Goal: Task Accomplishment & Management: Manage account settings

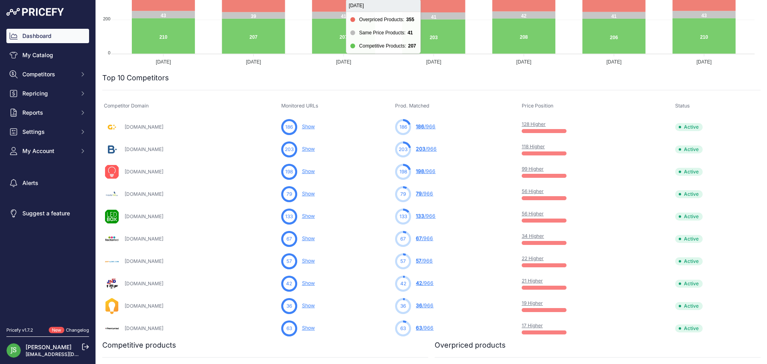
scroll to position [200, 0]
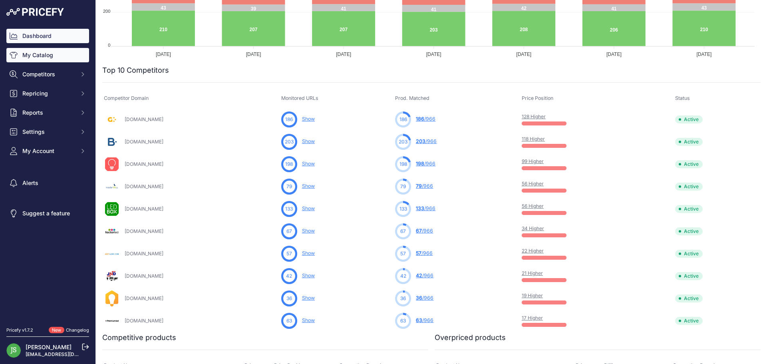
click at [66, 55] on link "My Catalog" at bounding box center [47, 55] width 83 height 14
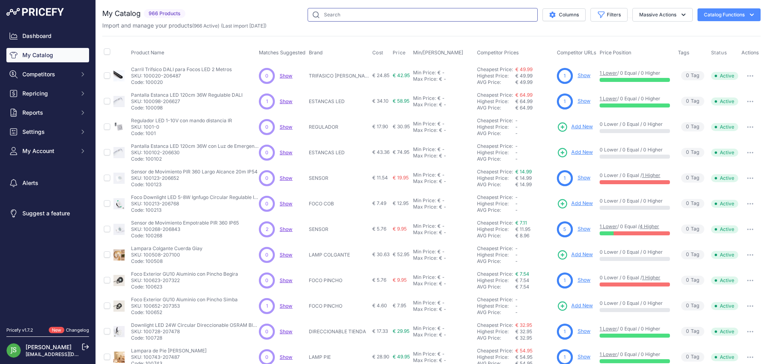
click at [358, 13] on input "text" at bounding box center [423, 15] width 230 height 14
type input "alumbrado"
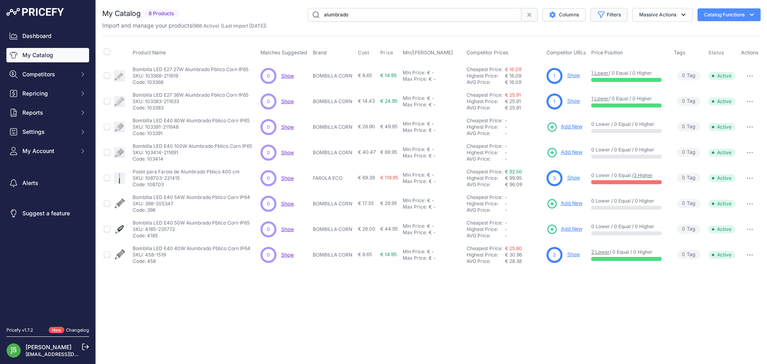
click at [604, 17] on icon "button" at bounding box center [601, 15] width 8 height 8
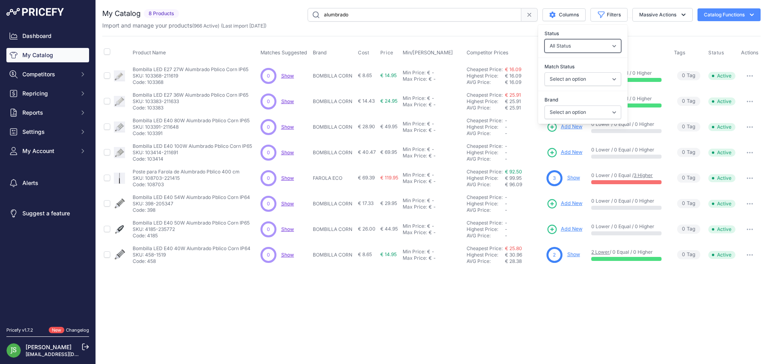
click at [599, 42] on select "All Status Only Enabled Only Disabled" at bounding box center [582, 46] width 77 height 14
click at [579, 106] on select "Select an option 120x30 120X60 3M 60X30 60X60 ACCESORIO PANEL ALIMENTACION TIRA…" at bounding box center [582, 112] width 77 height 14
select select "BOMBILLA CORN"
click at [544, 105] on select "Select an option 120x30 120X60 3M 60X30 60X60 ACCESORIO PANEL ALIMENTACION TIRA…" at bounding box center [582, 112] width 77 height 14
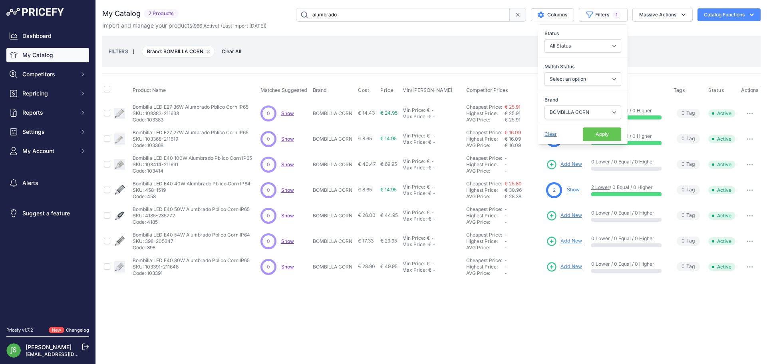
click at [591, 310] on div "Close You are not connected to the internet." at bounding box center [431, 182] width 671 height 364
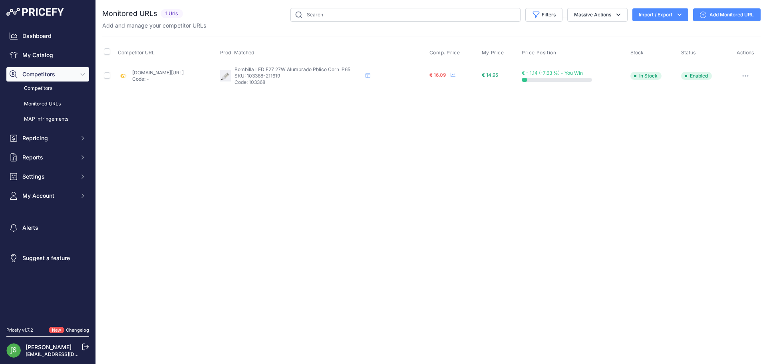
click at [718, 16] on link "Add Monitored URL" at bounding box center [727, 14] width 68 height 13
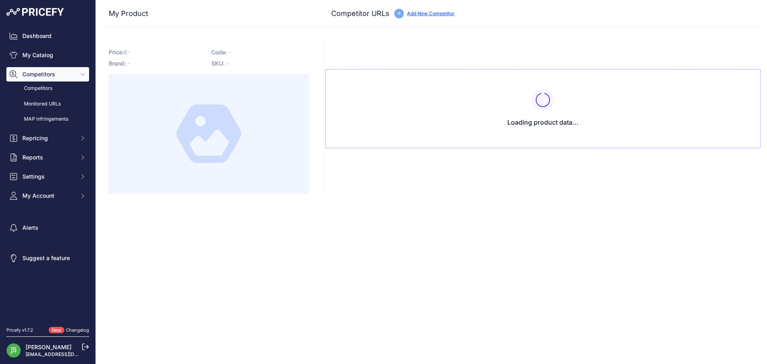
type input "[DOMAIN_NAME][URL]"
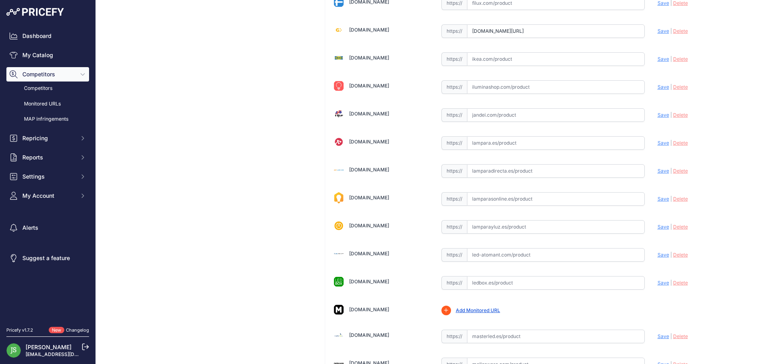
scroll to position [439, 0]
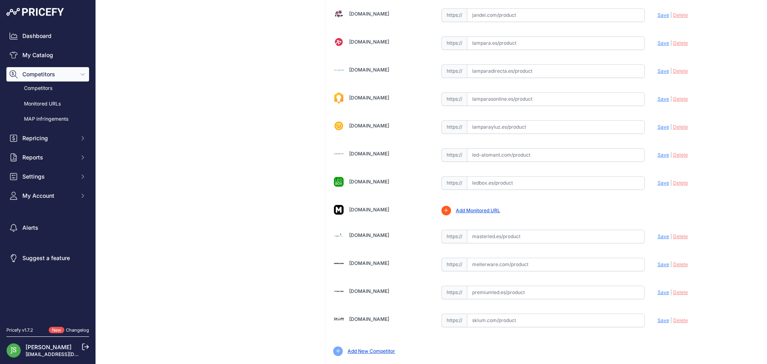
drag, startPoint x: 514, startPoint y: 244, endPoint x: 514, endPoint y: 236, distance: 8.0
click at [514, 236] on input "text" at bounding box center [556, 237] width 178 height 14
paste input "[URL][DOMAIN_NAME][PERSON_NAME]"
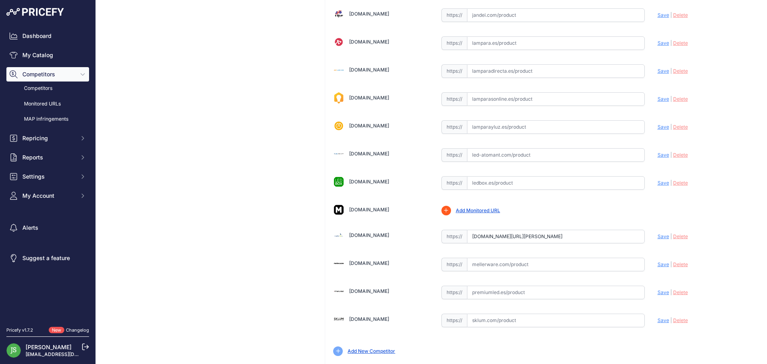
click at [662, 238] on span "Save" at bounding box center [664, 236] width 12 height 6
type input "https://masterled.es/es/alumbrado-publico/465-lampara-led-corn-alumbrado-public…"
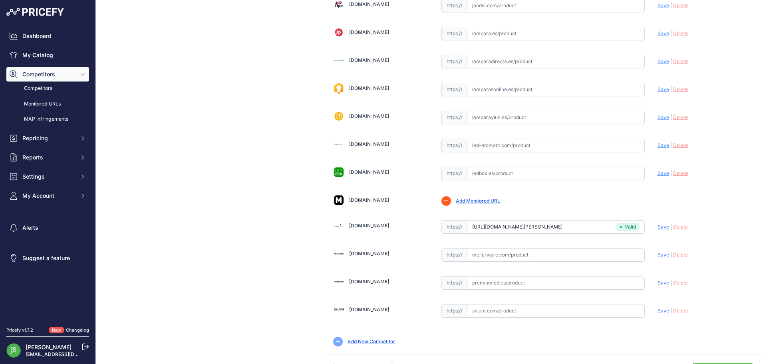
scroll to position [463, 0]
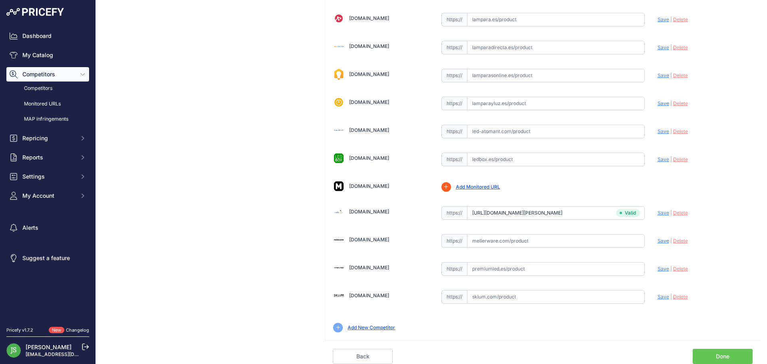
click at [701, 351] on link "Done" at bounding box center [723, 356] width 60 height 15
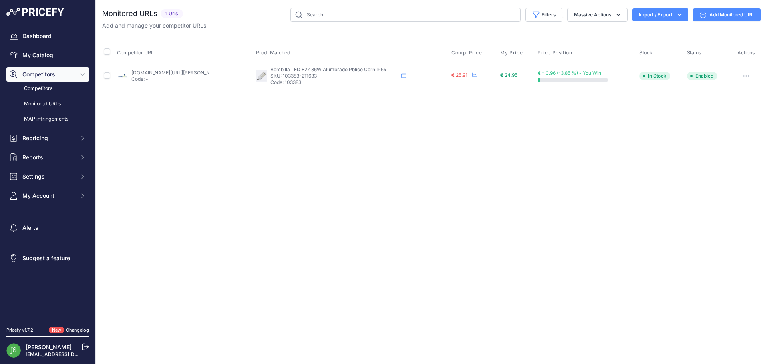
click at [727, 14] on link "Add Monitored URL" at bounding box center [727, 14] width 68 height 13
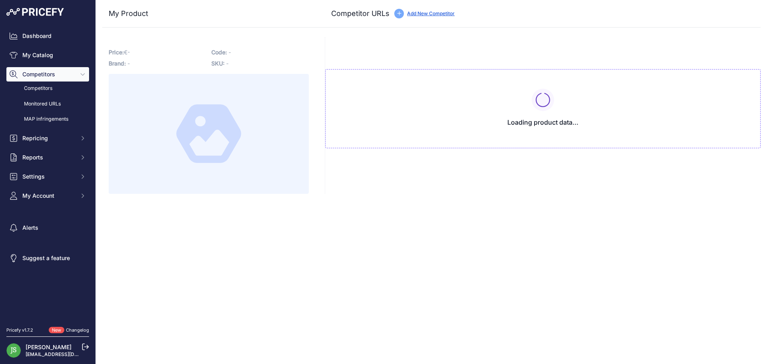
type input "[DOMAIN_NAME][URL][PERSON_NAME]"
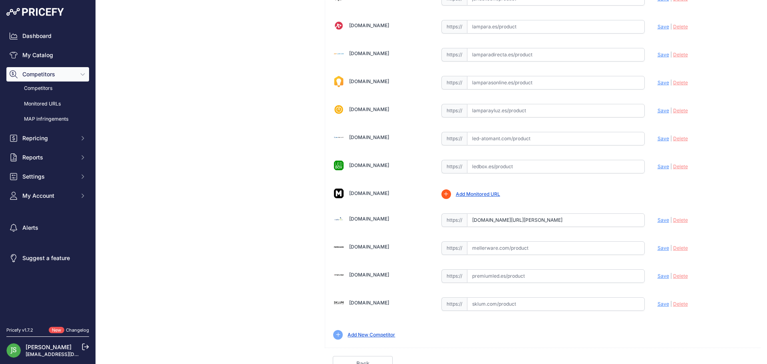
scroll to position [463, 0]
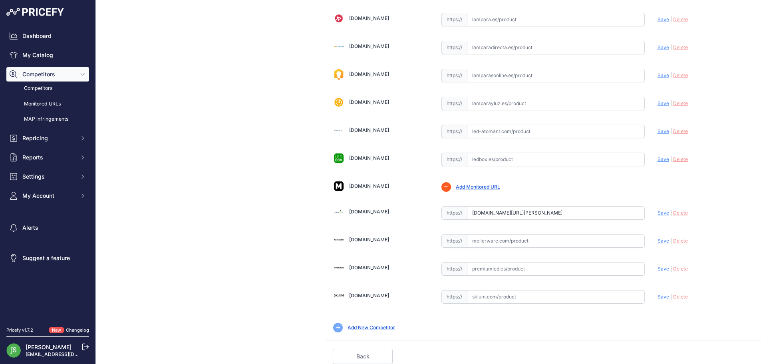
click at [502, 273] on input "text" at bounding box center [556, 269] width 178 height 14
paste input "[URL][DOMAIN_NAME]"
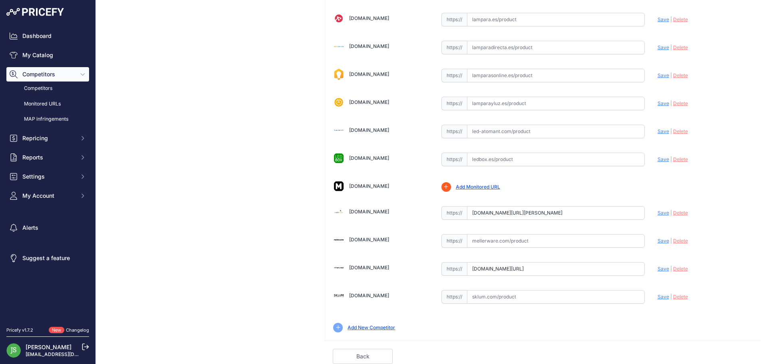
click at [658, 267] on span "Save" at bounding box center [664, 269] width 12 height 6
type input "[URL][DOMAIN_NAME]"
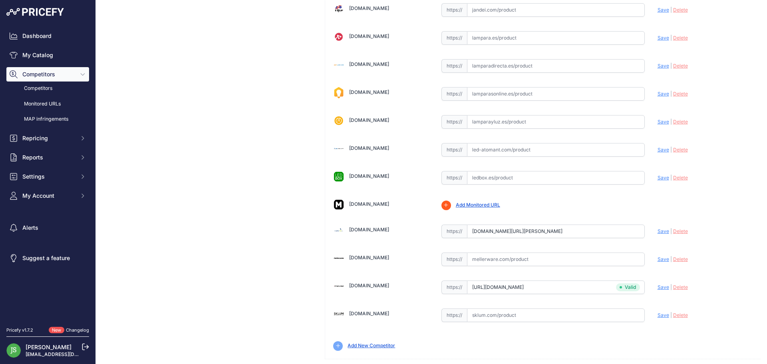
scroll to position [481, 0]
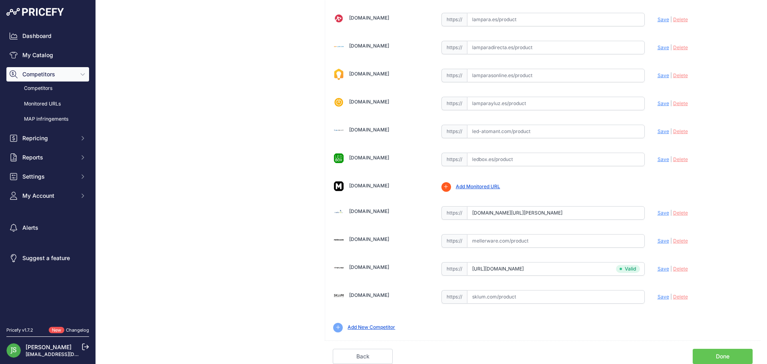
click at [707, 355] on link "Done" at bounding box center [723, 356] width 60 height 15
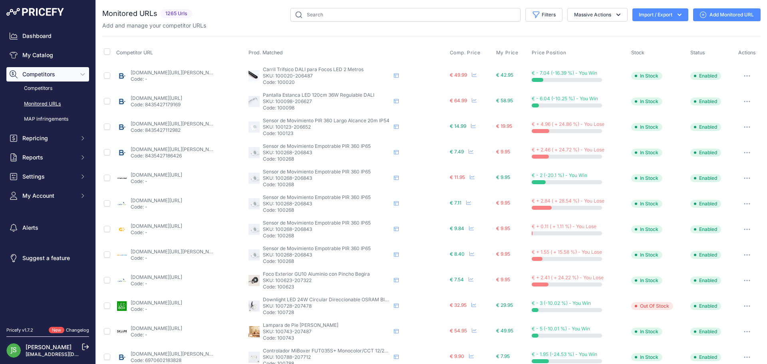
click at [349, 5] on div "You are not connected to the internet. Monitored URLs" at bounding box center [431, 304] width 658 height 608
click at [357, 10] on input "text" at bounding box center [405, 15] width 230 height 14
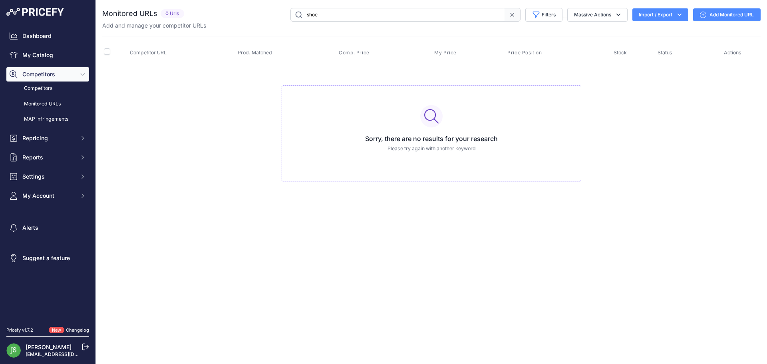
drag, startPoint x: 350, startPoint y: 10, endPoint x: 300, endPoint y: -1, distance: 51.4
click at [300, 0] on html "Lorem Ipsum Close Dashboard My Catalog Competitors Competitors Monitored URLs M…" at bounding box center [383, 182] width 767 height 364
type input "farola"
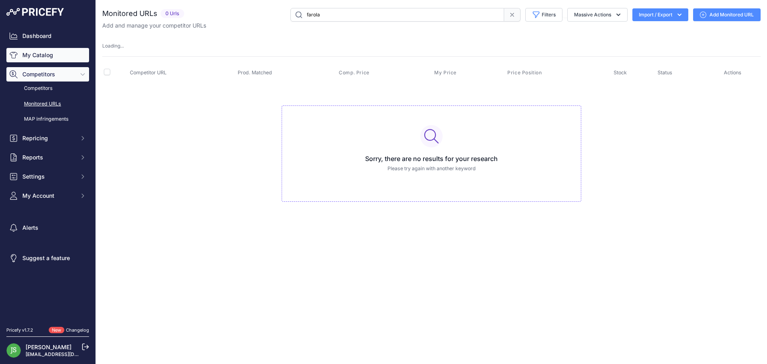
click at [38, 52] on link "My Catalog" at bounding box center [47, 55] width 83 height 14
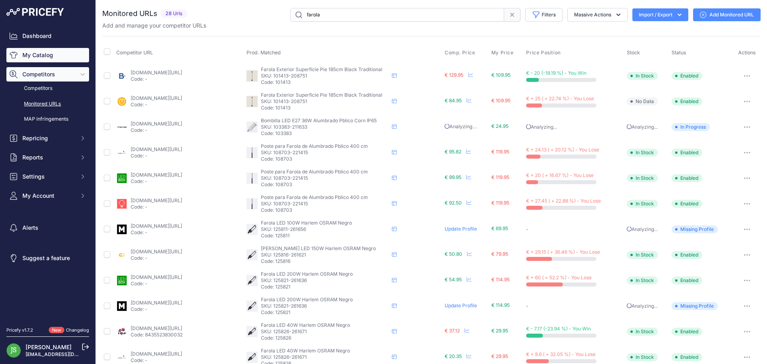
click at [40, 57] on link "My Catalog" at bounding box center [47, 55] width 83 height 14
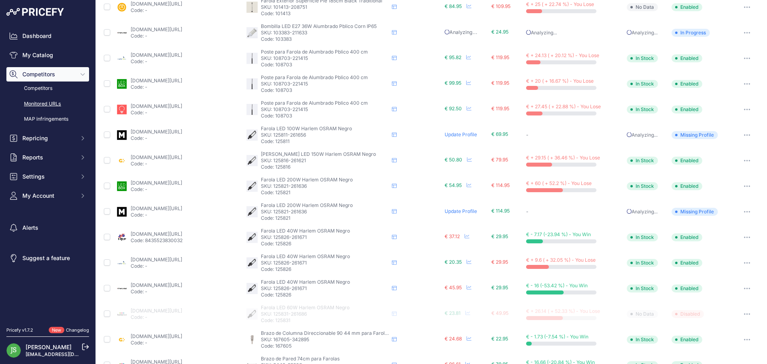
scroll to position [120, 0]
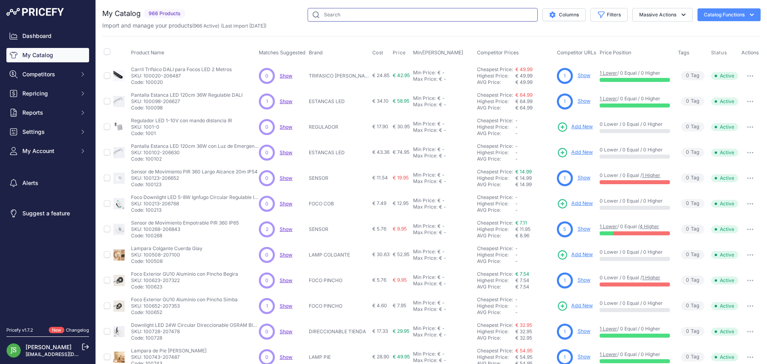
drag, startPoint x: 325, startPoint y: 16, endPoint x: 324, endPoint y: 12, distance: 4.1
click at [325, 16] on input "text" at bounding box center [423, 15] width 230 height 14
type input "shoe"
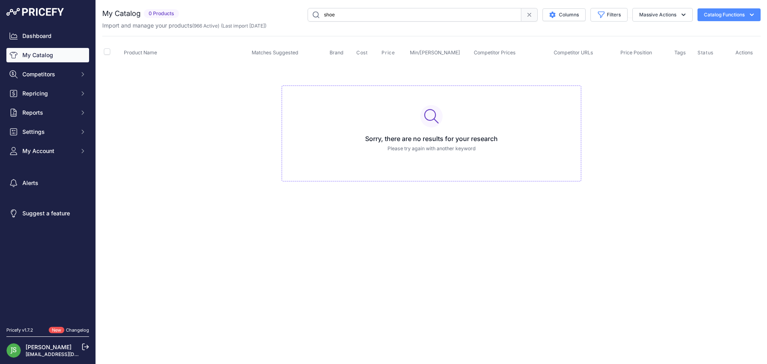
click at [50, 52] on link "My Catalog" at bounding box center [47, 55] width 83 height 14
click at [618, 11] on button "Filters" at bounding box center [608, 15] width 37 height 14
click at [581, 111] on select "Select an option 120x30 120X60 3M 60X30 60X60 ACCESORIO PANEL ALIMENTACION TIRA…" at bounding box center [582, 112] width 77 height 14
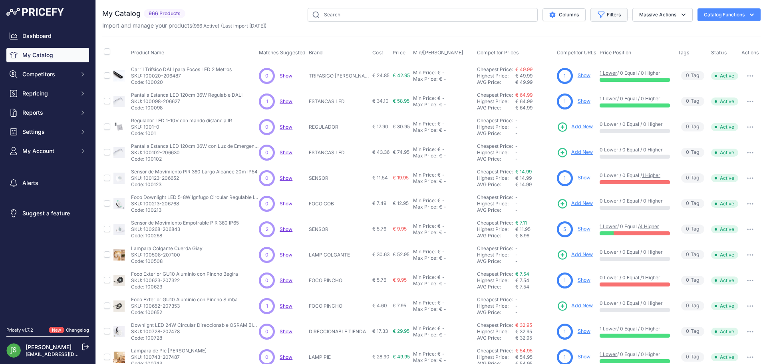
click at [602, 14] on button "Filters" at bounding box center [608, 15] width 37 height 14
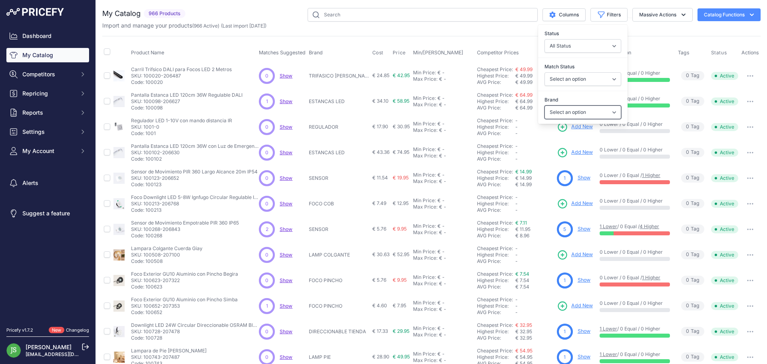
click at [567, 110] on select "Select an option 120x30 120X60 3M 60X30 60X60 ACCESORIO PANEL ALIMENTACION TIRA…" at bounding box center [582, 112] width 77 height 14
select select "FAROLA ECO"
click at [544, 105] on select "Select an option 120x30 120X60 3M 60X30 60X60 ACCESORIO PANEL ALIMENTACION TIRA…" at bounding box center [582, 112] width 77 height 14
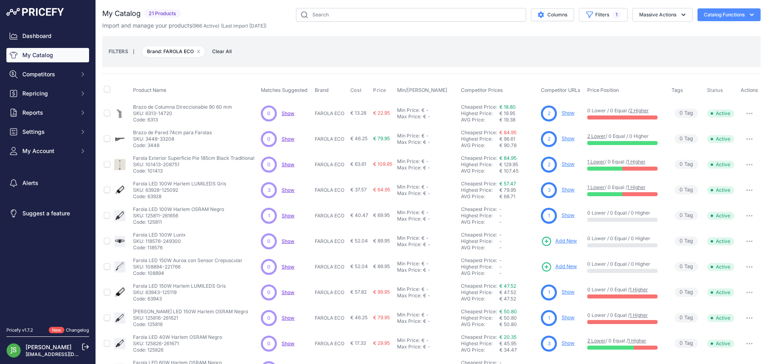
click at [364, 44] on div "FILTERS | Brand: FAROLA ECO Remove filter option Clear All" at bounding box center [432, 52] width 646 height 22
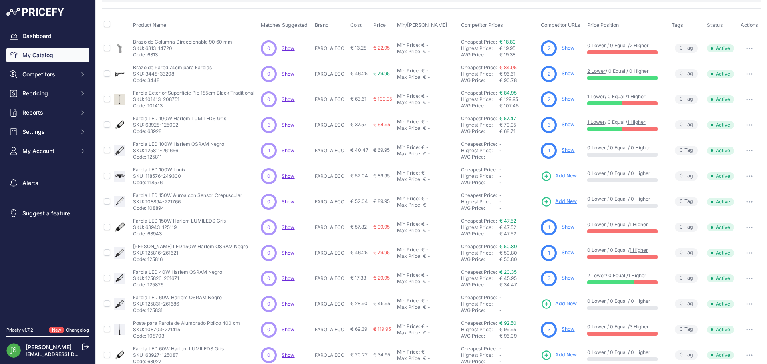
scroll to position [153, 0]
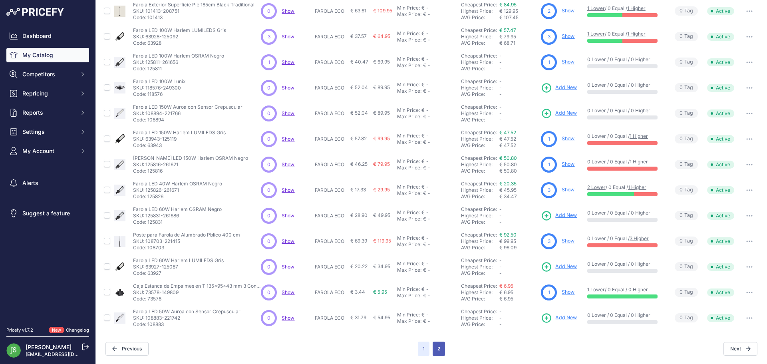
click at [433, 344] on button "2" at bounding box center [439, 349] width 12 height 14
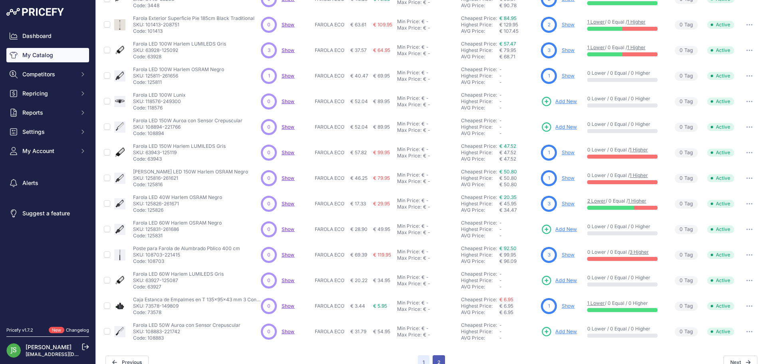
scroll to position [167, 0]
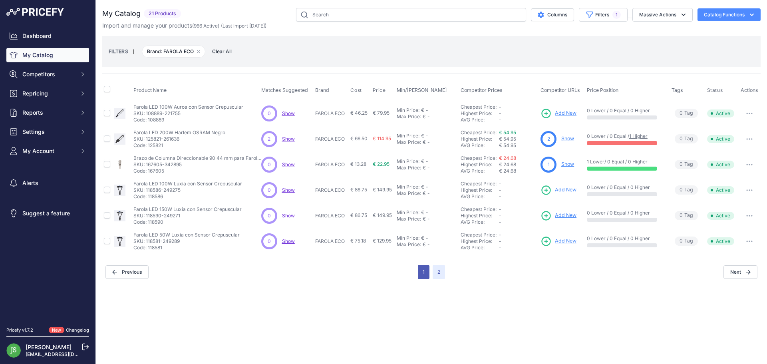
click at [426, 273] on button "1" at bounding box center [424, 272] width 12 height 14
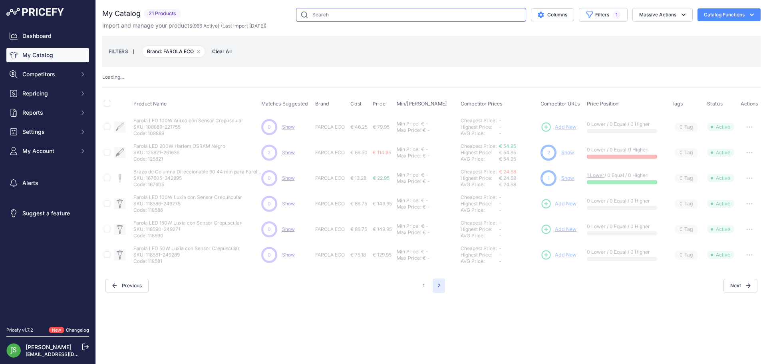
click at [345, 18] on input "text" at bounding box center [411, 15] width 230 height 14
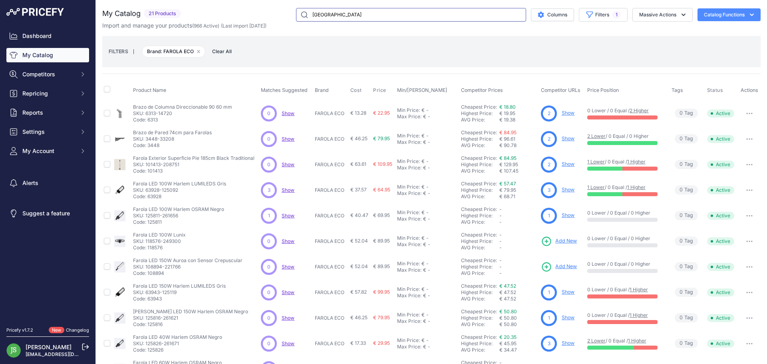
type input "harlem"
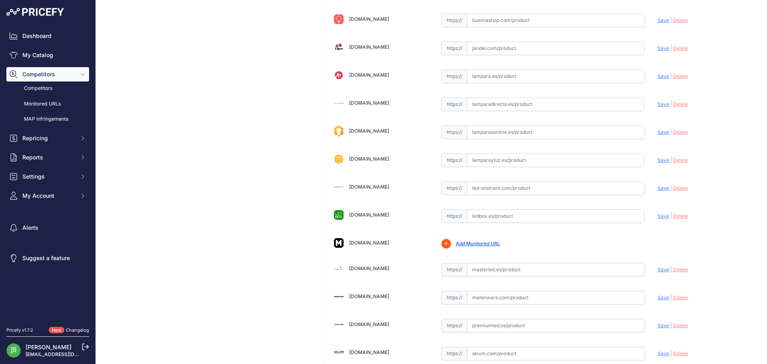
scroll to position [463, 0]
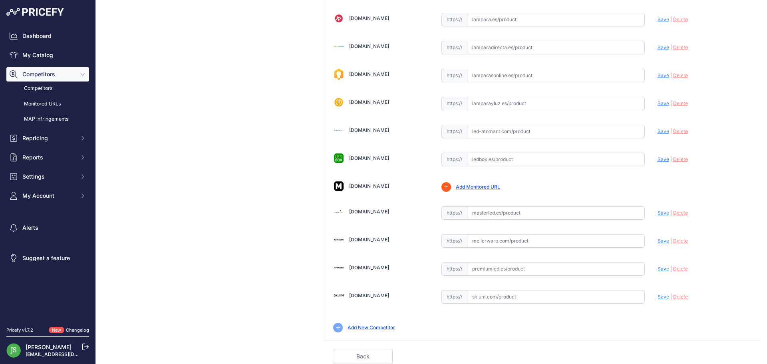
click at [494, 263] on input "text" at bounding box center [556, 269] width 178 height 14
paste input "[URL][DOMAIN_NAME]"
click at [658, 266] on span "Save" at bounding box center [664, 269] width 12 height 6
type input "[URL][DOMAIN_NAME]"
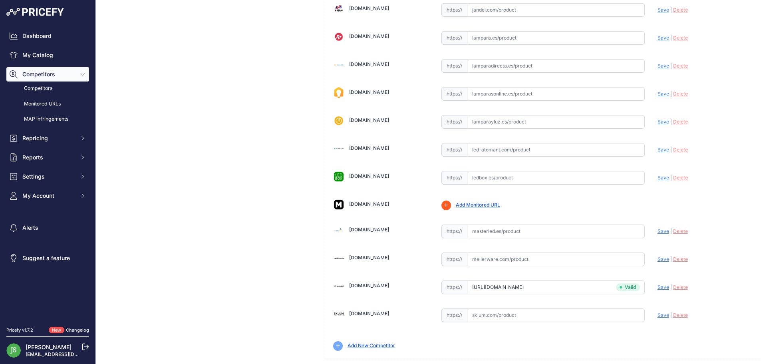
scroll to position [481, 0]
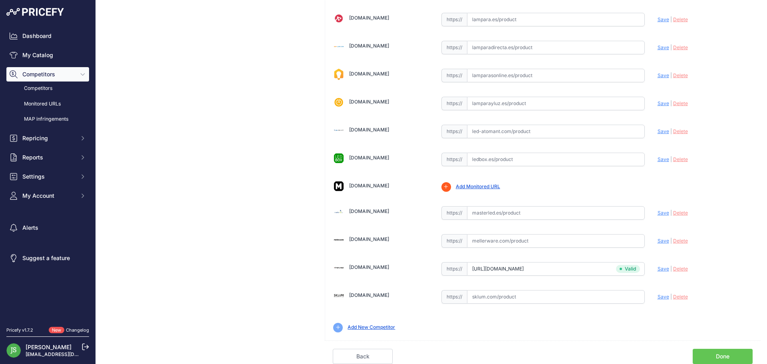
click at [706, 348] on div "Back Done" at bounding box center [543, 352] width 436 height 24
click at [710, 352] on link "Done" at bounding box center [723, 356] width 60 height 15
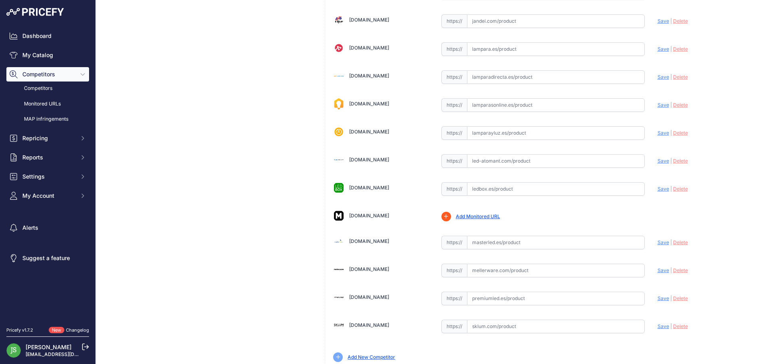
scroll to position [463, 0]
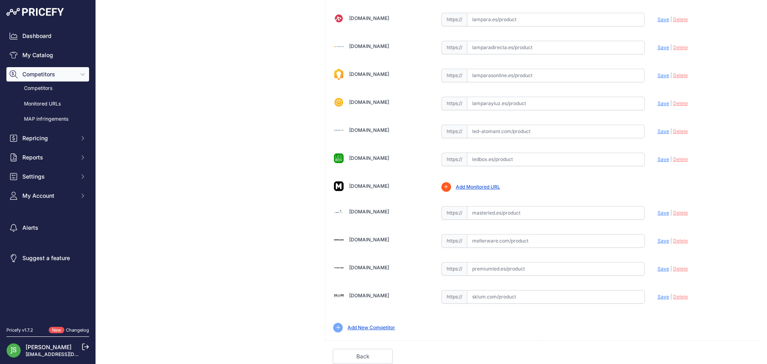
click at [518, 268] on input "text" at bounding box center [556, 269] width 178 height 14
paste input "https://www.premiumled.es/es/farolas-led/farola-led-road-60w-lumileds-6600lm-ne…"
click at [658, 267] on span "Save" at bounding box center [664, 269] width 12 height 6
type input "https://www.premiumled.es/es/farolas-led/farola-led-road-60w-lumileds-6600lm-ne…"
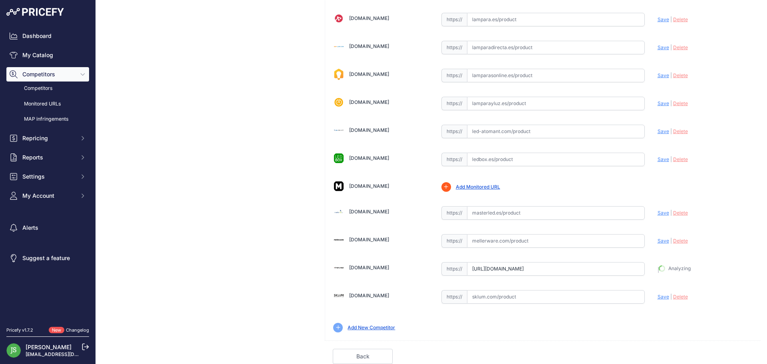
scroll to position [481, 0]
click at [701, 354] on link "Done" at bounding box center [723, 356] width 60 height 15
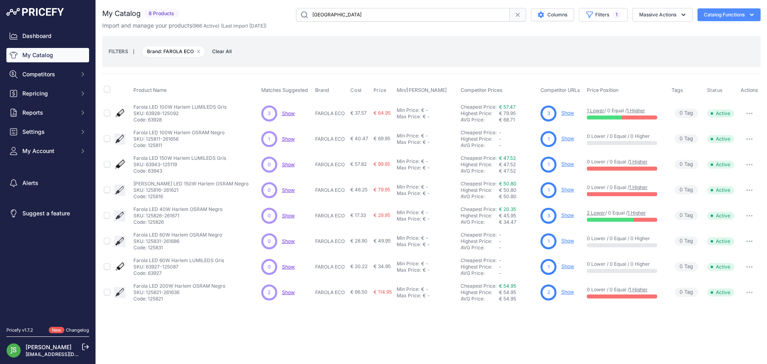
drag, startPoint x: 349, startPoint y: 14, endPoint x: 276, endPoint y: -6, distance: 75.2
click at [276, 0] on html "Lorem Ipsum Close Dashboard My Catalog Competitors Competitors Monitored URLs M…" at bounding box center [383, 182] width 767 height 364
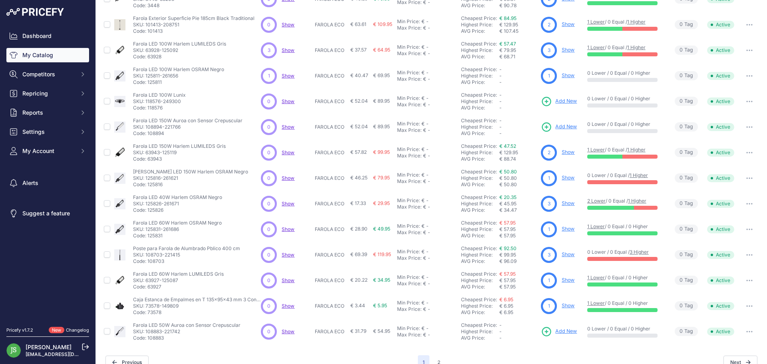
scroll to position [153, 0]
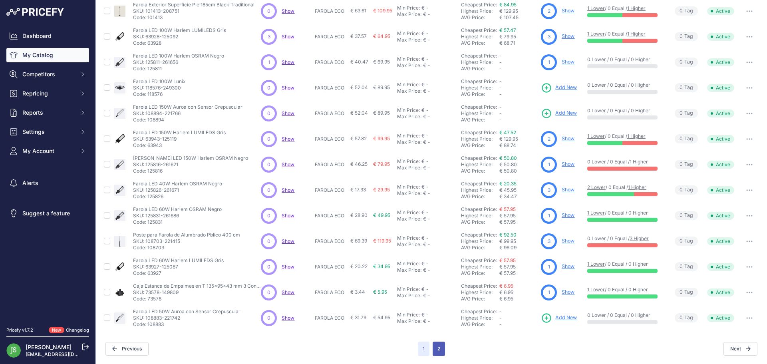
click at [437, 350] on button "2" at bounding box center [439, 349] width 12 height 14
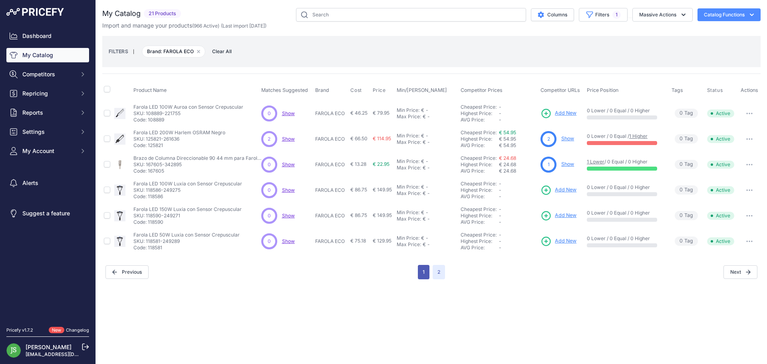
click at [418, 270] on button "1" at bounding box center [424, 272] width 12 height 14
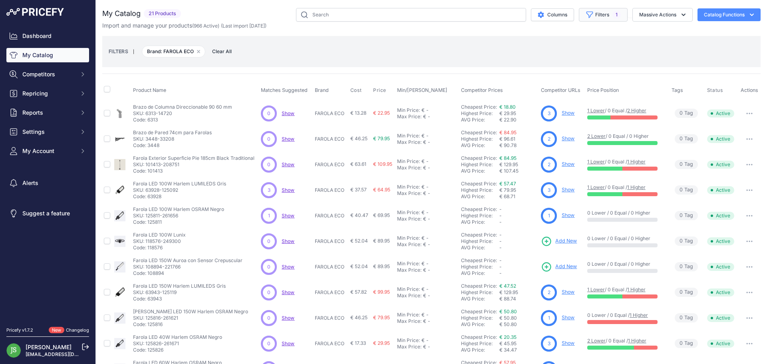
click at [610, 9] on button "Filters 1" at bounding box center [603, 15] width 49 height 14
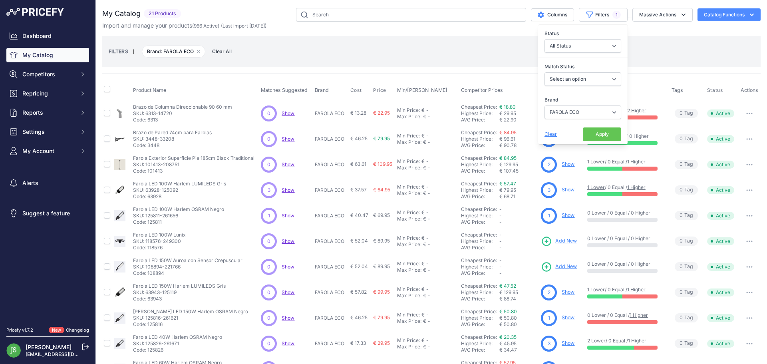
drag, startPoint x: 570, startPoint y: 121, endPoint x: 569, endPoint y: 114, distance: 6.4
click at [570, 119] on div "Brand Select an option 120x30 120X60 3M 60X30 60X60 ACCESORIO PANEL ALIMENTACIO…" at bounding box center [582, 108] width 89 height 30
click at [569, 114] on select "Select an option 120x30 120X60 3M 60X30 60X60 ACCESORIO PANEL ALIMENTACION TIRA…" at bounding box center [582, 112] width 77 height 14
select select "FAROLA PRO"
click at [544, 105] on select "Select an option 120x30 120X60 3M 60X30 60X60 ACCESORIO PANEL ALIMENTACION TIRA…" at bounding box center [582, 112] width 77 height 14
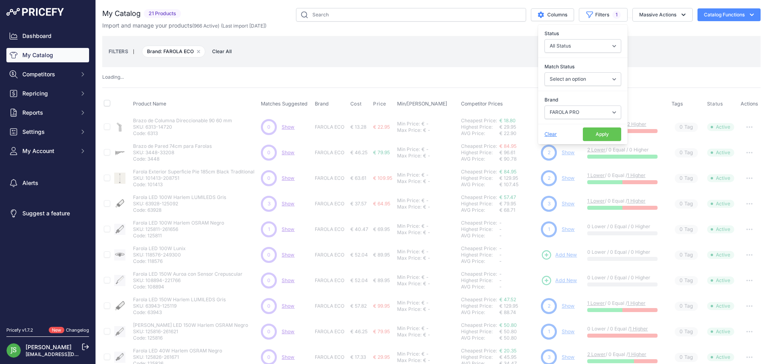
click at [594, 133] on button "Apply" at bounding box center [602, 134] width 38 height 14
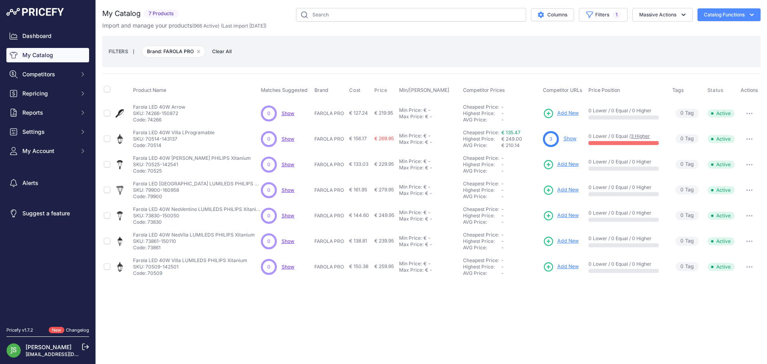
drag, startPoint x: 408, startPoint y: 290, endPoint x: 406, endPoint y: 278, distance: 11.4
click at [408, 288] on div "Close You are not connected to the internet." at bounding box center [431, 182] width 671 height 364
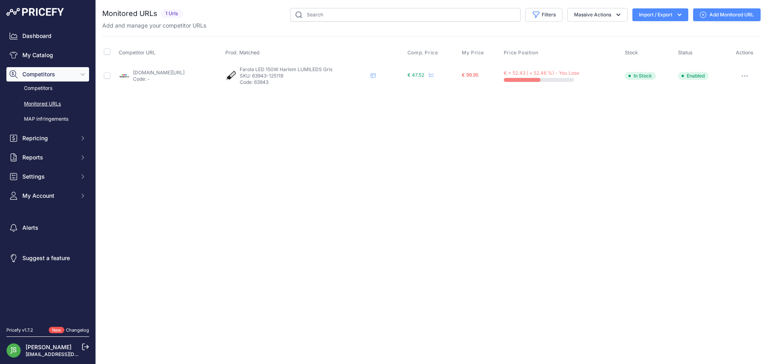
click at [698, 14] on link "Add Monitored URL" at bounding box center [727, 14] width 68 height 13
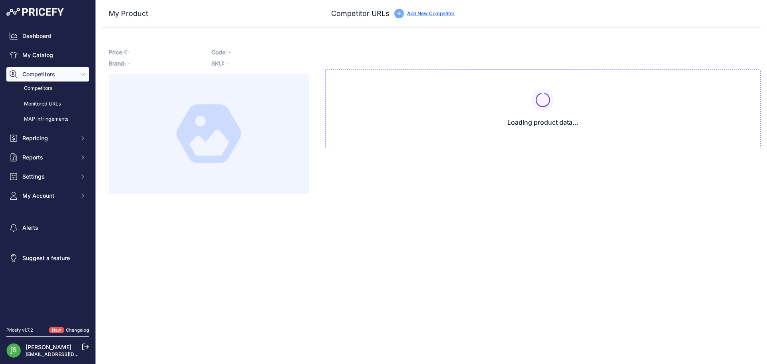
type input "[DOMAIN_NAME][URL]"
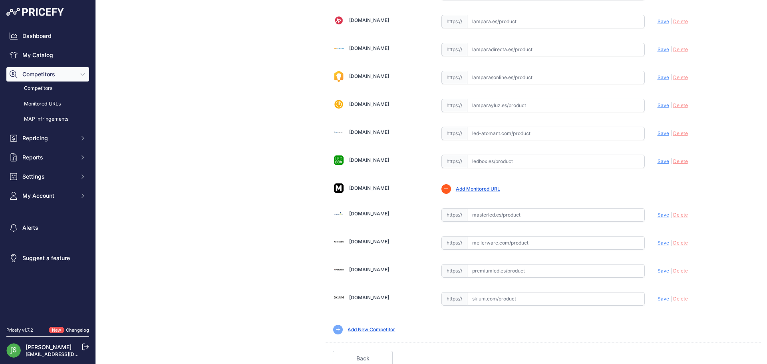
scroll to position [463, 0]
click at [478, 269] on input "text" at bounding box center [556, 269] width 178 height 14
paste input "[URL][DOMAIN_NAME]"
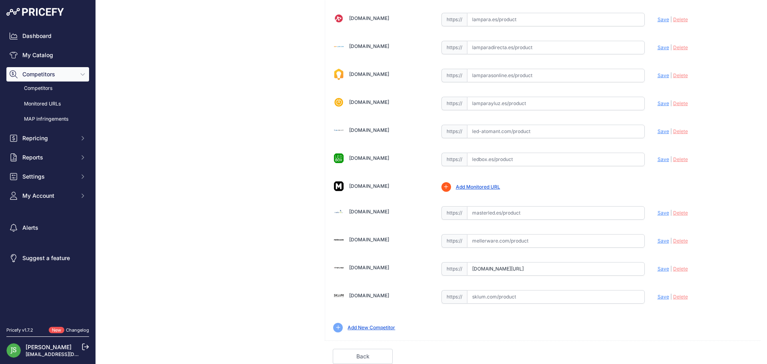
click at [660, 268] on span "Save" at bounding box center [664, 269] width 12 height 6
type input "[URL][DOMAIN_NAME]"
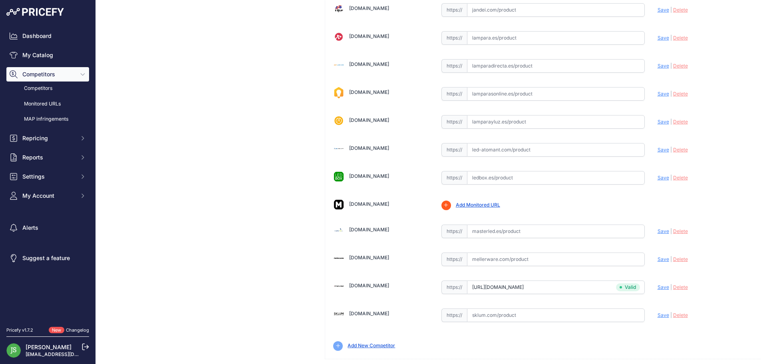
scroll to position [481, 0]
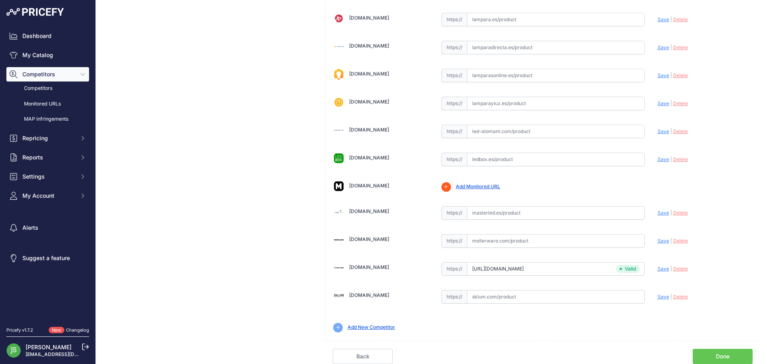
click at [717, 358] on link "Done" at bounding box center [723, 356] width 60 height 15
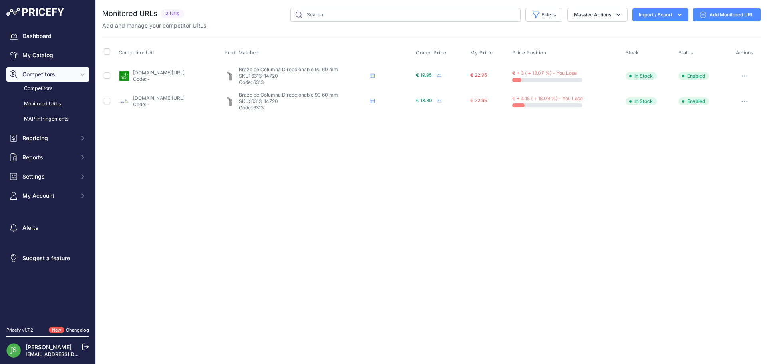
click at [720, 13] on link "Add Monitored URL" at bounding box center [727, 14] width 68 height 13
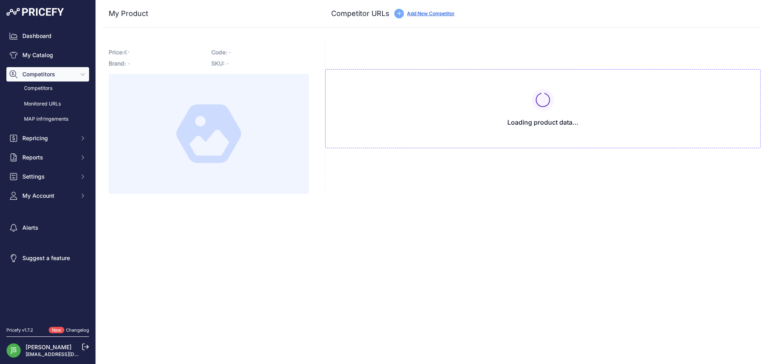
type input "[DOMAIN_NAME][URL]"
type input "masterled.es/es/alumbrado-publico/822-soporte-farola-led.html?prirule_jdsnikfkf…"
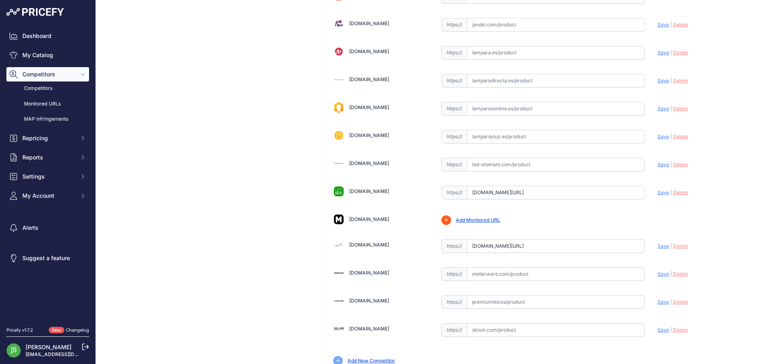
scroll to position [463, 0]
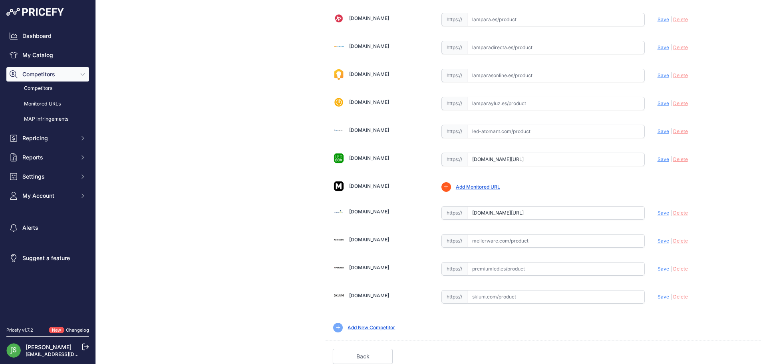
click at [500, 272] on input "text" at bounding box center [556, 269] width 178 height 14
paste input "https://www.premiumled.es/es/accesorios-farolas-led/soporte-articulado-180-para…"
click at [658, 268] on span "Save" at bounding box center [664, 269] width 12 height 6
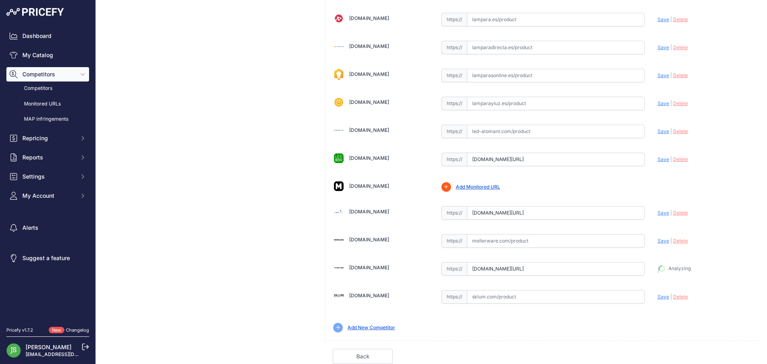
type input "https://www.premiumled.es/es/accesorios-farolas-led/soporte-articulado-180-para…"
click at [712, 358] on link "Done" at bounding box center [723, 356] width 60 height 15
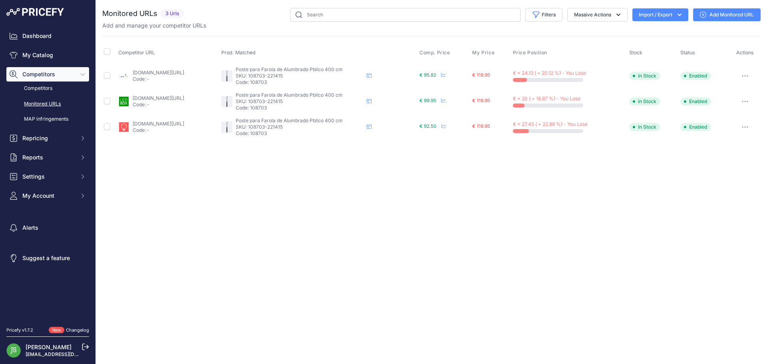
click at [715, 20] on link "Add Monitored URL" at bounding box center [727, 14] width 68 height 13
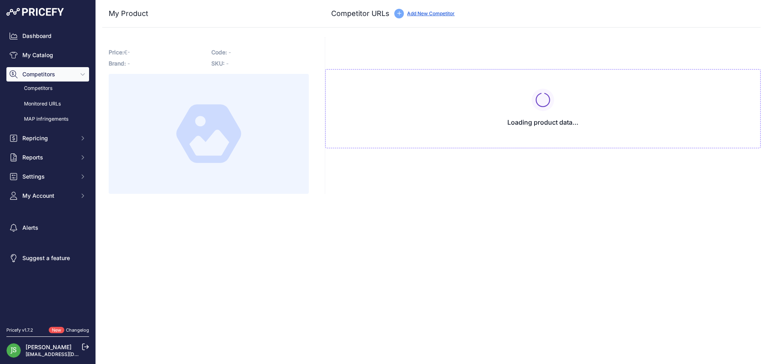
type input "[DOMAIN_NAME][URL]"
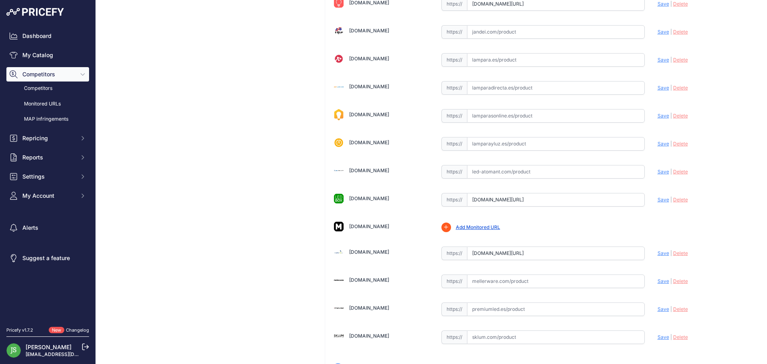
scroll to position [463, 0]
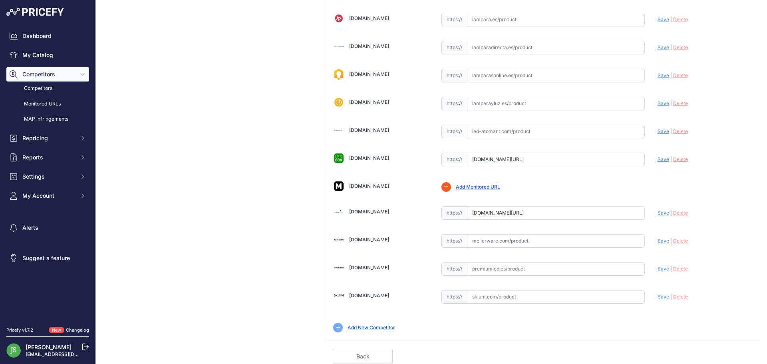
click at [515, 266] on input "text" at bounding box center [556, 269] width 178 height 14
paste input "[URL][DOMAIN_NAME]"
click at [660, 269] on span "Save" at bounding box center [664, 269] width 12 height 6
type input "[URL][DOMAIN_NAME]"
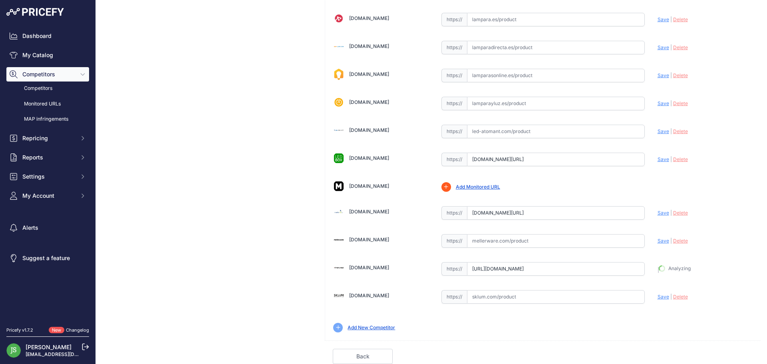
scroll to position [481, 0]
click at [707, 360] on link "Done" at bounding box center [723, 356] width 60 height 15
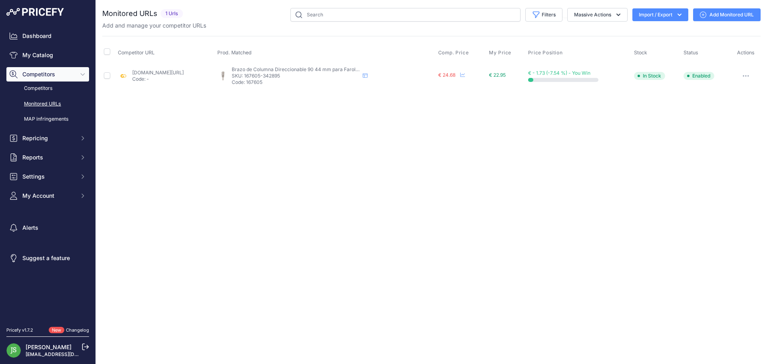
click at [708, 14] on link "Add Monitored URL" at bounding box center [727, 14] width 68 height 13
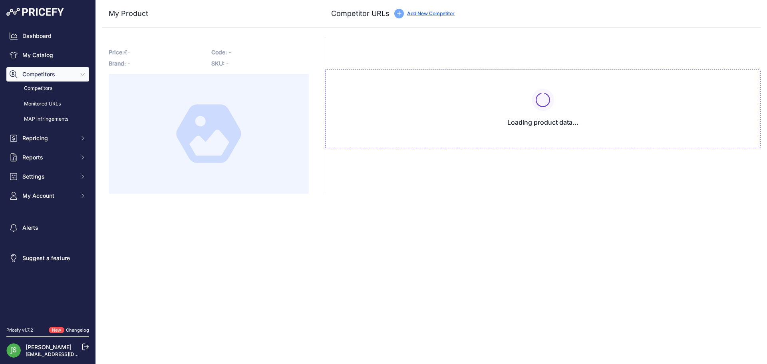
type input "[DOMAIN_NAME][URL]"
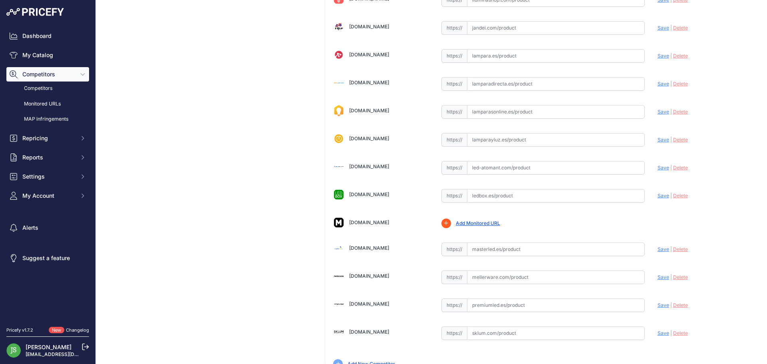
scroll to position [463, 0]
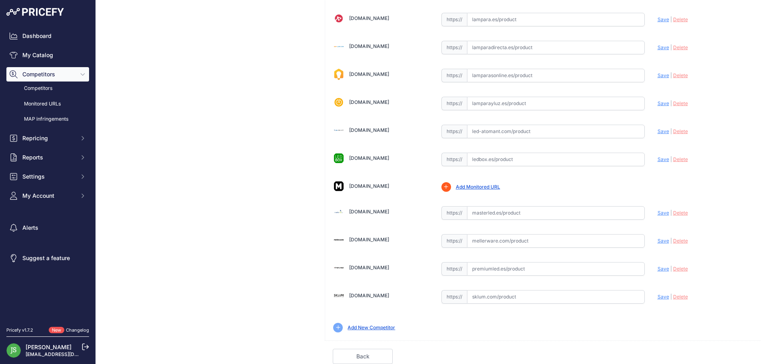
drag, startPoint x: 499, startPoint y: 277, endPoint x: 499, endPoint y: 270, distance: 7.2
click at [499, 270] on input "text" at bounding box center [556, 269] width 178 height 14
paste input "[URL][DOMAIN_NAME]"
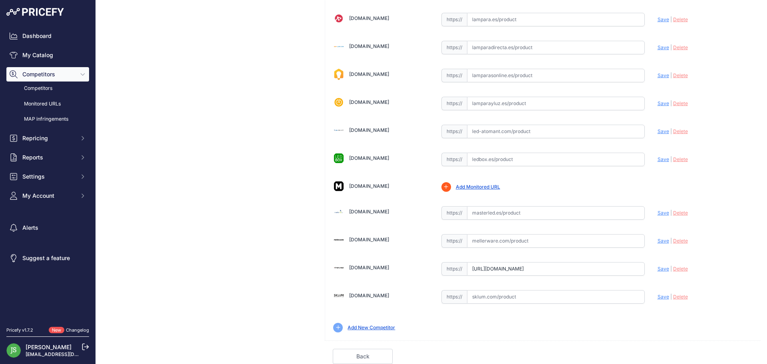
scroll to position [0, 66]
click at [658, 269] on span "Save" at bounding box center [664, 269] width 12 height 6
type input "https://www.premiumled.es/es/accesorios-farolas-led/soporte-articulado-180-para…"
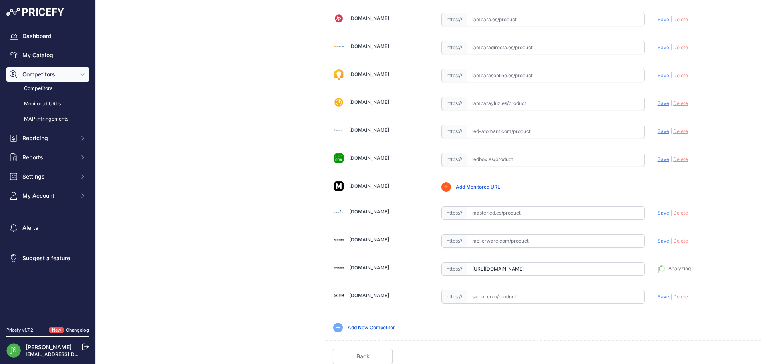
scroll to position [481, 0]
click at [711, 354] on link "Done" at bounding box center [723, 356] width 60 height 15
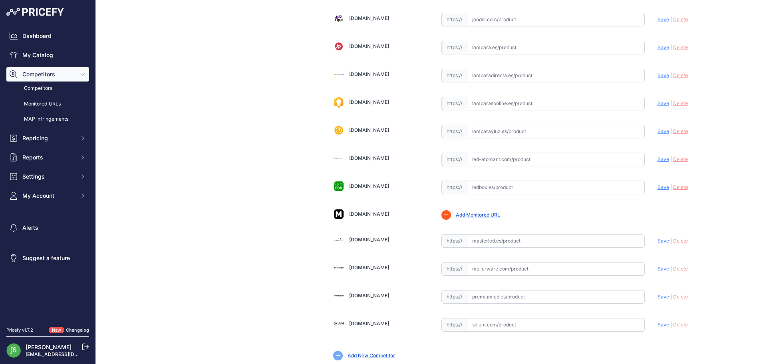
scroll to position [463, 0]
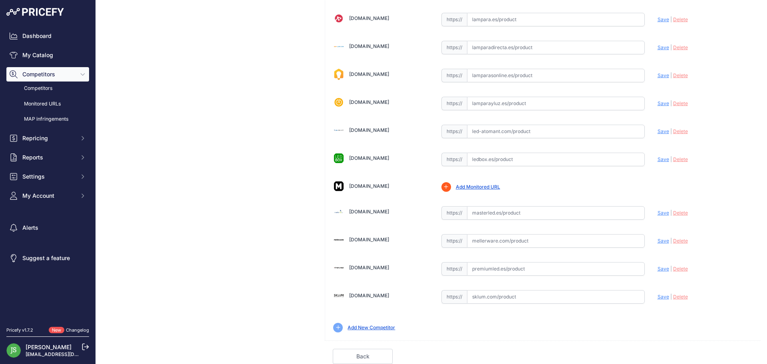
click at [530, 268] on input "text" at bounding box center [556, 269] width 178 height 14
paste input "[URL][DOMAIN_NAME][PERSON_NAME]"
click at [658, 270] on span "Save" at bounding box center [664, 269] width 12 height 6
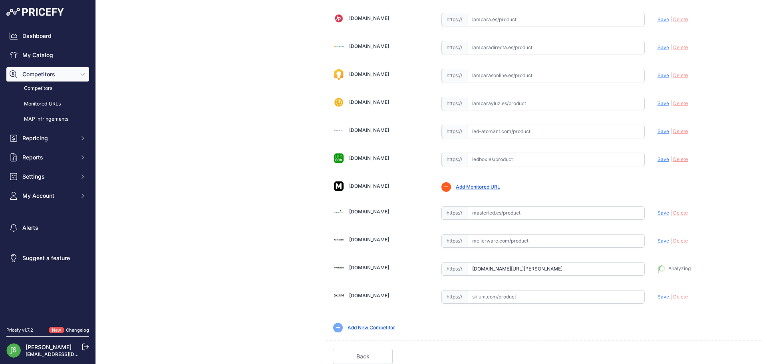
type input "[URL][DOMAIN_NAME][PERSON_NAME]"
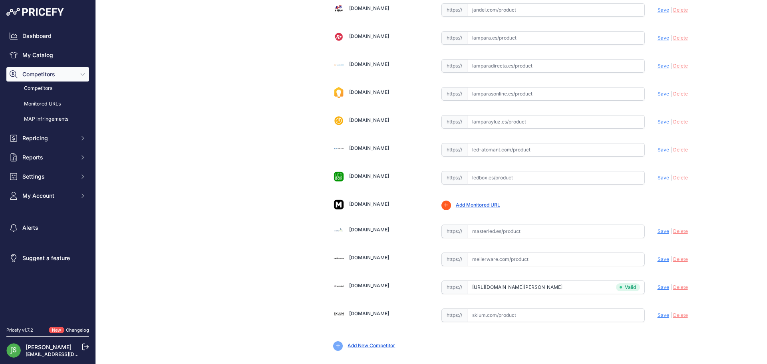
scroll to position [481, 0]
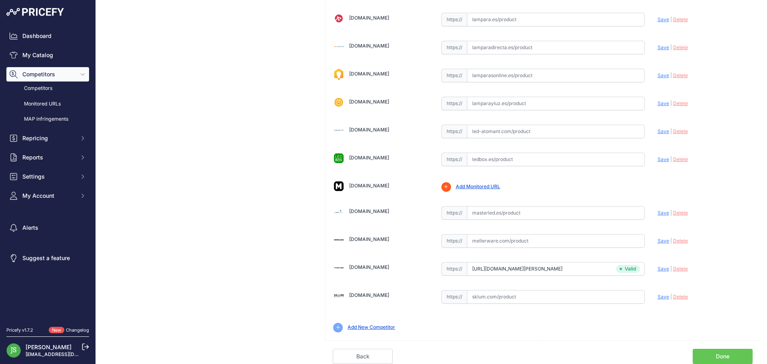
click at [715, 362] on link "Done" at bounding box center [723, 356] width 60 height 15
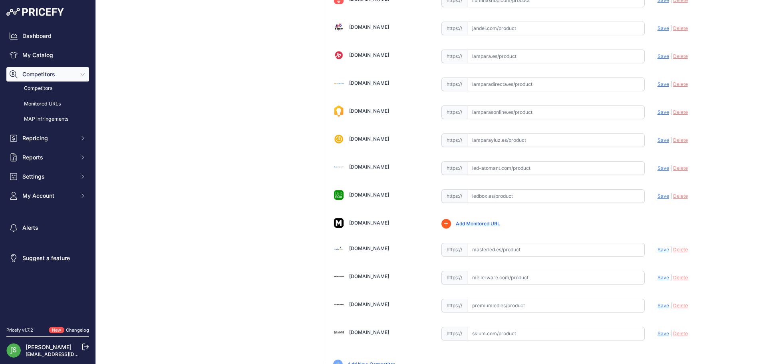
scroll to position [463, 0]
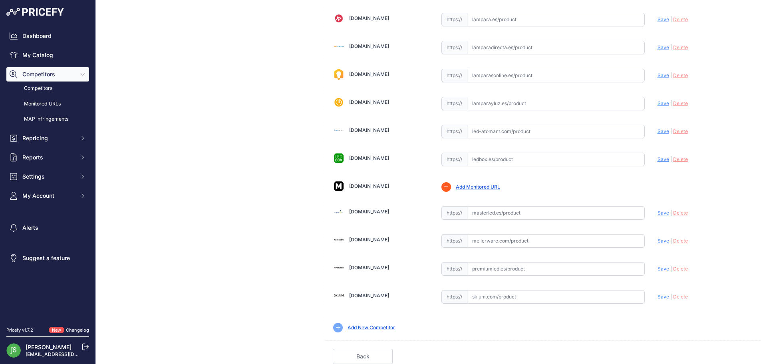
click at [507, 272] on input "text" at bounding box center [556, 269] width 178 height 14
paste input "[URL][DOMAIN_NAME]"
click at [660, 267] on span "Save" at bounding box center [664, 269] width 12 height 6
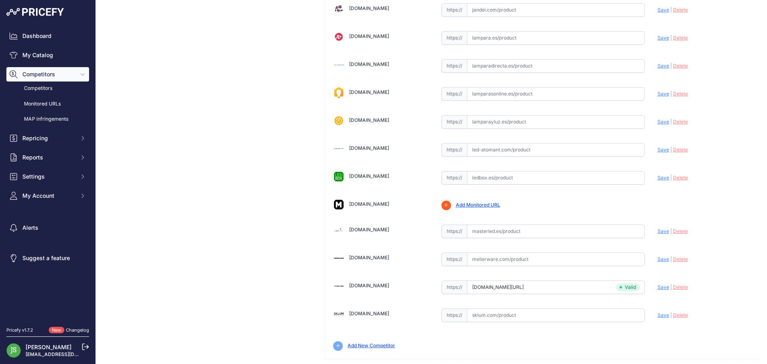
type input "https://www.premiumled.es/es/farolas-led/farola-led-valley-40w-lumileds-5200lm?…"
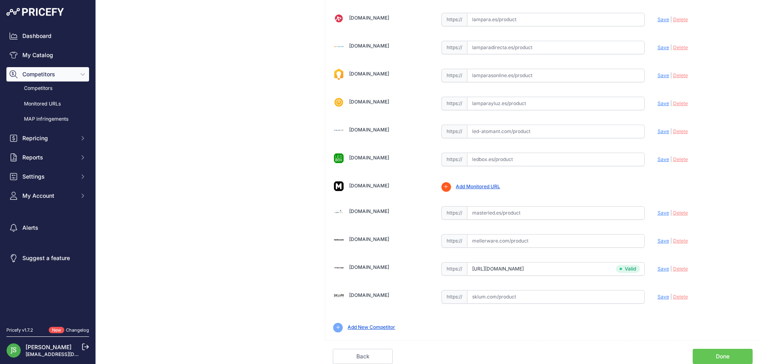
click at [713, 352] on link "Done" at bounding box center [723, 356] width 60 height 15
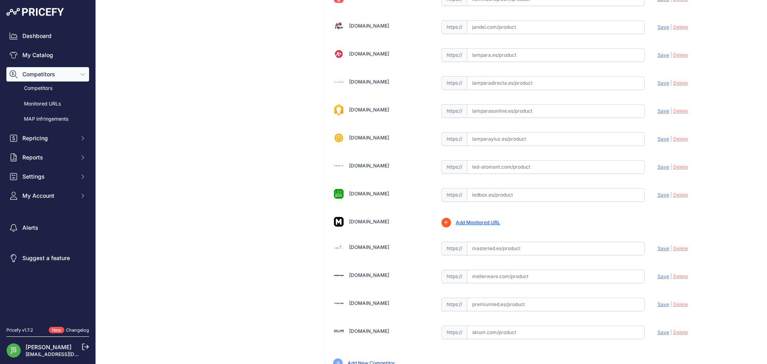
scroll to position [463, 0]
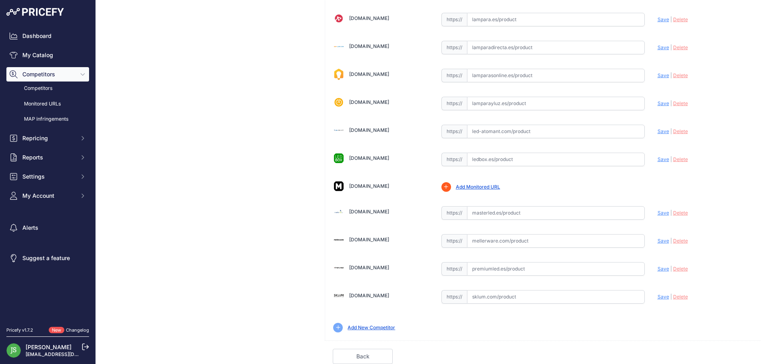
drag, startPoint x: 522, startPoint y: 271, endPoint x: 522, endPoint y: 266, distance: 4.8
click at [522, 271] on input "text" at bounding box center [556, 269] width 178 height 14
paste input "[URL][DOMAIN_NAME]"
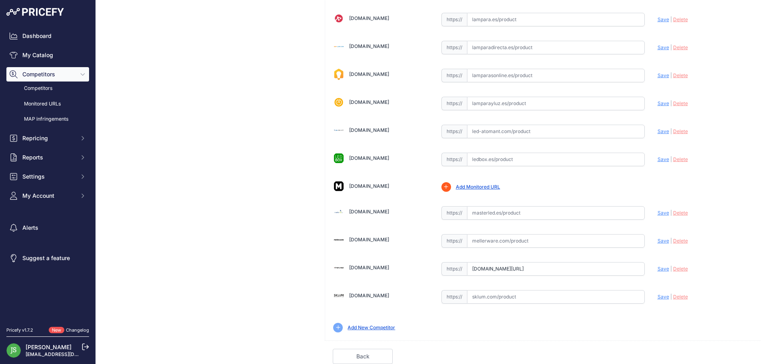
click at [661, 270] on span "Save" at bounding box center [664, 269] width 12 height 6
type input "https://www.premiumled.es/es/farolas-led/farola-led-conic-40w-bridgelux-5200lm?…"
click at [698, 350] on link "Done" at bounding box center [723, 356] width 60 height 15
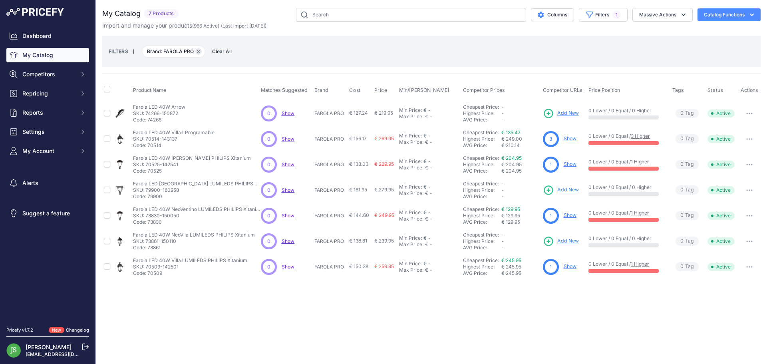
click at [196, 50] on button "Remove filter option" at bounding box center [198, 51] width 6 height 6
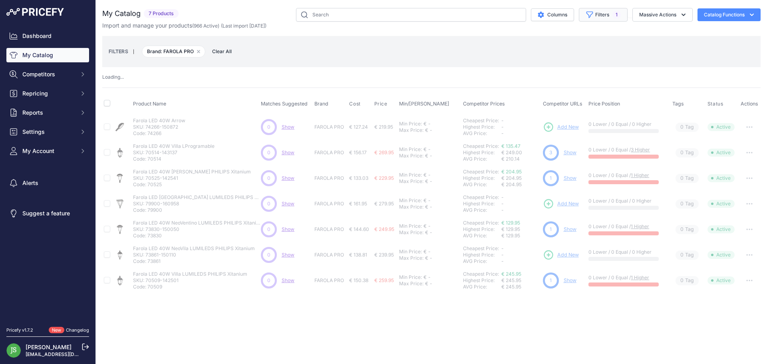
click at [603, 15] on button "Filters 1" at bounding box center [603, 15] width 49 height 14
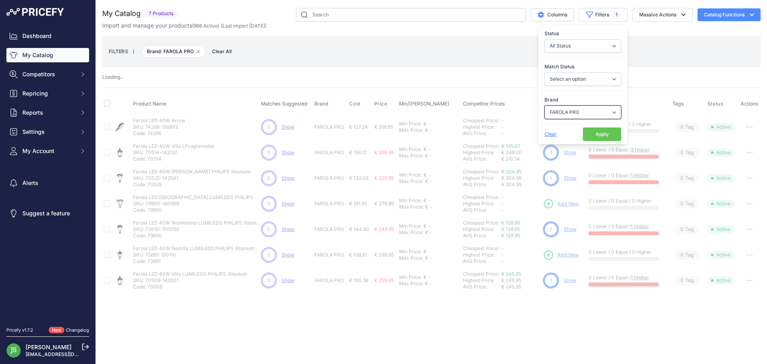
click at [582, 111] on select "Select an option 120x30 120X60 3M 60X30 60X60 ACCESORIO PANEL ALIMENTACION TIRA…" at bounding box center [582, 112] width 77 height 14
click at [544, 105] on select "Select an option 120x30 120X60 3M 60X30 60X60 ACCESORIO PANEL ALIMENTACION TIRA…" at bounding box center [582, 112] width 77 height 14
click at [612, 132] on button "Apply" at bounding box center [602, 134] width 38 height 14
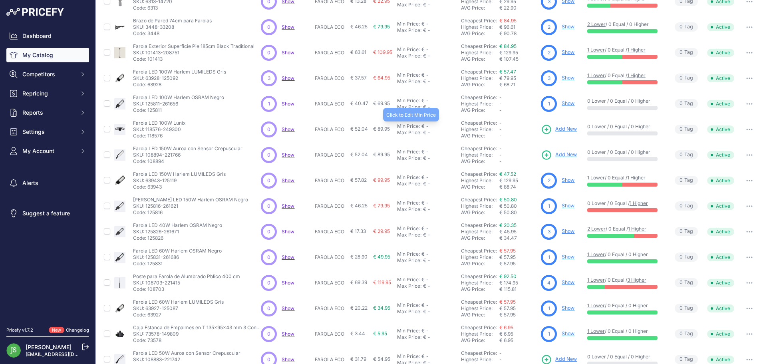
scroll to position [153, 0]
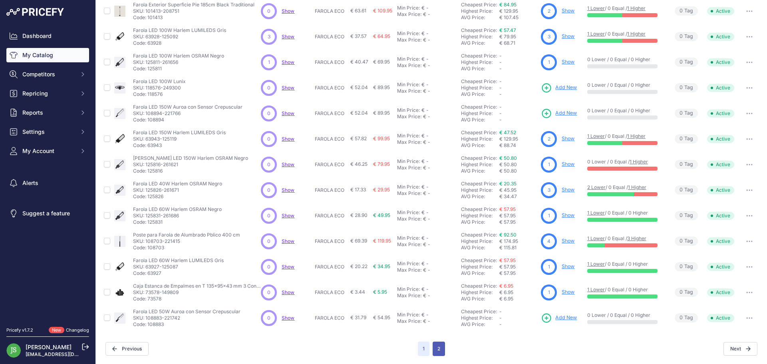
click at [438, 346] on button "2" at bounding box center [439, 349] width 12 height 14
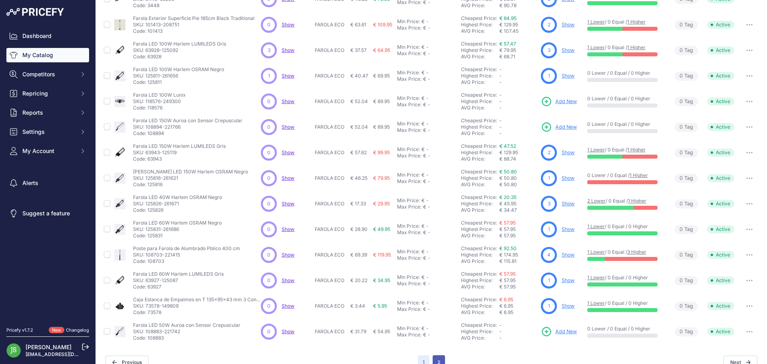
scroll to position [167, 0]
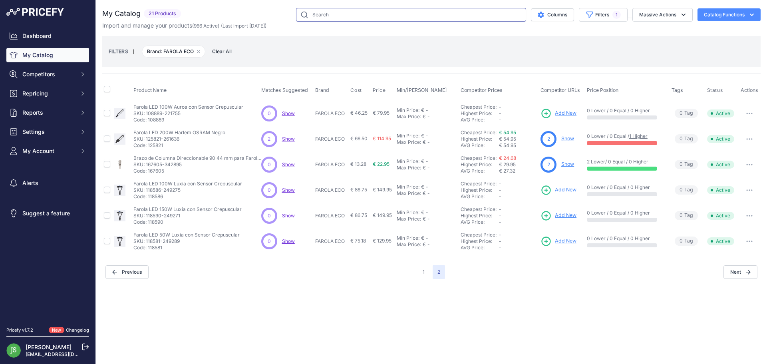
click at [354, 17] on input "text" at bounding box center [411, 15] width 230 height 14
click at [608, 12] on button "Filters 1" at bounding box center [603, 15] width 49 height 14
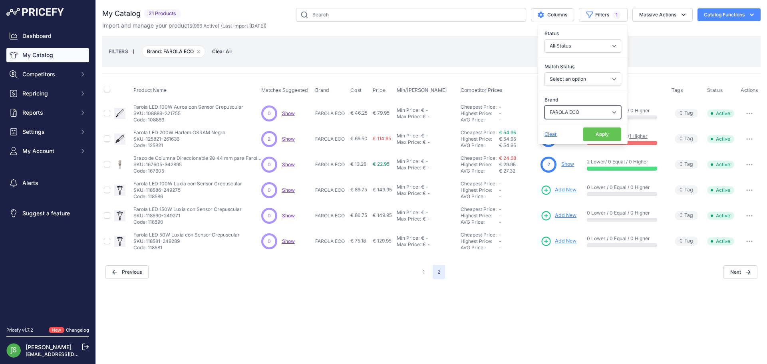
click at [590, 113] on select "Select an option 120x30 120X60 3M 60X30 60X60 ACCESORIO PANEL ALIMENTACION TIRA…" at bounding box center [582, 112] width 77 height 14
click at [544, 105] on select "Select an option 120x30 120X60 3M 60X30 60X60 ACCESORIO PANEL ALIMENTACION TIRA…" at bounding box center [582, 112] width 77 height 14
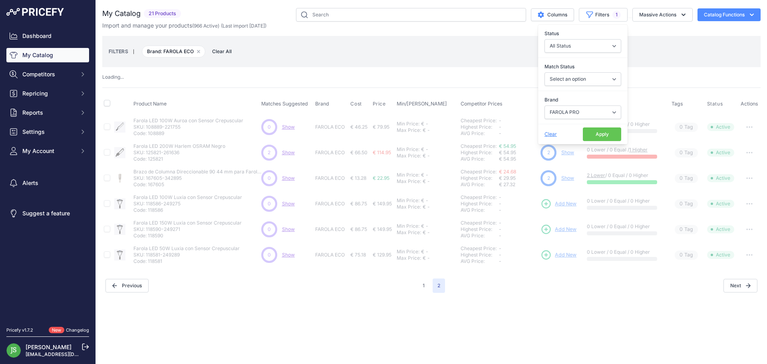
click at [599, 131] on button "Apply" at bounding box center [602, 134] width 38 height 14
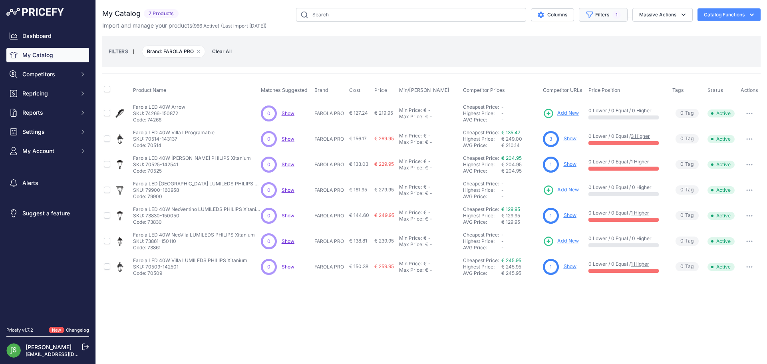
click at [598, 16] on button "Filters 1" at bounding box center [603, 15] width 49 height 14
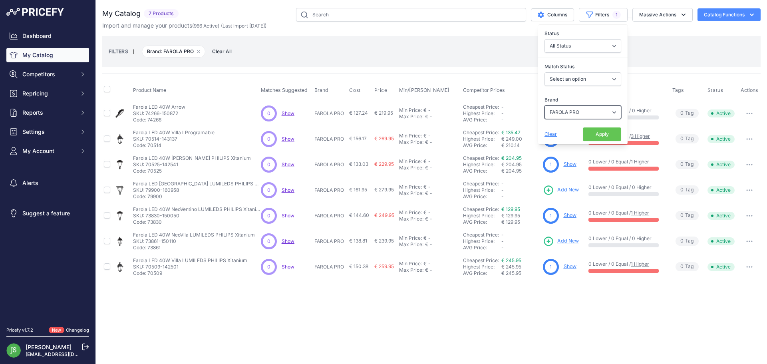
click at [585, 108] on select "Select an option 120x30 120X60 3M 60X30 60X60 ACCESORIO PANEL ALIMENTACION TIRA…" at bounding box center [582, 112] width 77 height 14
select select "FAROLA ECO"
click at [544, 105] on select "Select an option 120x30 120X60 3M 60X30 60X60 ACCESORIO PANEL ALIMENTACION TIRA…" at bounding box center [582, 112] width 77 height 14
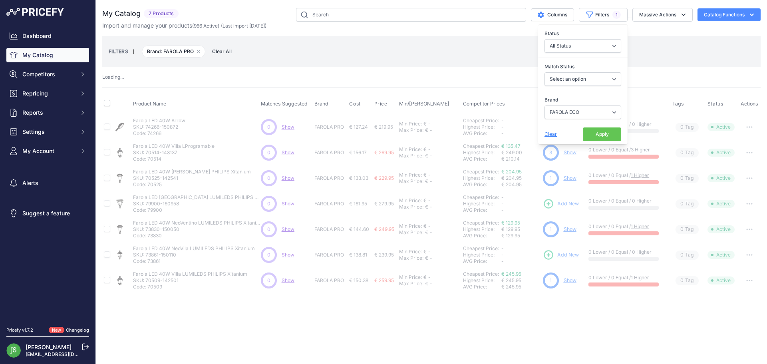
click at [599, 131] on button "Apply" at bounding box center [602, 134] width 38 height 14
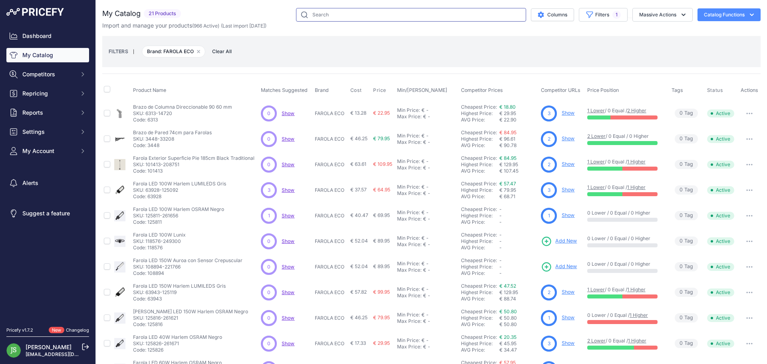
click at [353, 17] on input "text" at bounding box center [411, 15] width 230 height 14
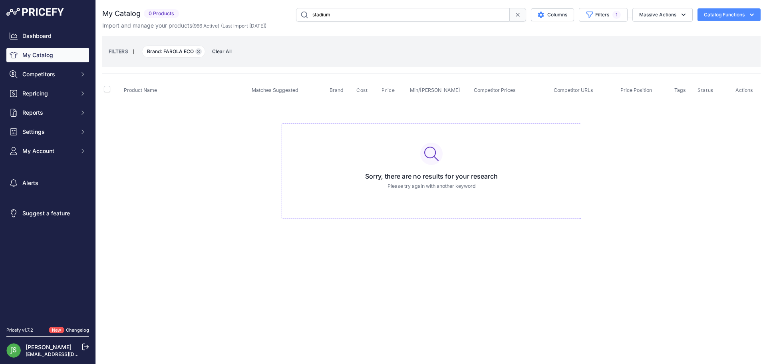
click at [201, 53] on button "Remove filter option" at bounding box center [198, 51] width 6 height 6
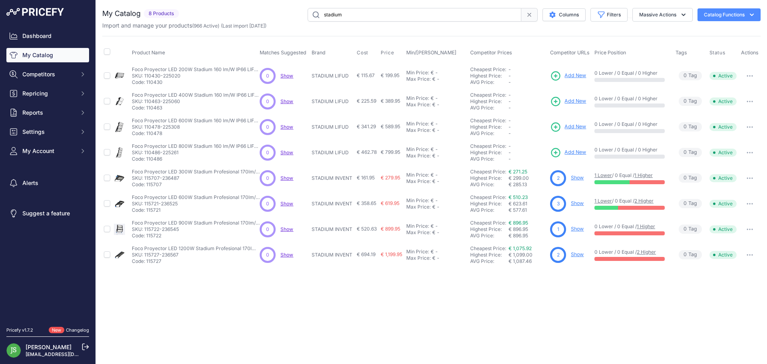
drag, startPoint x: 393, startPoint y: 13, endPoint x: 317, endPoint y: -4, distance: 78.2
click at [317, 0] on html "Lorem Ipsum Close Dashboard My Catalog Competitors Competitors Monitored URLs M…" at bounding box center [383, 182] width 767 height 364
type input "sensor"
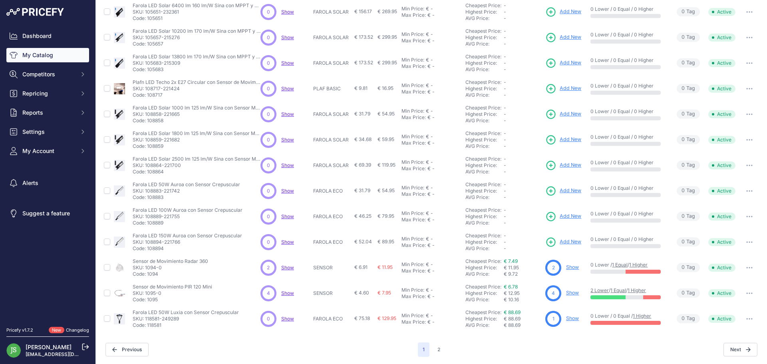
scroll to position [116, 0]
click at [434, 346] on button "2" at bounding box center [439, 349] width 12 height 14
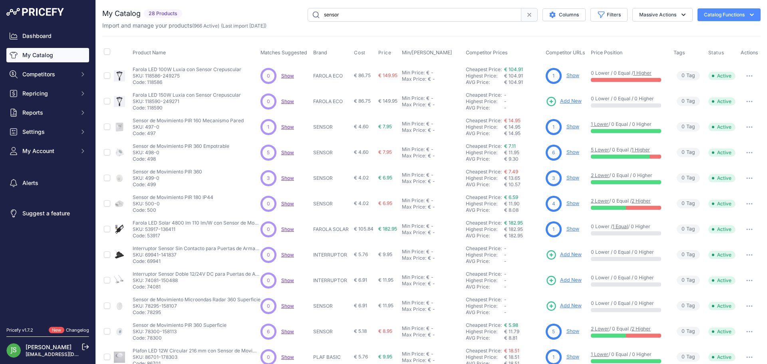
click at [24, 49] on link "My Catalog" at bounding box center [47, 55] width 83 height 14
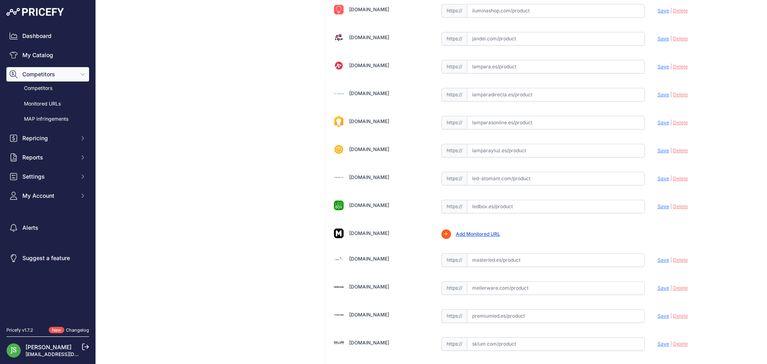
scroll to position [463, 0]
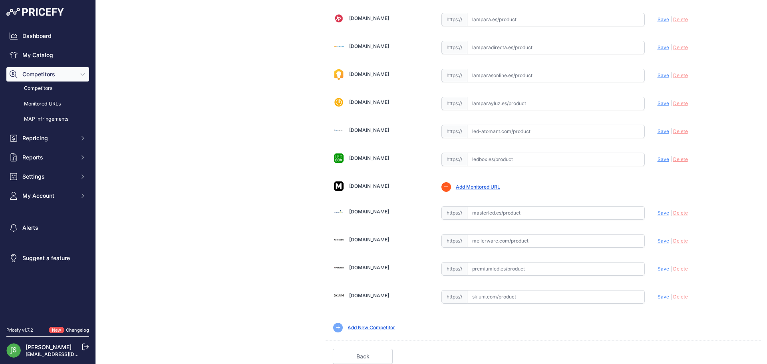
click at [502, 216] on input "text" at bounding box center [556, 213] width 178 height 14
paste input "[URL][DOMAIN_NAME]"
click at [658, 210] on span "Save" at bounding box center [664, 213] width 12 height 6
type input "https://masterled.es/es/alumbrado-publico/1576-farola-led-alumbrado-publico-50w…"
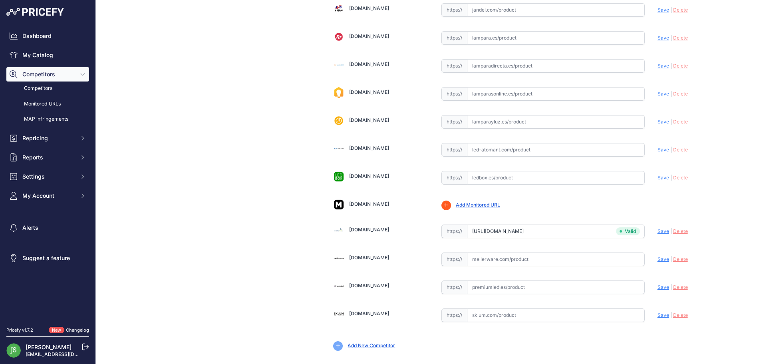
scroll to position [481, 0]
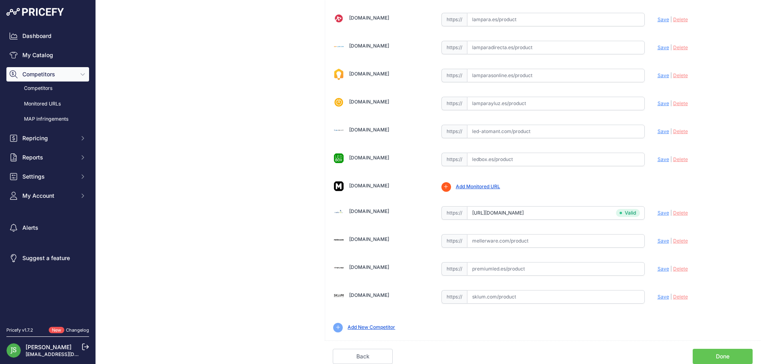
click at [698, 347] on div "Back Done" at bounding box center [543, 352] width 436 height 24
click at [701, 352] on link "Done" at bounding box center [723, 356] width 60 height 15
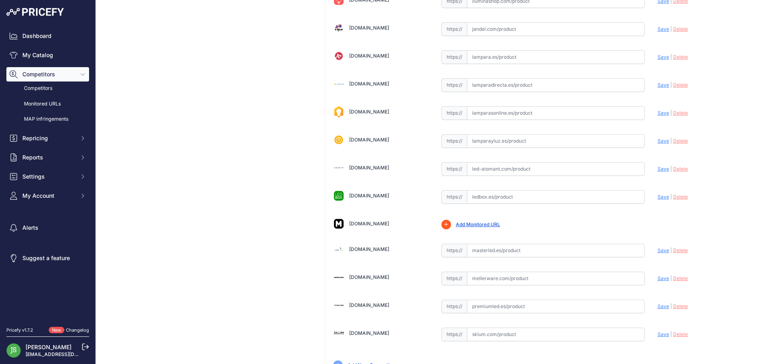
scroll to position [439, 0]
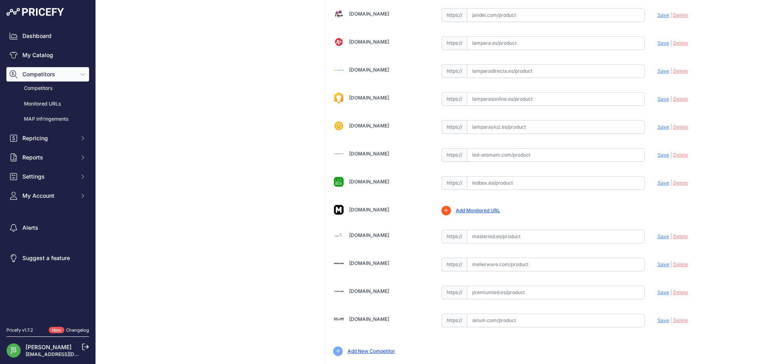
click at [485, 242] on input "text" at bounding box center [556, 237] width 178 height 14
paste input "[URL][DOMAIN_NAME]"
click at [658, 234] on span "Save" at bounding box center [664, 236] width 12 height 6
type input "[URL][DOMAIN_NAME]"
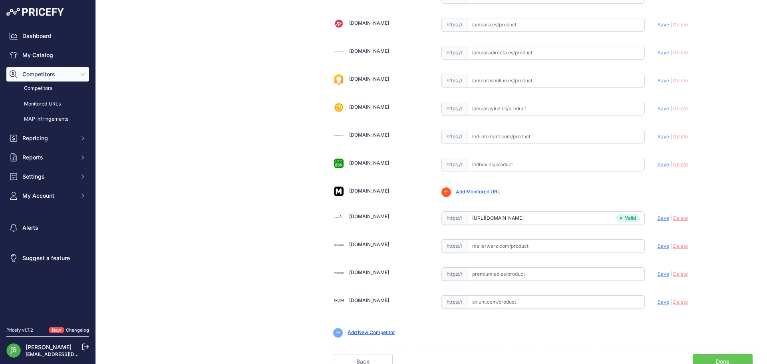
scroll to position [481, 0]
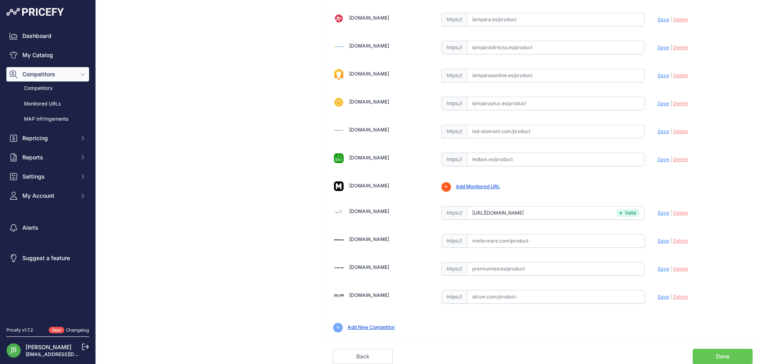
click at [702, 354] on link "Done" at bounding box center [723, 356] width 60 height 15
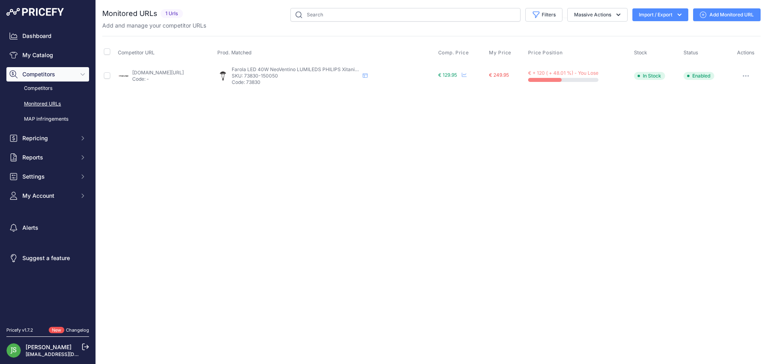
click at [706, 14] on icon at bounding box center [703, 15] width 6 height 6
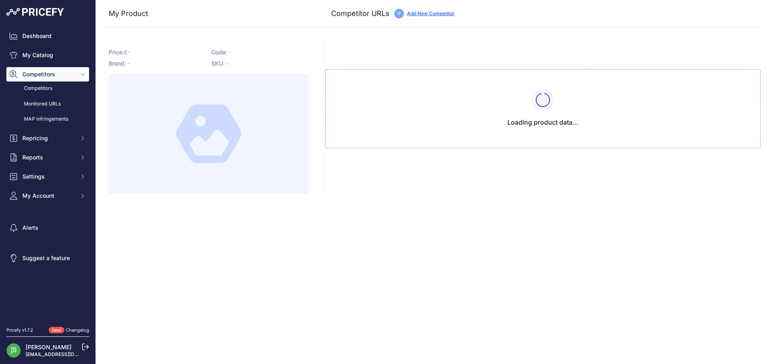
type input "[DOMAIN_NAME][URL]"
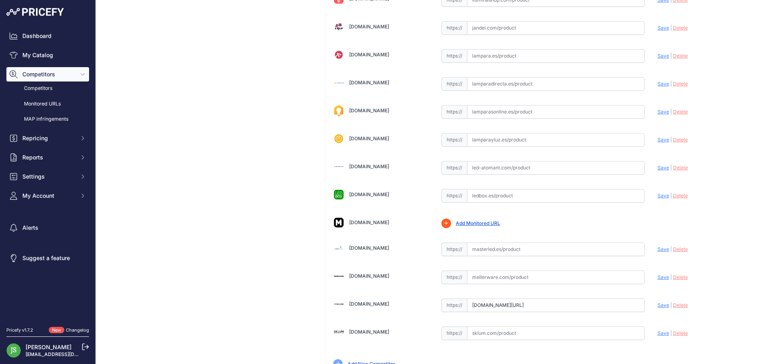
scroll to position [463, 0]
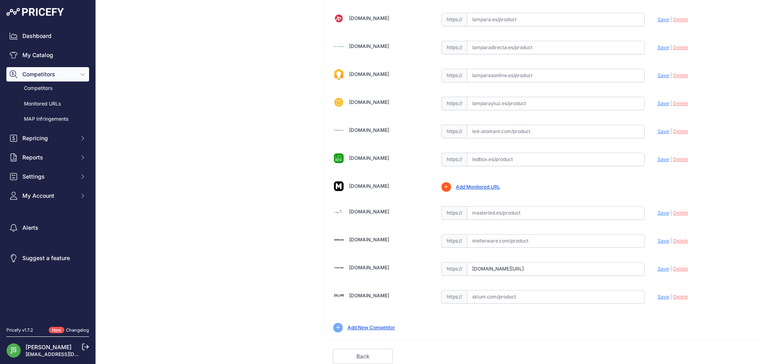
click at [478, 217] on input "text" at bounding box center [556, 213] width 178 height 14
paste input "https://masterled.es/es/ofertas-led/2153-farola-led-60w-epistar-color-negro.html"
click at [658, 215] on span "Save" at bounding box center [664, 213] width 12 height 6
type input "https://masterled.es/es/ofertas-led/2153-farola-led-60w-epistar-color-negro.htm…"
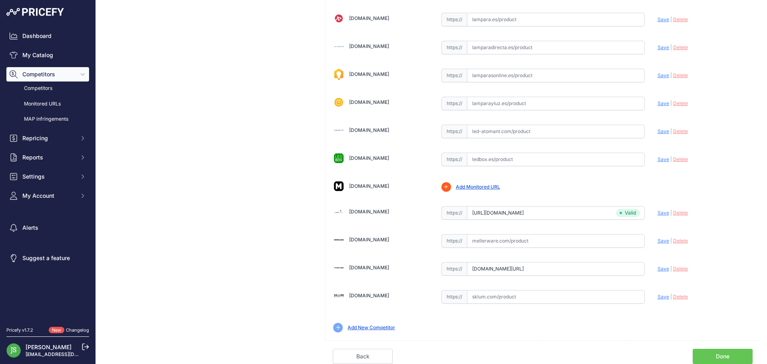
scroll to position [463, 0]
click at [713, 358] on link "Done" at bounding box center [723, 356] width 60 height 15
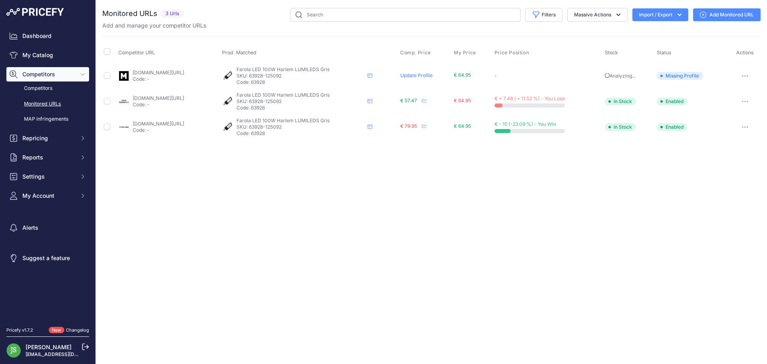
click at [704, 13] on icon at bounding box center [703, 15] width 6 height 6
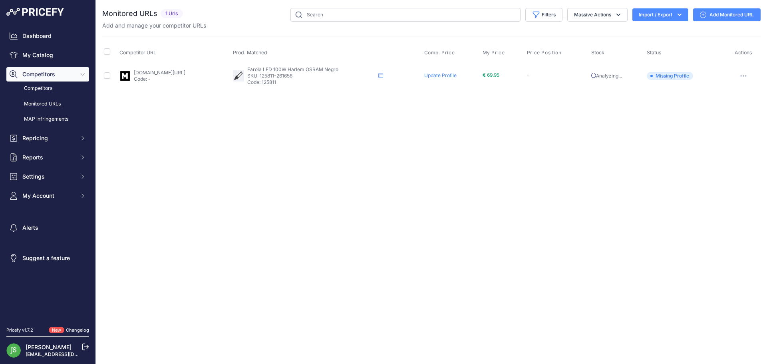
click at [711, 16] on link "Add Monitored URL" at bounding box center [727, 14] width 68 height 13
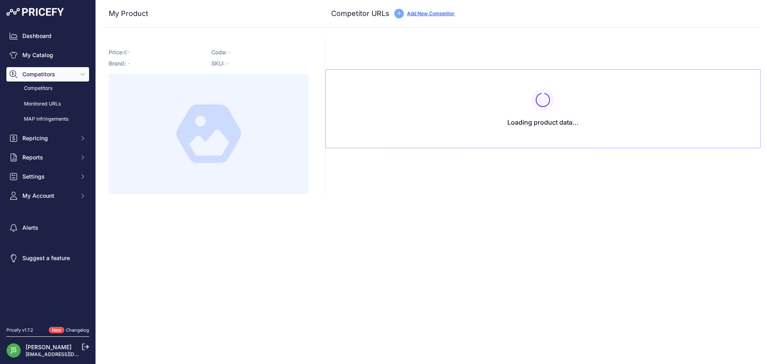
type input "[DOMAIN_NAME][URL]"
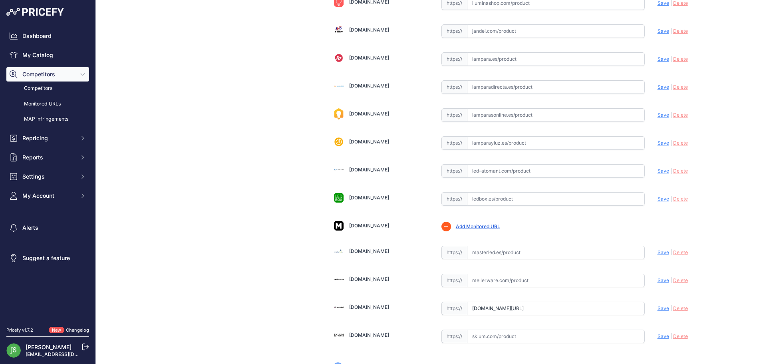
scroll to position [463, 0]
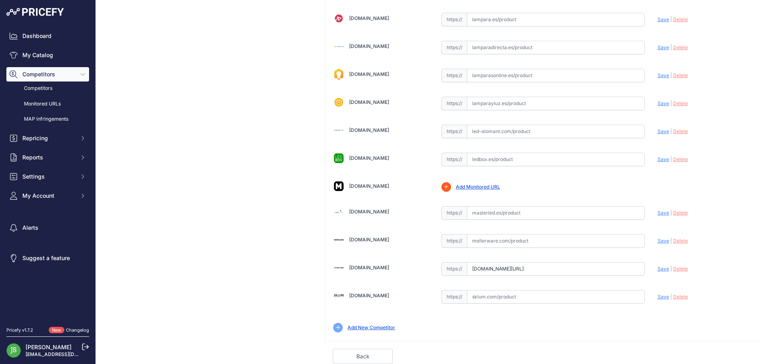
click at [504, 214] on input "text" at bounding box center [556, 213] width 178 height 14
paste input "https://masterled.es/es/alumbrado-publico/1397-luminaria-led-farola-100w.html"
click at [658, 211] on span "Save" at bounding box center [664, 213] width 12 height 6
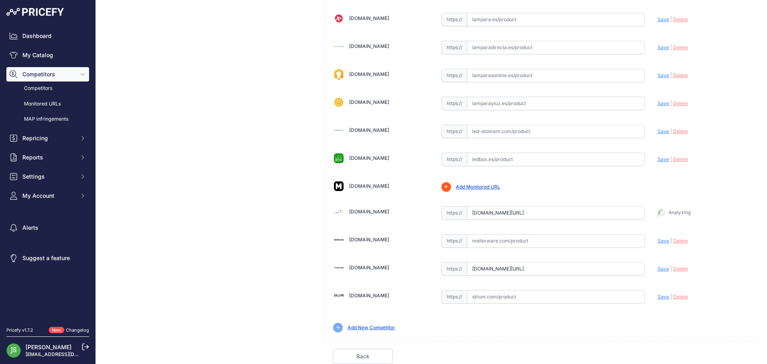
type input "https://masterled.es/es/alumbrado-publico/1397-luminaria-led-farola-100w.html?p…"
click at [707, 350] on link "Done" at bounding box center [723, 356] width 60 height 15
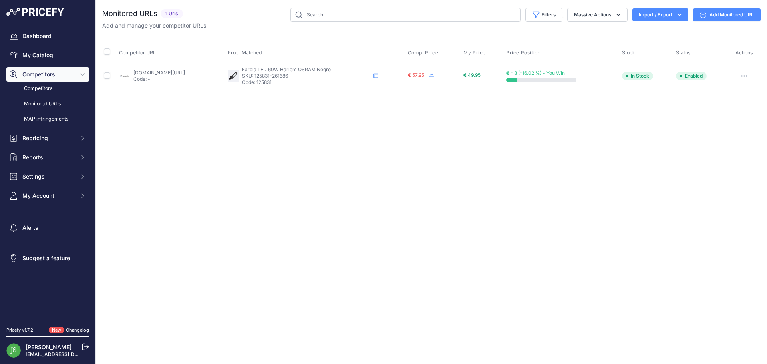
click at [705, 16] on icon at bounding box center [703, 15] width 6 height 6
click at [741, 7] on div "You are not connected to the internet. Monitored URLs" at bounding box center [431, 48] width 658 height 97
click at [741, 12] on link "Add Monitored URL" at bounding box center [727, 14] width 68 height 13
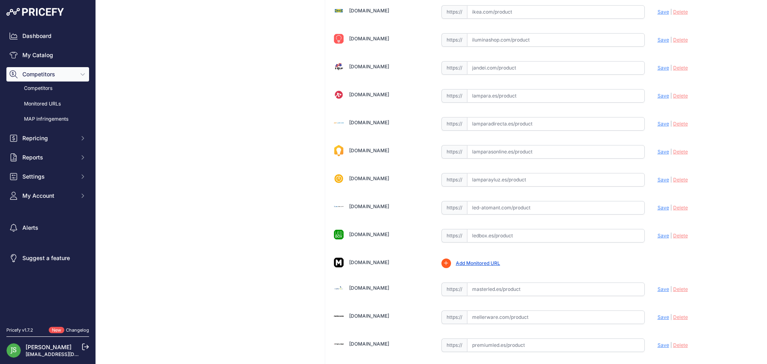
scroll to position [463, 0]
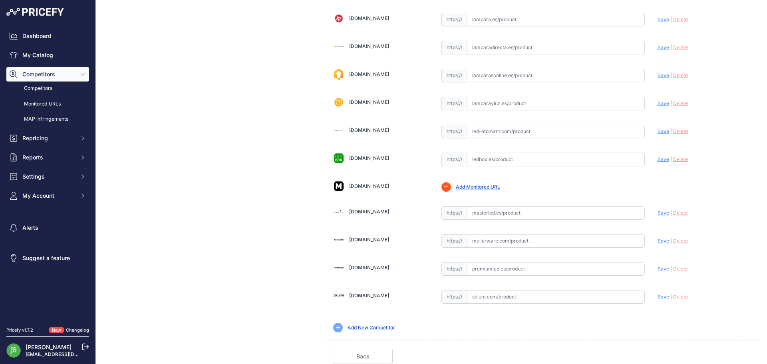
click at [495, 217] on input "text" at bounding box center [556, 213] width 178 height 14
paste input "https://masterled.es/es/alumbrado-publico/1397-luminaria-led-farola-100w.html"
click at [661, 210] on span "Save" at bounding box center [664, 213] width 12 height 6
type input "https://masterled.es/es/alumbrado-publico/1397-luminaria-led-farola-100w.html?p…"
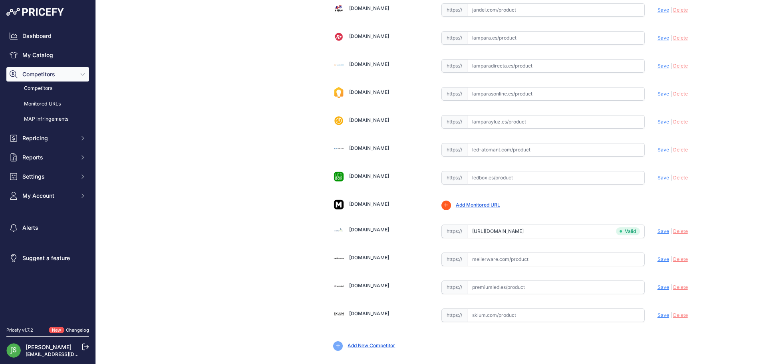
scroll to position [481, 0]
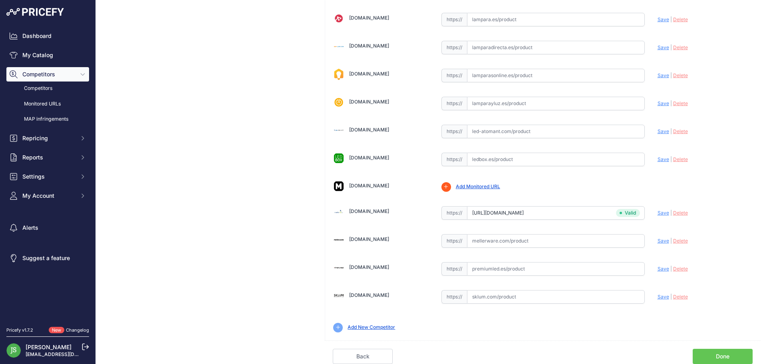
click at [715, 346] on div "Back Done" at bounding box center [543, 352] width 436 height 24
click at [719, 360] on link "Done" at bounding box center [723, 356] width 60 height 15
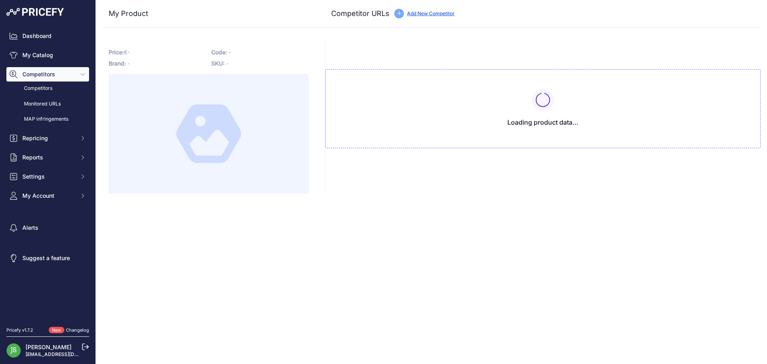
type input "[DOMAIN_NAME][URL]"
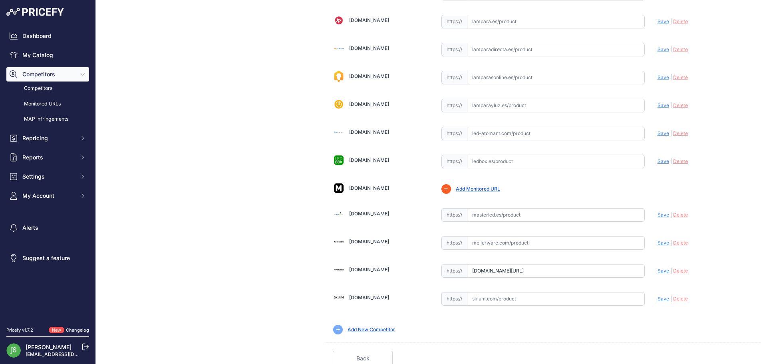
scroll to position [463, 0]
click at [491, 211] on input "text" at bounding box center [556, 213] width 178 height 14
paste input "[URL][DOMAIN_NAME]"
click at [658, 211] on span "Save" at bounding box center [664, 213] width 12 height 6
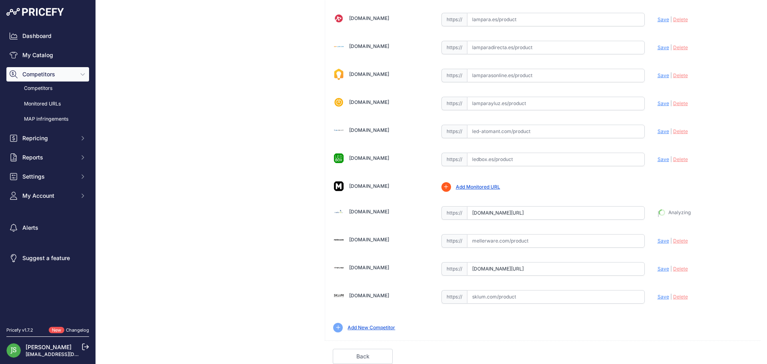
type input "[URL][DOMAIN_NAME]"
click at [724, 354] on link "Done" at bounding box center [723, 356] width 60 height 15
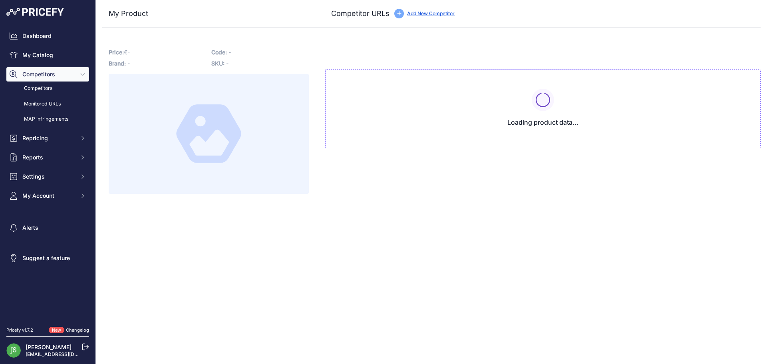
type input "[DOMAIN_NAME][URL]"
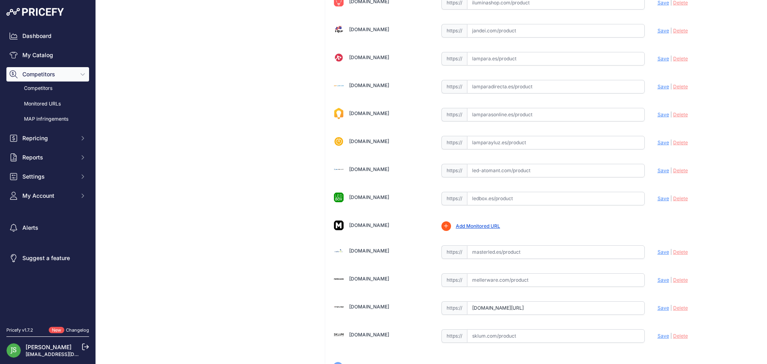
scroll to position [463, 0]
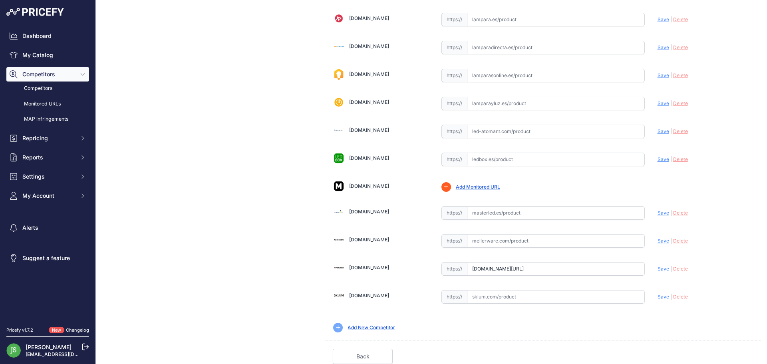
drag, startPoint x: 481, startPoint y: 219, endPoint x: 480, endPoint y: 214, distance: 5.3
click at [481, 217] on input "text" at bounding box center [556, 213] width 178 height 14
click at [480, 214] on input "text" at bounding box center [556, 213] width 178 height 14
paste input "[URL][DOMAIN_NAME]"
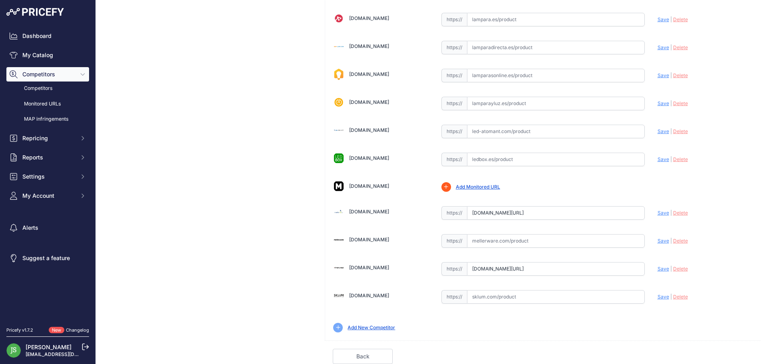
scroll to position [0, 0]
click at [658, 213] on span "Save" at bounding box center [664, 213] width 12 height 6
type input "[URL][DOMAIN_NAME]"
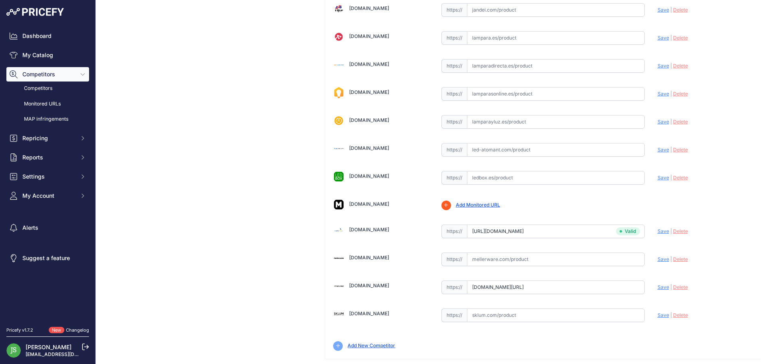
scroll to position [481, 0]
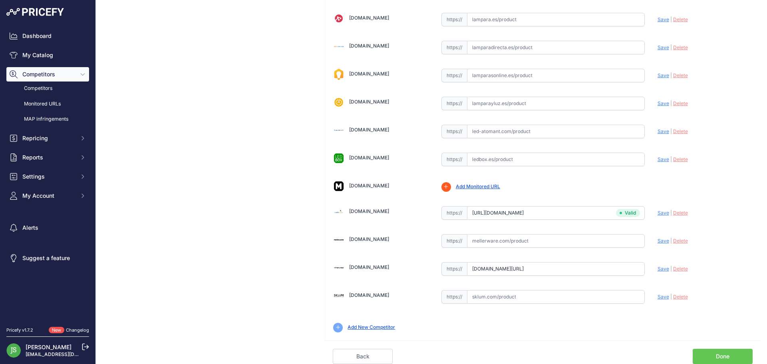
click at [698, 353] on link "Done" at bounding box center [723, 356] width 60 height 15
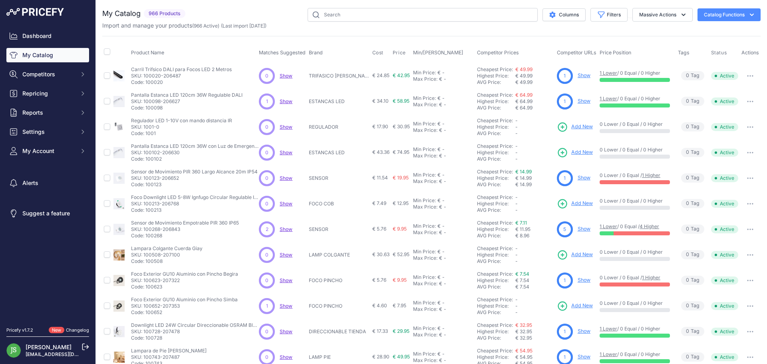
click at [576, 127] on span "Add New" at bounding box center [582, 127] width 22 height 8
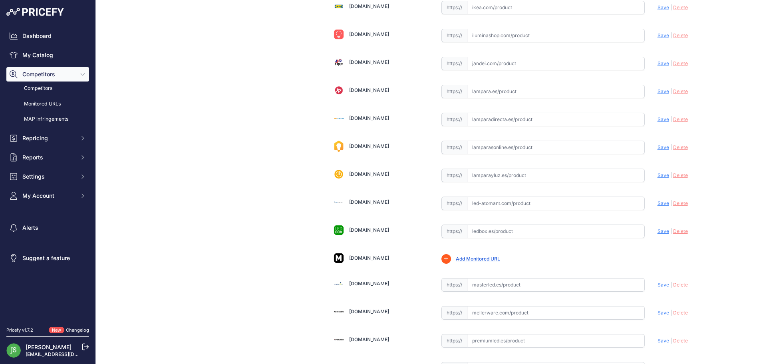
scroll to position [463, 0]
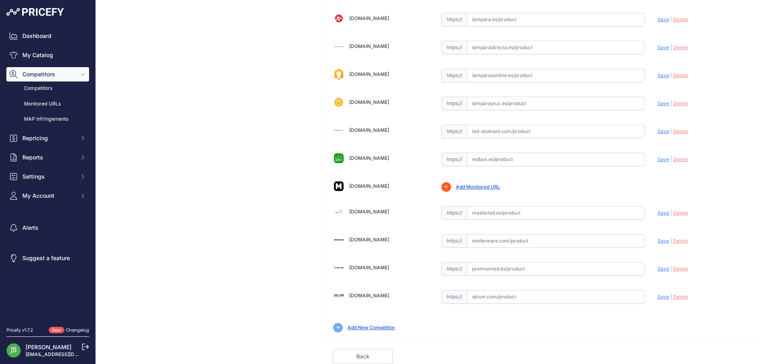
click at [506, 215] on input "text" at bounding box center [556, 213] width 178 height 14
paste input "https://masterled.es/es/mecanismos-electricos/2257-regulador-dimmer-led-0-10v.h…"
click at [658, 210] on span "Save" at bounding box center [664, 213] width 12 height 6
type input "https://masterled.es/es/mecanismos-electricos/2257-regulador-dimmer-led-0-10v.h…"
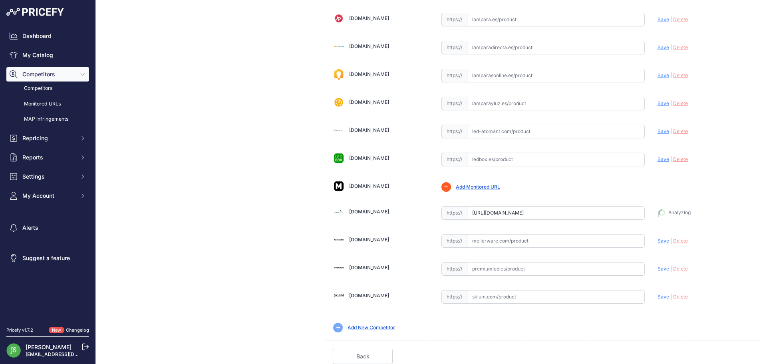
scroll to position [481, 0]
click at [718, 350] on link "Done" at bounding box center [723, 356] width 60 height 15
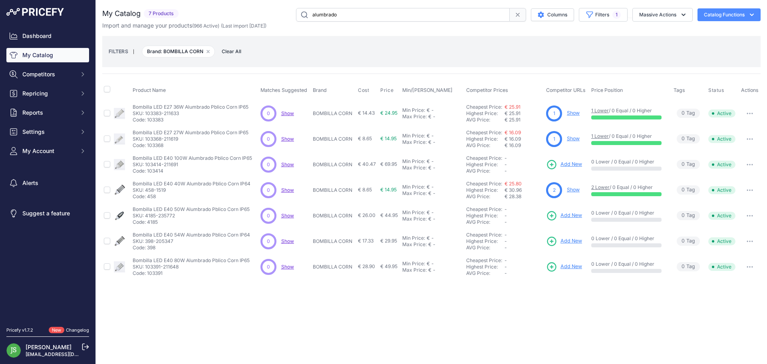
click at [227, 50] on span "Clear All" at bounding box center [232, 52] width 28 height 8
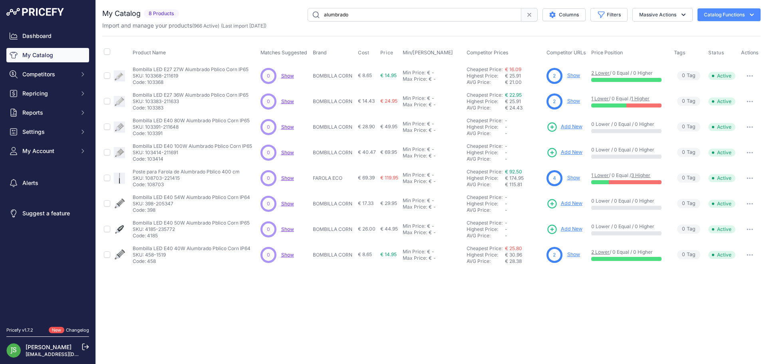
click at [526, 14] on icon at bounding box center [529, 15] width 6 height 6
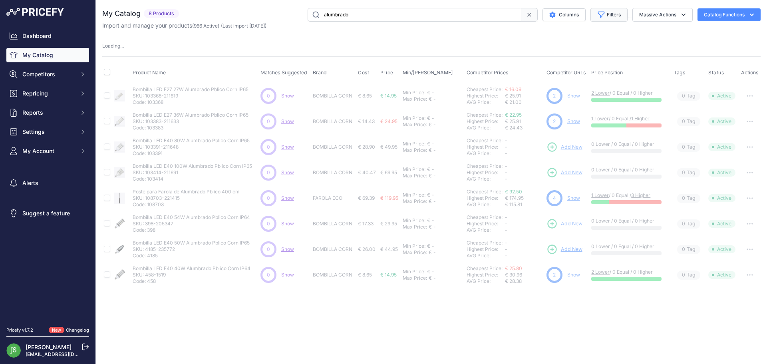
click at [605, 15] on button "Filters" at bounding box center [608, 15] width 37 height 14
click at [567, 113] on select "Select an option 120x30 120X60 3M 60X30 60X60 ACCESORIO PANEL ALIMENTACION TIRA…" at bounding box center [582, 112] width 77 height 14
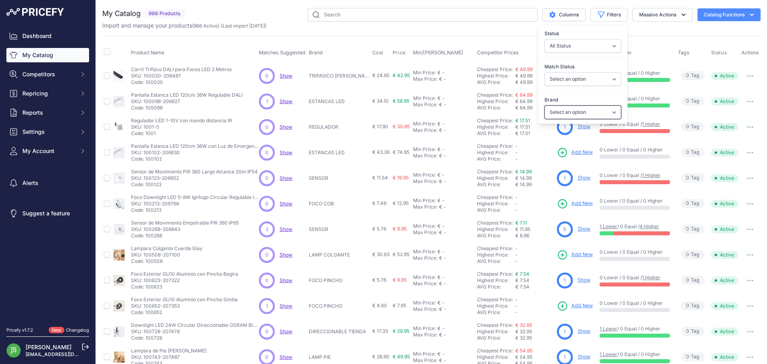
select select "FAROLA ECO"
click at [544, 105] on select "Select an option 120x30 120X60 3M 60X30 60X60 ACCESORIO PANEL ALIMENTACION TIRA…" at bounding box center [582, 112] width 77 height 14
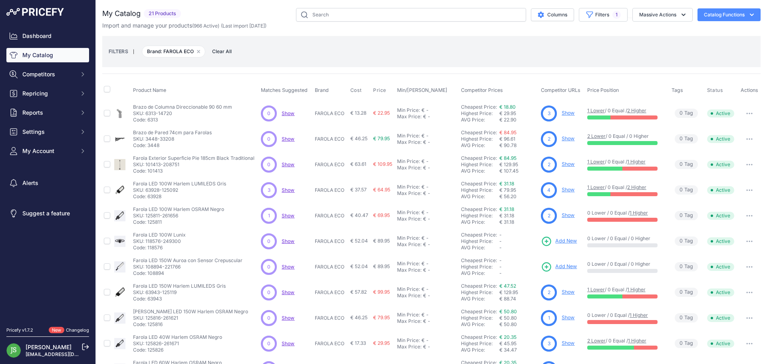
click at [464, 52] on div "FILTERS | Brand: FAROLA ECO Remove filter option Clear All" at bounding box center [432, 52] width 646 height 22
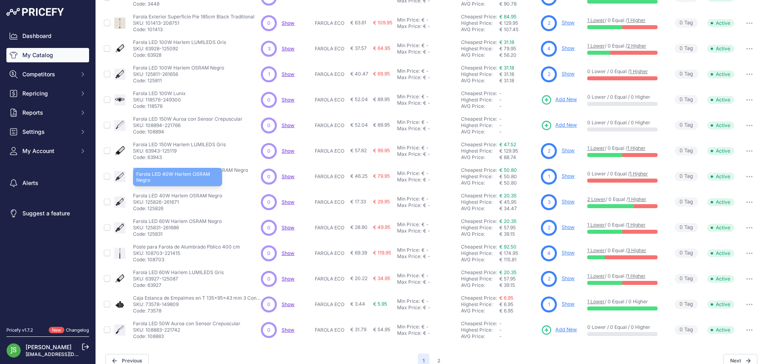
scroll to position [153, 0]
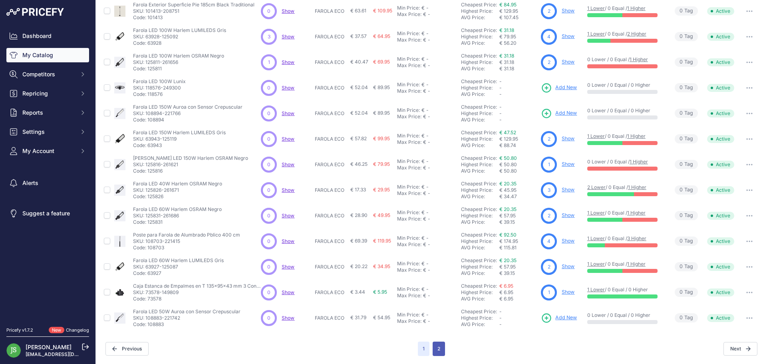
click at [439, 345] on button "2" at bounding box center [439, 349] width 12 height 14
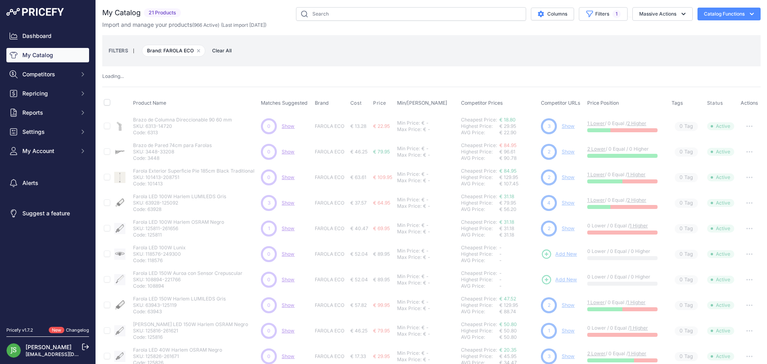
scroll to position [0, 0]
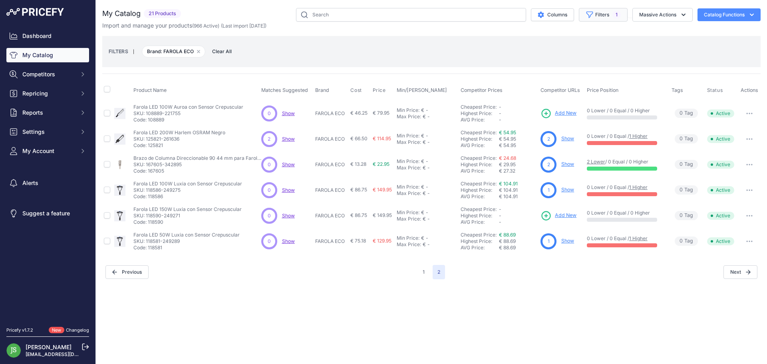
click at [602, 16] on button "Filters 1" at bounding box center [603, 15] width 49 height 14
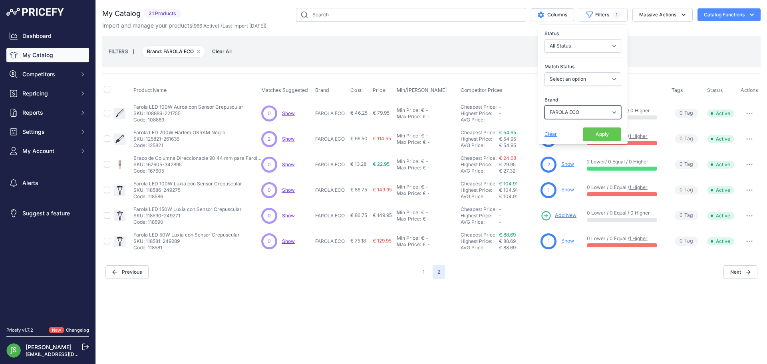
click at [590, 109] on select "Select an option 120x30 120X60 3M 60X30 60X60 ACCESORIO PANEL ALIMENTACION TIRA…" at bounding box center [582, 112] width 77 height 14
select select "FAROLA PRO"
click at [544, 105] on select "Select an option 120x30 120X60 3M 60X30 60X60 ACCESORIO PANEL ALIMENTACION TIRA…" at bounding box center [582, 112] width 77 height 14
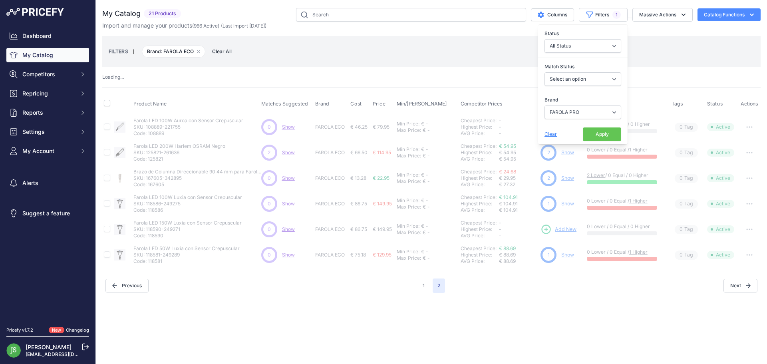
click at [601, 134] on button "Apply" at bounding box center [602, 134] width 38 height 14
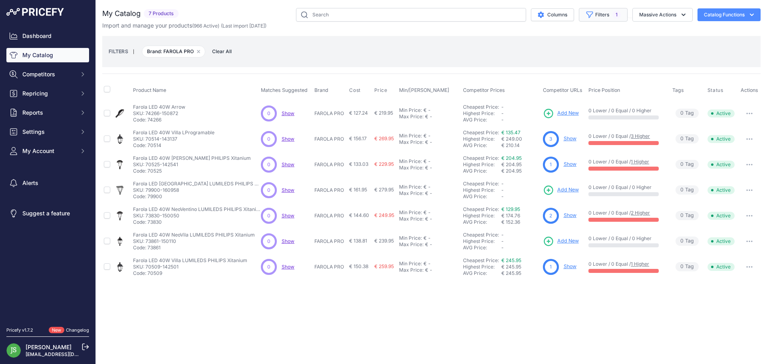
click at [608, 17] on button "Filters 1" at bounding box center [603, 15] width 49 height 14
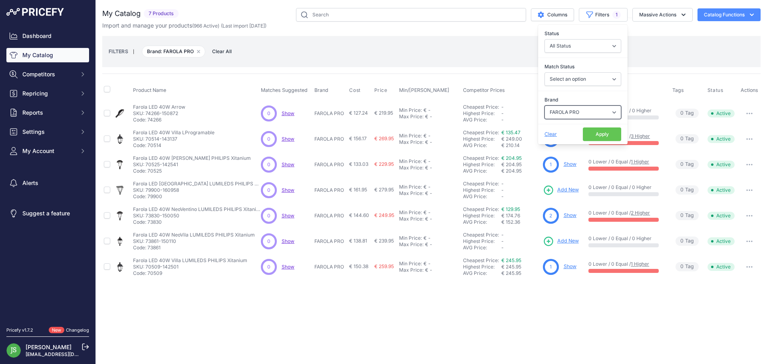
click at [566, 110] on select "Select an option 120x30 120X60 3M 60X30 60X60 ACCESORIO PANEL ALIMENTACION TIRA…" at bounding box center [582, 112] width 77 height 14
select select "FAROLA ECO"
click at [544, 105] on select "Select an option 120x30 120X60 3M 60X30 60X60 ACCESORIO PANEL ALIMENTACION TIRA…" at bounding box center [582, 112] width 77 height 14
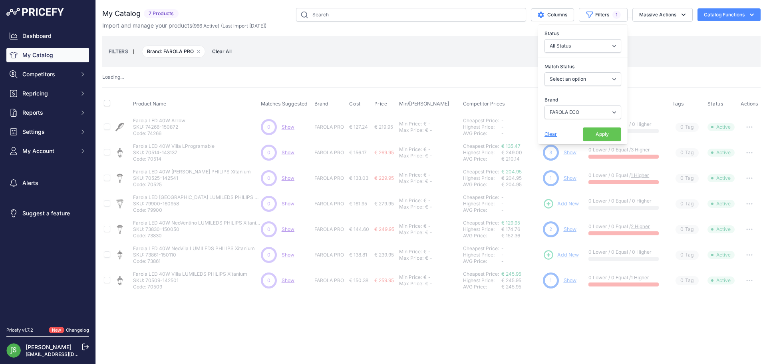
click at [599, 133] on button "Apply" at bounding box center [602, 134] width 38 height 14
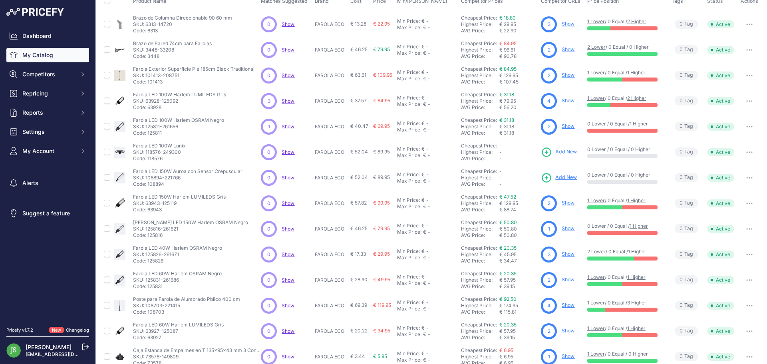
scroll to position [153, 0]
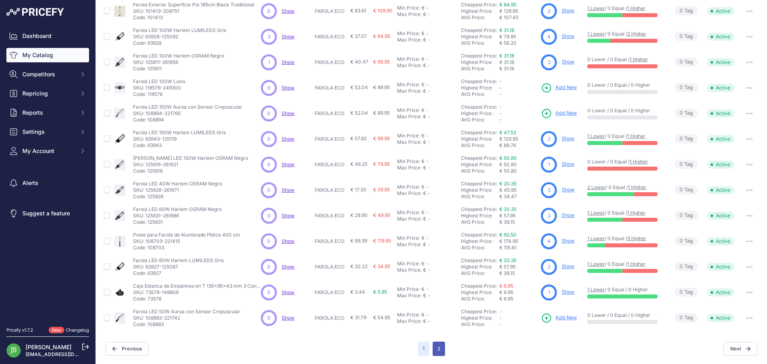
click at [435, 347] on button "2" at bounding box center [439, 349] width 12 height 14
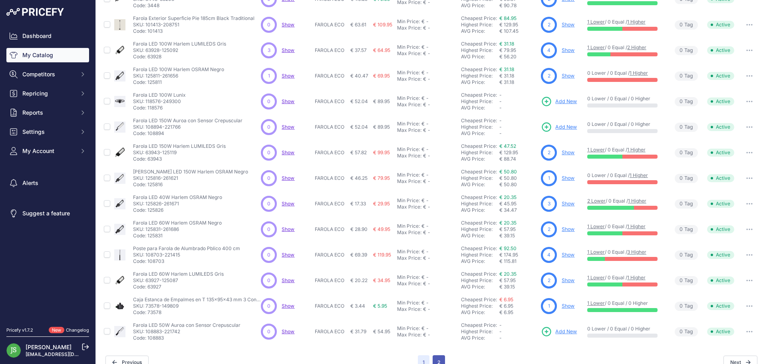
scroll to position [167, 0]
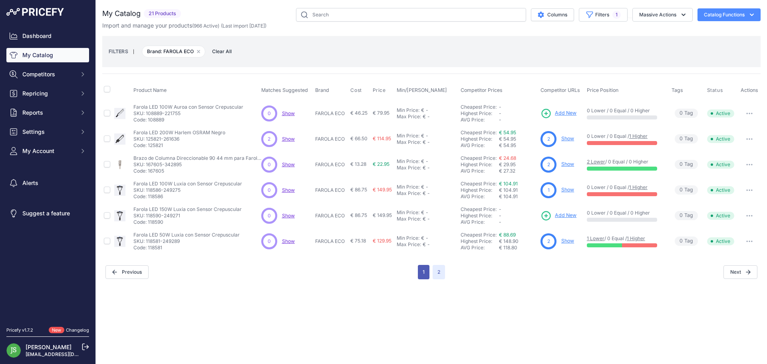
click at [422, 268] on button "1" at bounding box center [424, 272] width 12 height 14
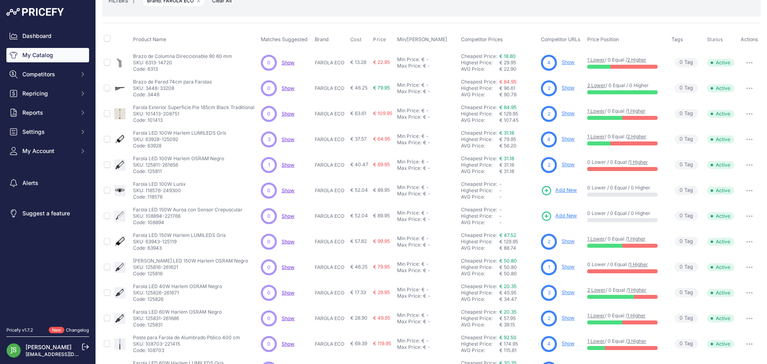
scroll to position [34, 0]
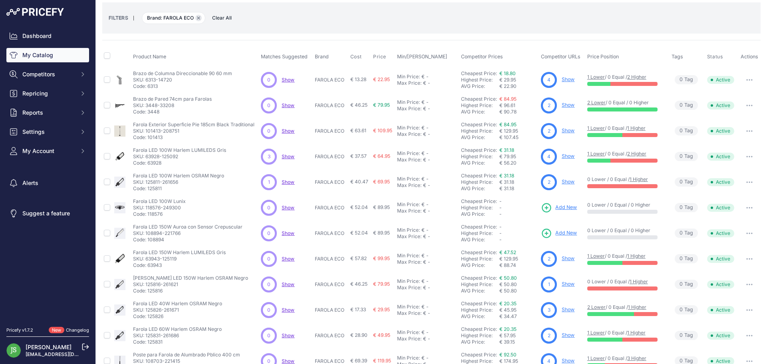
click at [197, 17] on icon "button" at bounding box center [198, 17] width 3 height 3
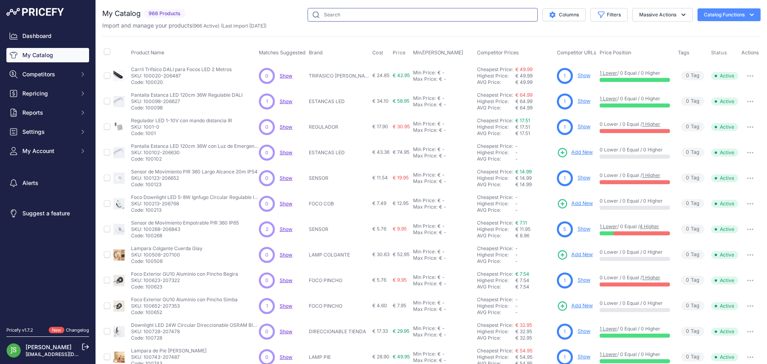
click at [332, 9] on input "text" at bounding box center [423, 15] width 230 height 14
type input "regulador"
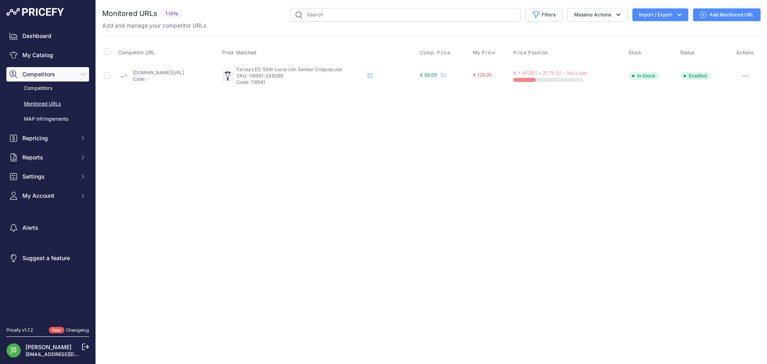
click at [738, 15] on link "Add Monitored URL" at bounding box center [727, 14] width 68 height 13
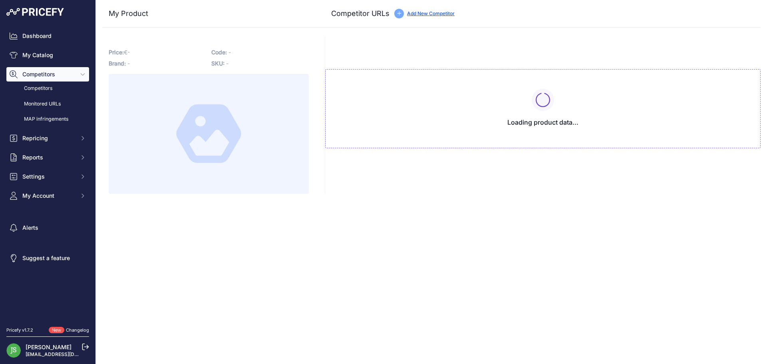
type input "[DOMAIN_NAME][URL]"
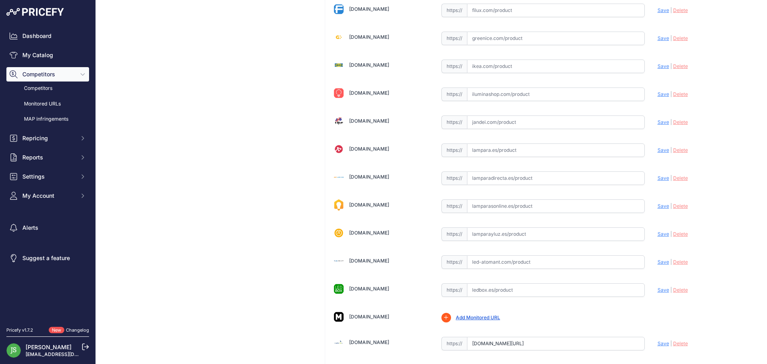
scroll to position [280, 0]
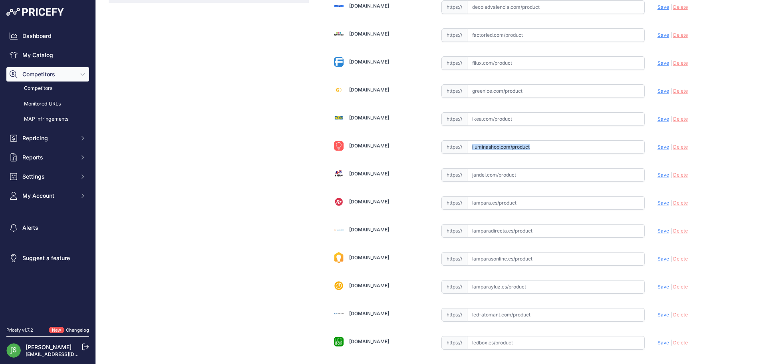
click at [553, 147] on div "[DOMAIN_NAME] Valid Invalid | |" at bounding box center [542, 145] width 435 height 757
click at [548, 134] on div "[DOMAIN_NAME] Valid Invalid | |" at bounding box center [542, 145] width 435 height 757
click at [562, 143] on input "text" at bounding box center [556, 147] width 178 height 14
paste input "[URL][DOMAIN_NAME]"
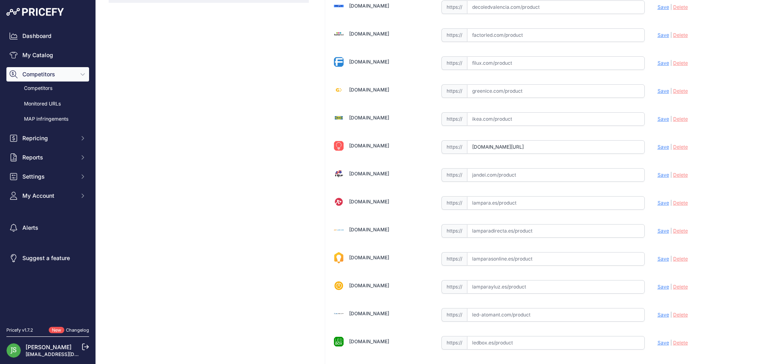
click at [658, 145] on span "Save" at bounding box center [664, 147] width 12 height 6
type input "[URL][DOMAIN_NAME]"
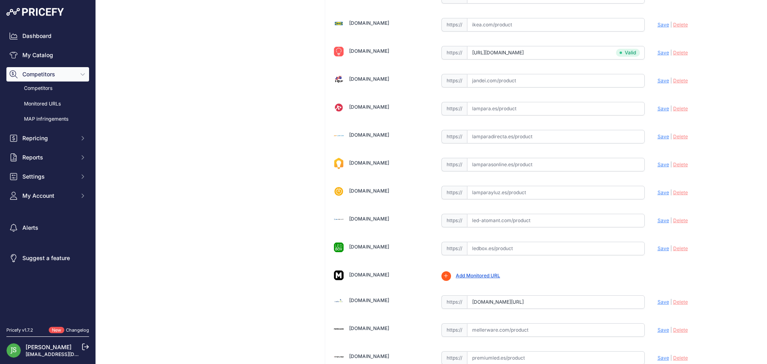
scroll to position [481, 0]
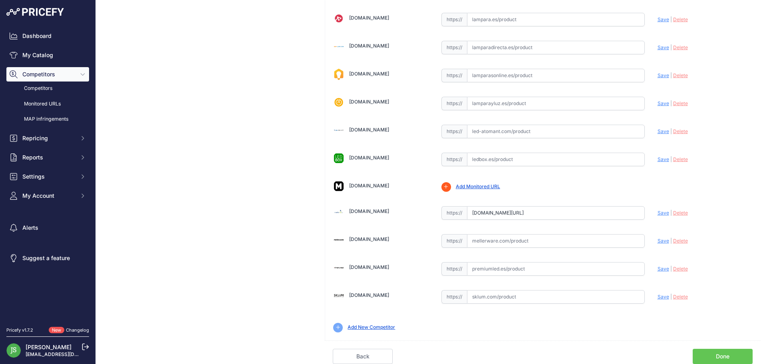
click at [706, 350] on link "Done" at bounding box center [723, 356] width 60 height 15
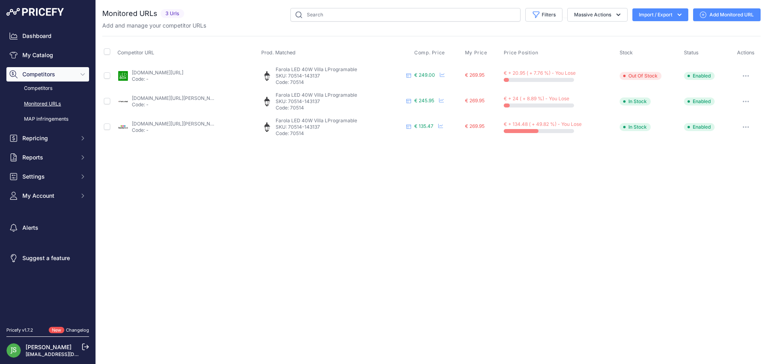
click at [705, 16] on icon at bounding box center [703, 15] width 6 height 6
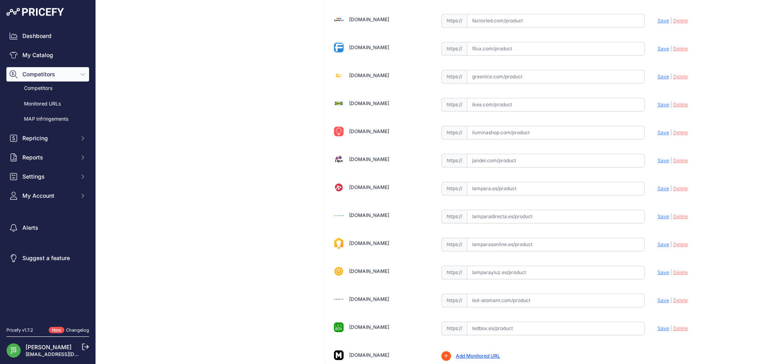
scroll to position [280, 0]
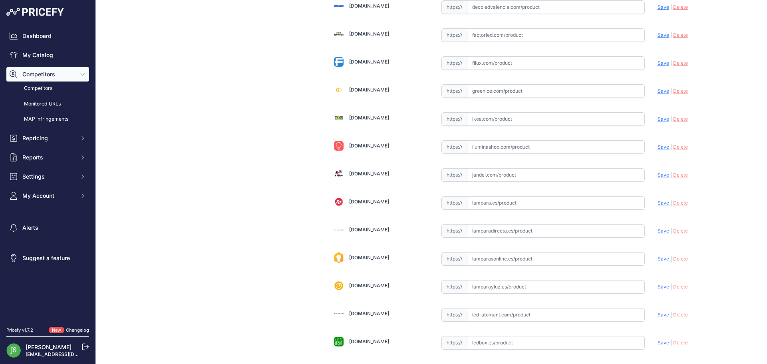
click at [510, 150] on input "text" at bounding box center [556, 147] width 178 height 14
paste input "[URL][DOMAIN_NAME]"
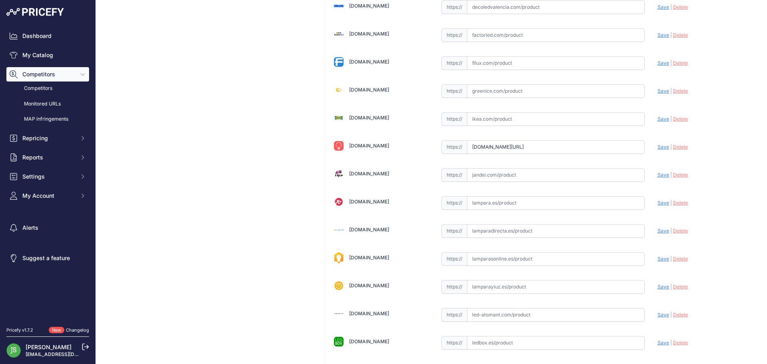
click at [658, 148] on span "Save" at bounding box center [664, 147] width 12 height 6
type input "[URL][DOMAIN_NAME]"
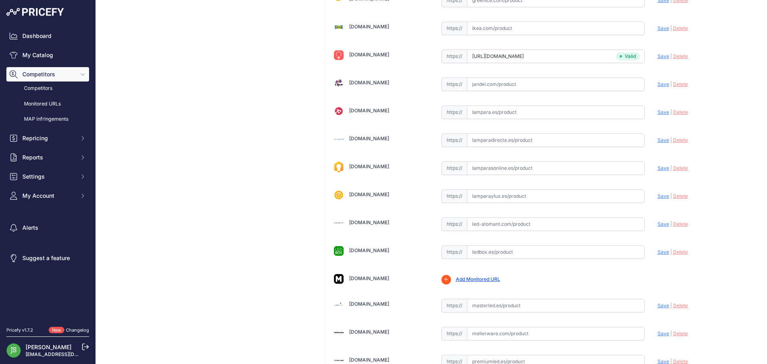
scroll to position [481, 0]
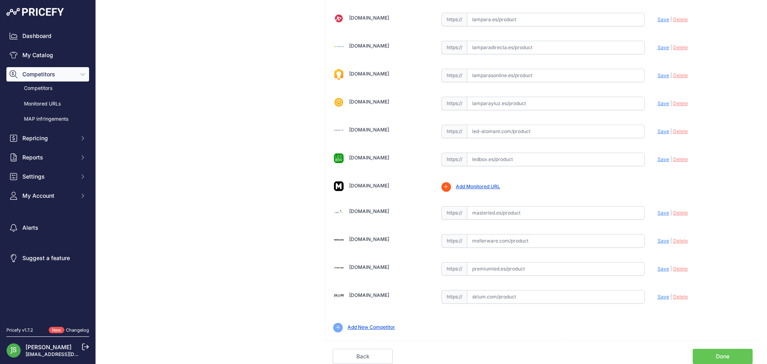
click at [732, 356] on link "Done" at bounding box center [723, 356] width 60 height 15
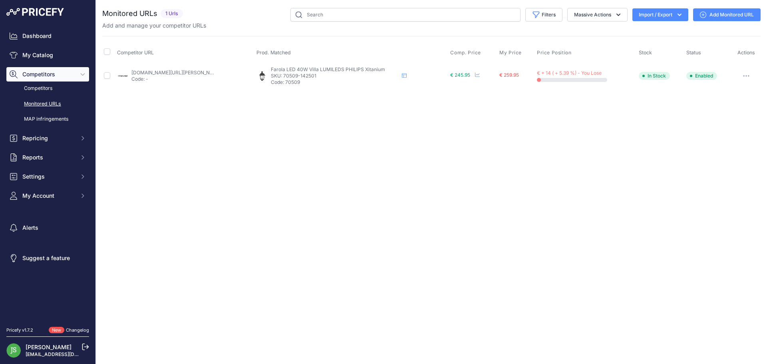
click at [715, 16] on link "Add Monitored URL" at bounding box center [727, 14] width 68 height 13
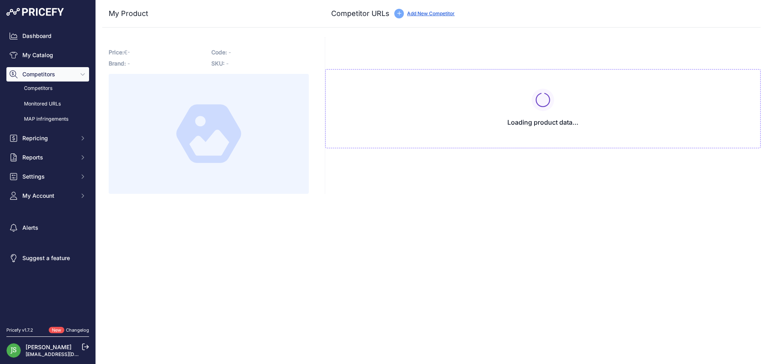
type input "[DOMAIN_NAME][URL][PERSON_NAME]"
type input "[DOMAIN_NAME][URL]"
type input "[DOMAIN_NAME][URL][PERSON_NAME]"
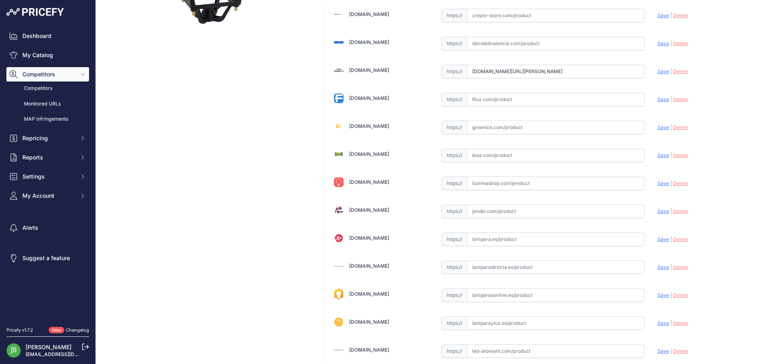
scroll to position [280, 0]
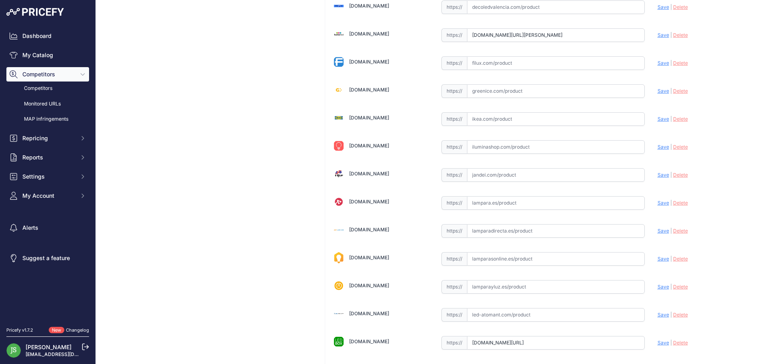
click at [512, 157] on div "[DOMAIN_NAME] Valid Invalid | |" at bounding box center [542, 145] width 435 height 757
click at [513, 150] on input "text" at bounding box center [556, 147] width 178 height 14
paste input "https://iluminashop.com/led-producto/iluminacion-exterior/focos-proyector-led-e…"
click at [658, 146] on span "Save" at bounding box center [664, 147] width 12 height 6
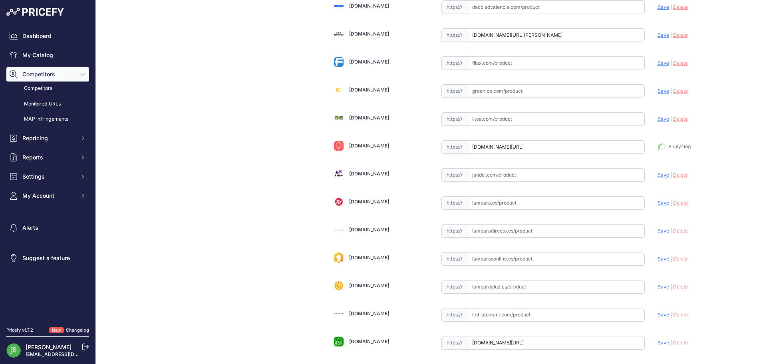
type input "https://iluminashop.com/led-producto/iluminacion-exterior/focos-proyector-led-e…"
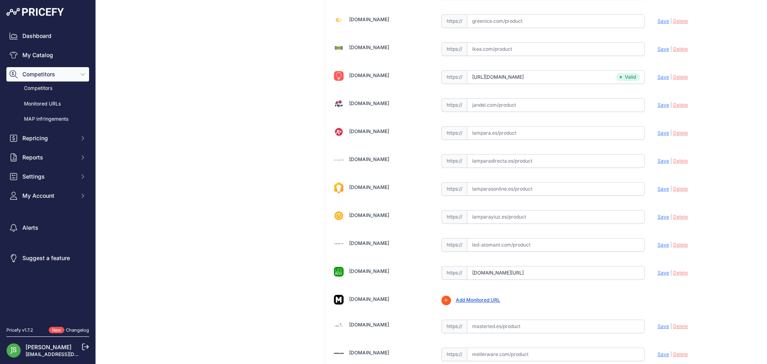
scroll to position [481, 0]
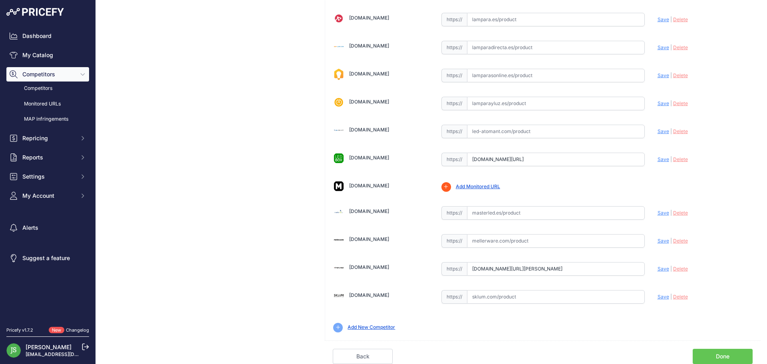
click at [710, 352] on link "Done" at bounding box center [723, 356] width 60 height 15
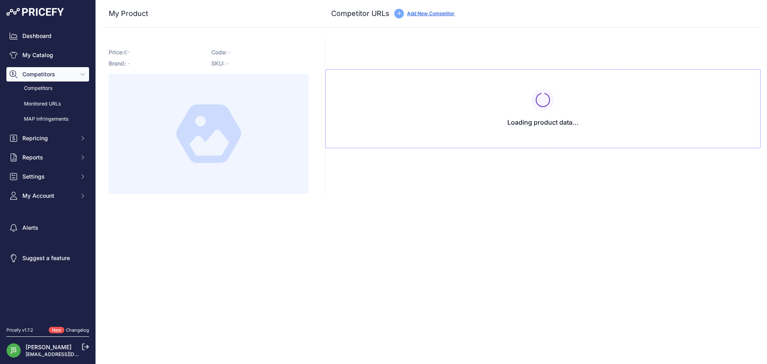
type input "[DOMAIN_NAME][URL][PERSON_NAME]"
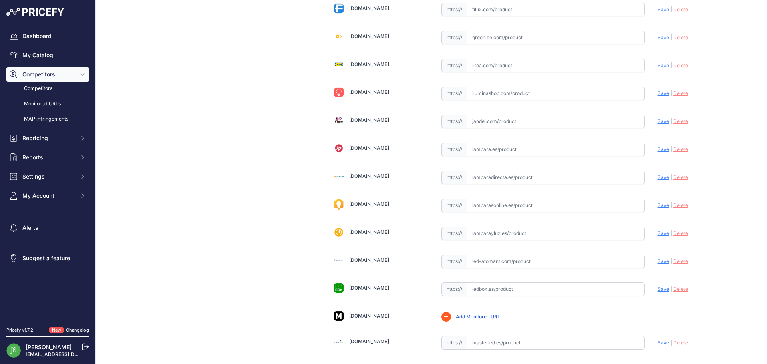
scroll to position [320, 0]
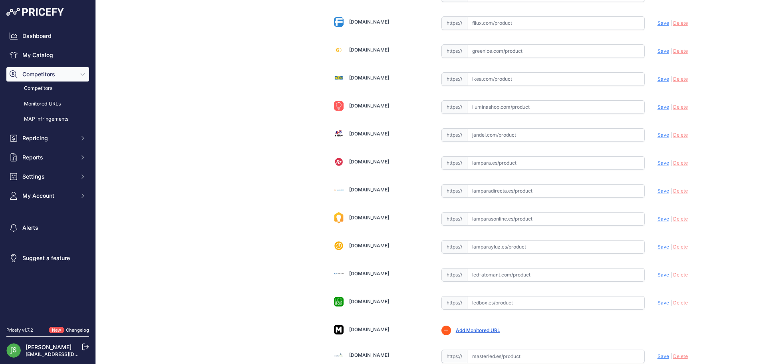
click at [508, 107] on input "text" at bounding box center [556, 107] width 178 height 14
paste input "[URL][DOMAIN_NAME]"
click at [659, 108] on span "Save" at bounding box center [664, 107] width 12 height 6
type input "[URL][DOMAIN_NAME]"
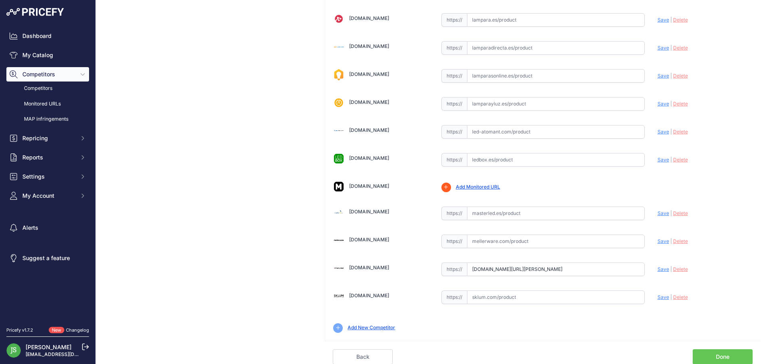
scroll to position [481, 0]
click at [717, 349] on link "Done" at bounding box center [723, 356] width 60 height 15
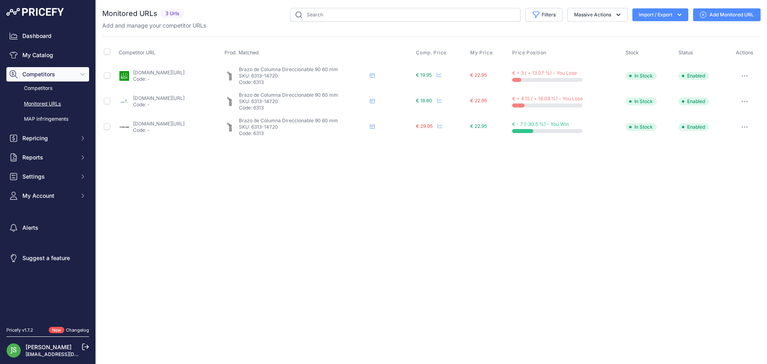
click at [716, 11] on link "Add Monitored URL" at bounding box center [727, 14] width 68 height 13
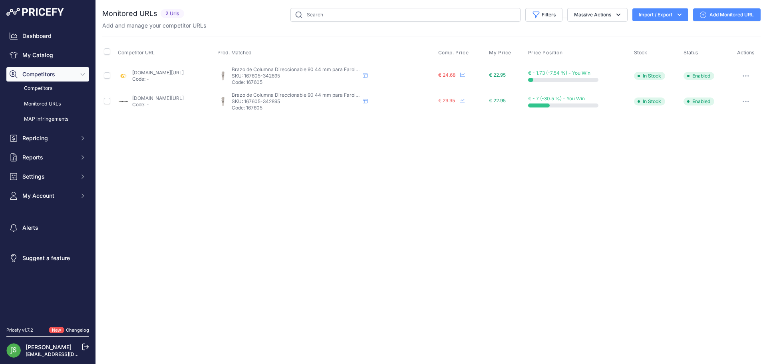
click at [738, 14] on link "Add Monitored URL" at bounding box center [727, 14] width 68 height 13
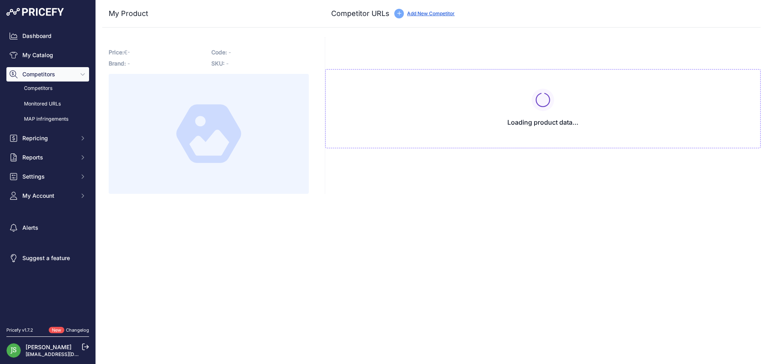
type input "[DOMAIN_NAME][URL]"
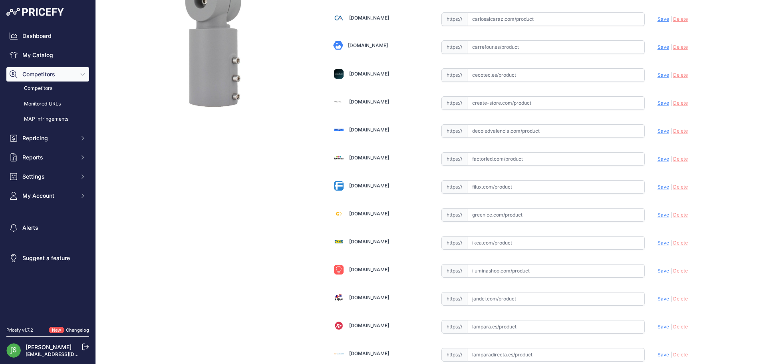
scroll to position [320, 0]
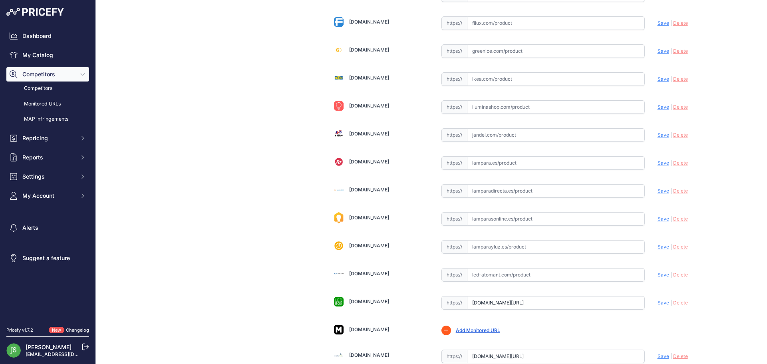
click at [493, 113] on input "text" at bounding box center [556, 107] width 178 height 14
paste input "[URL][DOMAIN_NAME]"
click at [658, 104] on span "Save" at bounding box center [664, 107] width 12 height 6
type input "[URL][DOMAIN_NAME]"
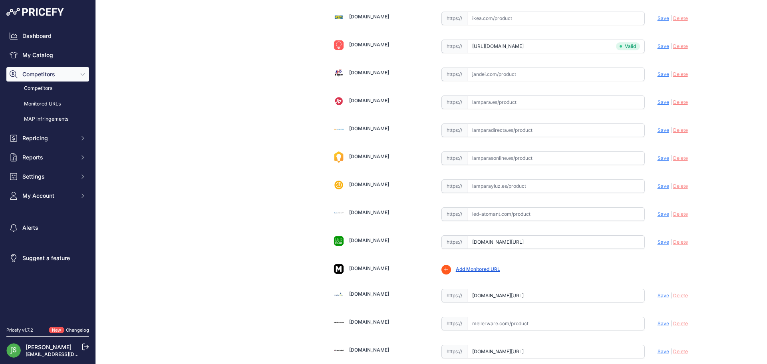
scroll to position [481, 0]
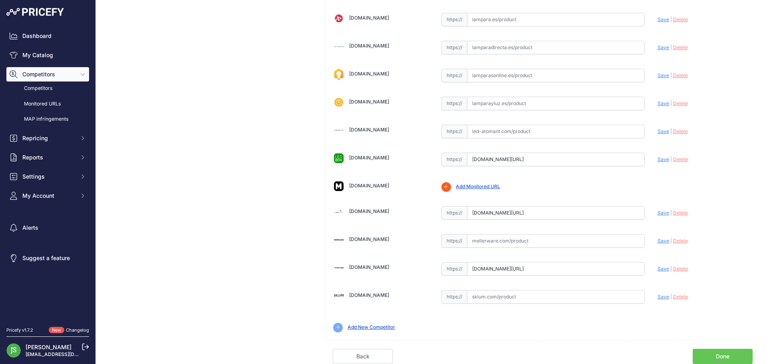
click at [703, 354] on link "Done" at bounding box center [723, 356] width 60 height 15
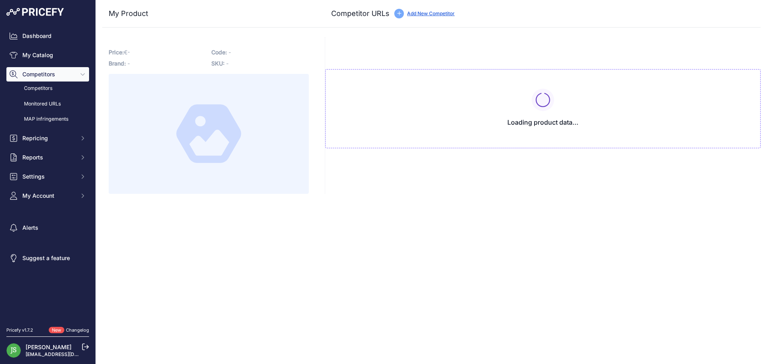
type input "[DOMAIN_NAME][URL]"
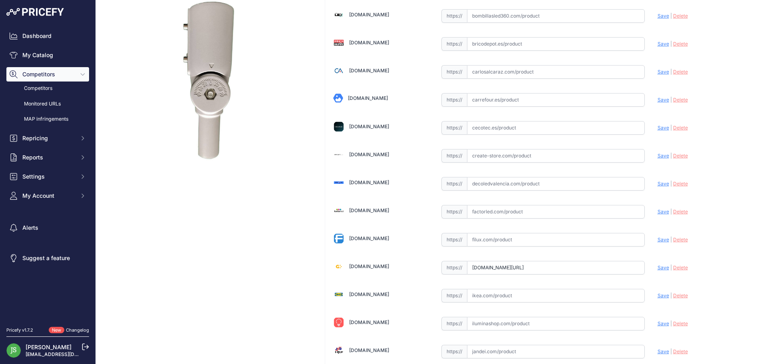
scroll to position [320, 0]
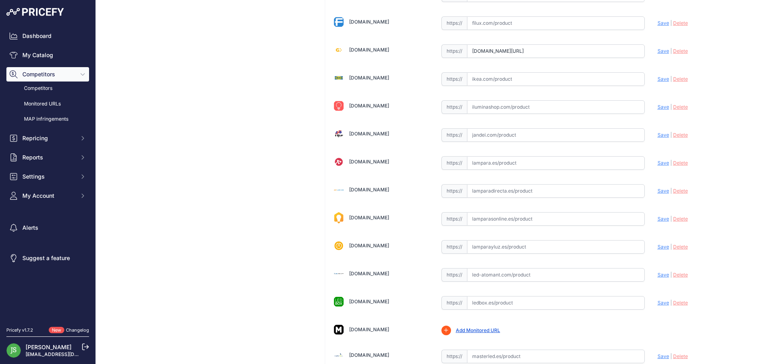
drag, startPoint x: 513, startPoint y: 109, endPoint x: 652, endPoint y: 107, distance: 139.4
click at [512, 109] on input "text" at bounding box center [556, 107] width 178 height 14
paste input "[URL][DOMAIN_NAME]"
click at [661, 107] on span "Save" at bounding box center [664, 107] width 12 height 6
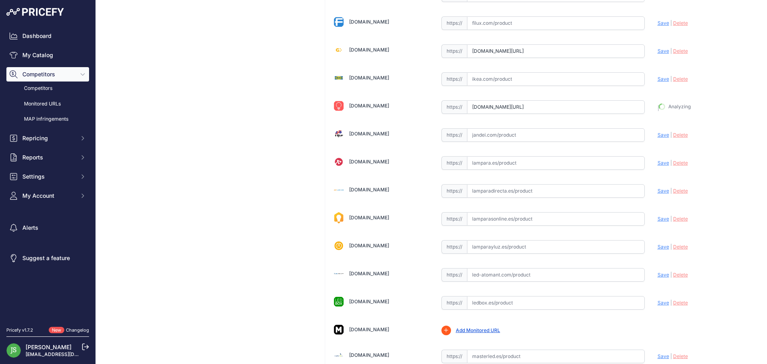
type input "[URL][DOMAIN_NAME]"
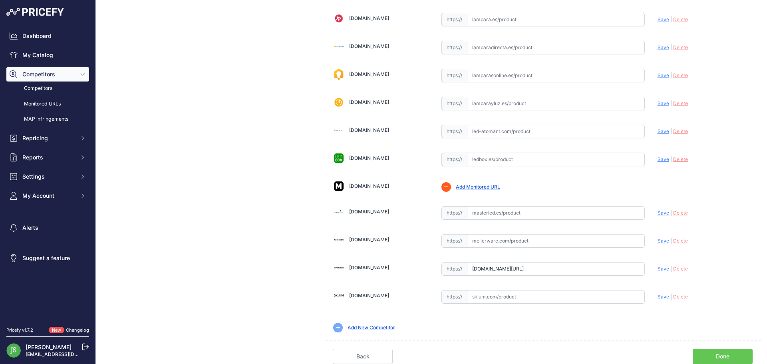
scroll to position [463, 0]
click at [693, 352] on link "Done" at bounding box center [723, 356] width 60 height 15
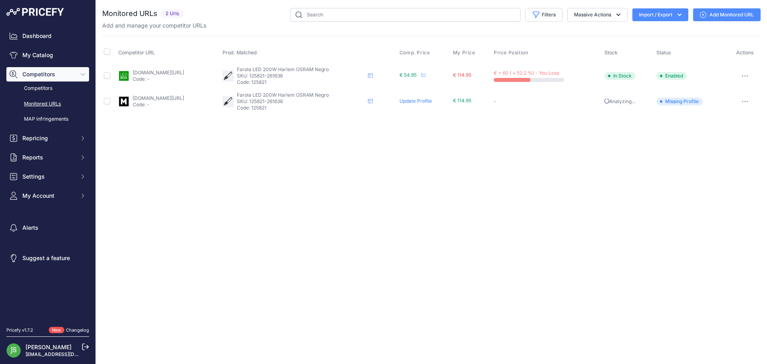
click at [715, 14] on link "Add Monitored URL" at bounding box center [727, 14] width 68 height 13
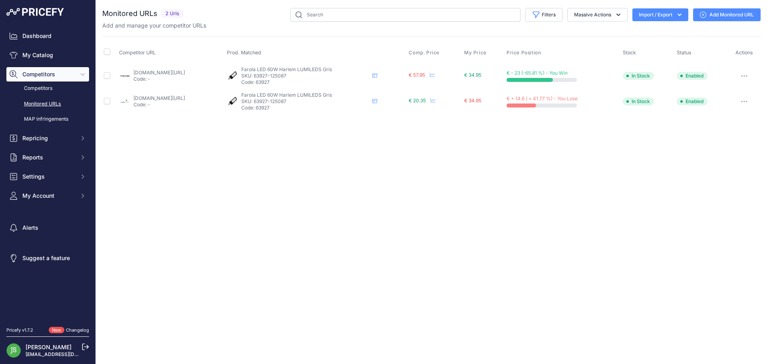
click at [715, 14] on link "Add Monitored URL" at bounding box center [727, 14] width 68 height 13
click at [713, 14] on link "Add Monitored URL" at bounding box center [727, 14] width 68 height 13
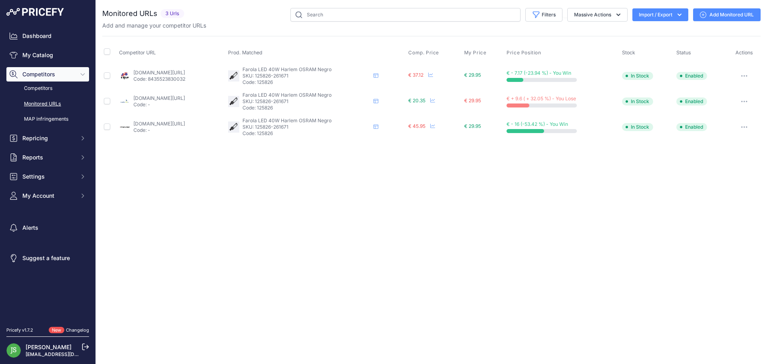
click at [723, 10] on link "Add Monitored URL" at bounding box center [727, 14] width 68 height 13
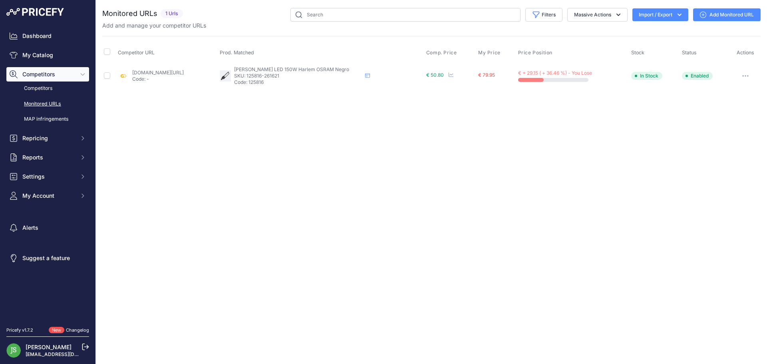
click at [706, 13] on icon at bounding box center [703, 15] width 6 height 6
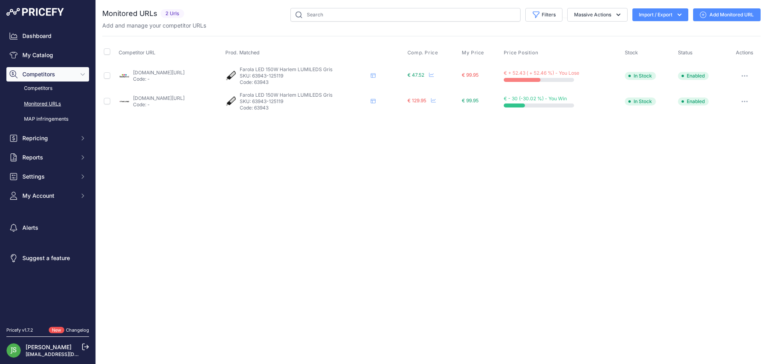
click at [724, 14] on link "Add Monitored URL" at bounding box center [727, 14] width 68 height 13
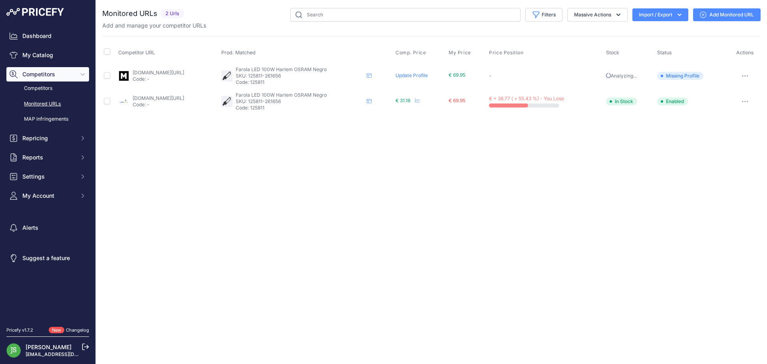
click at [713, 17] on link "Add Monitored URL" at bounding box center [727, 14] width 68 height 13
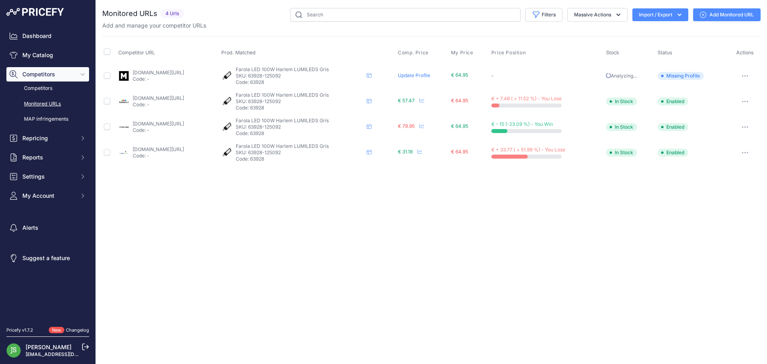
click at [710, 10] on link "Add Monitored URL" at bounding box center [727, 14] width 68 height 13
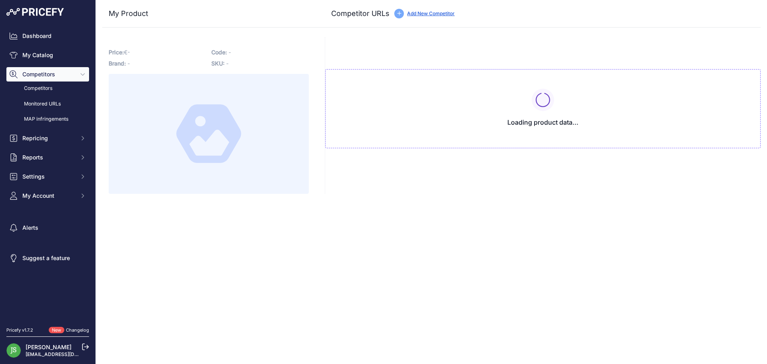
type input "[DOMAIN_NAME][URL]"
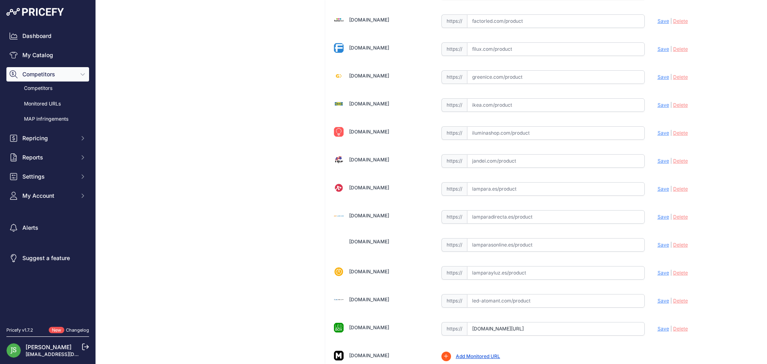
scroll to position [280, 0]
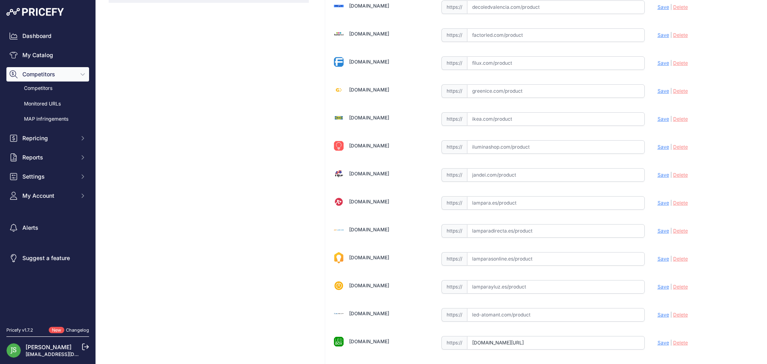
click at [496, 145] on input "text" at bounding box center [556, 147] width 178 height 14
paste input "[URL][DOMAIN_NAME]"
click at [658, 148] on span "Save" at bounding box center [664, 147] width 12 height 6
type input "https://iluminashop.com/led-producto/iluminacion-industrial-led/farolas-led-alu…"
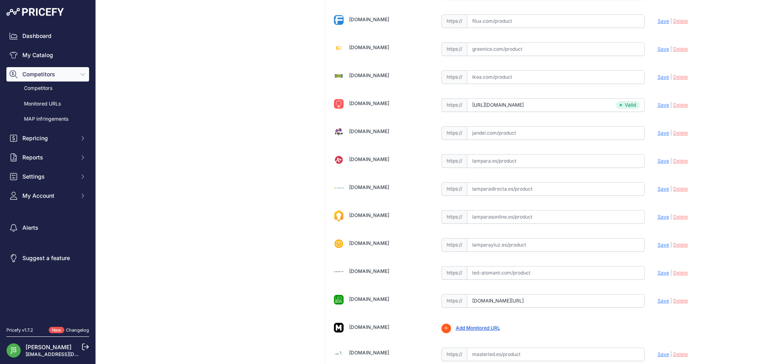
scroll to position [481, 0]
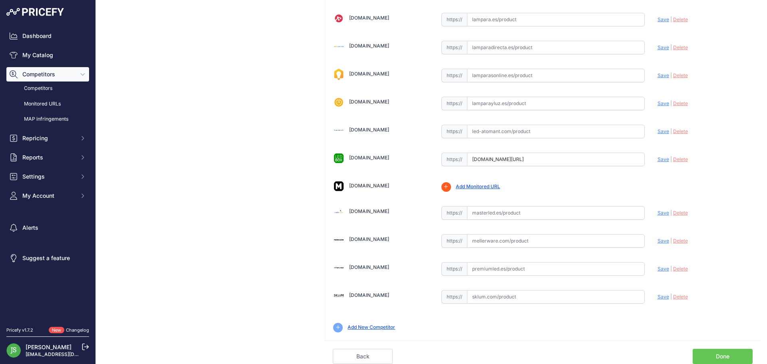
click at [725, 350] on link "Done" at bounding box center [723, 356] width 60 height 15
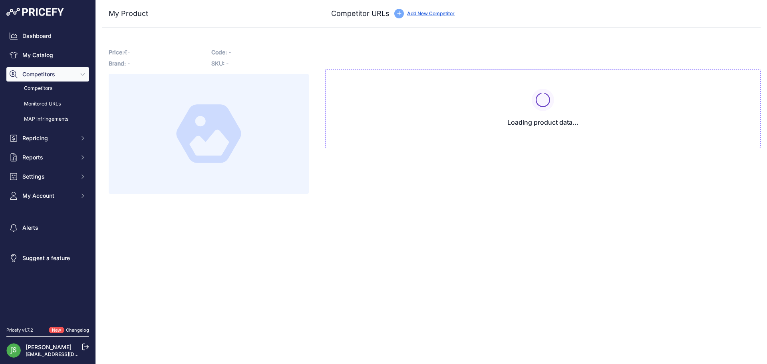
type input "[DOMAIN_NAME][URL]"
type input "www.premiumled.es/es/farolas-led/farola-led-road-60w-lumileds-6600lm-negro-alum…"
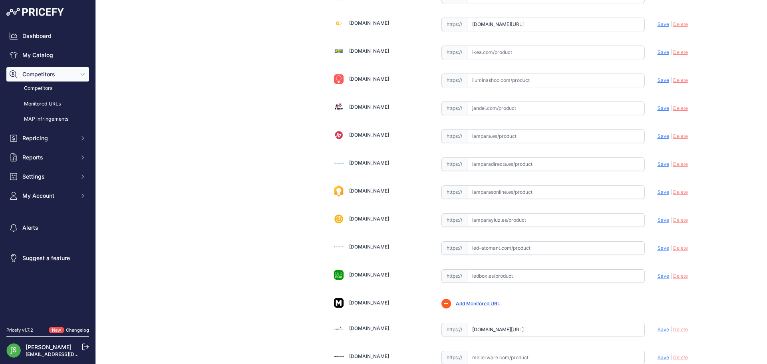
scroll to position [360, 0]
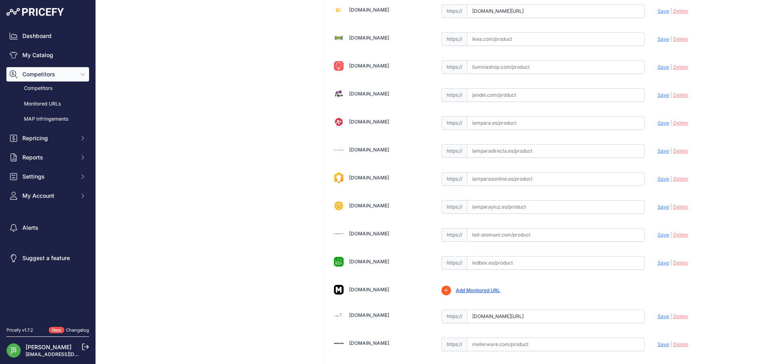
click at [482, 61] on input "text" at bounding box center [556, 67] width 178 height 14
paste input "https://iluminashop.com/led-producto/iluminacion-industrial-led/farolas-led-alu…"
click at [658, 68] on span "Save" at bounding box center [664, 67] width 12 height 6
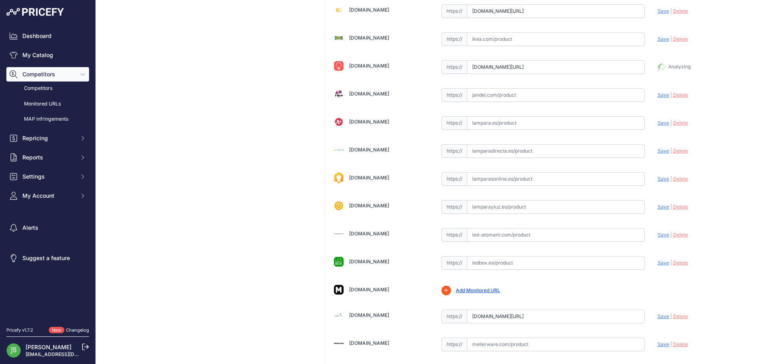
type input "https://iluminashop.com/led-producto/iluminacion-industrial-led/farolas-led-alu…"
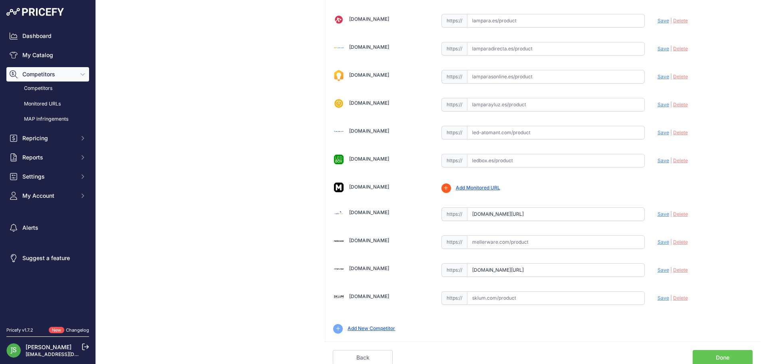
scroll to position [481, 0]
click at [714, 353] on link "Done" at bounding box center [723, 356] width 60 height 15
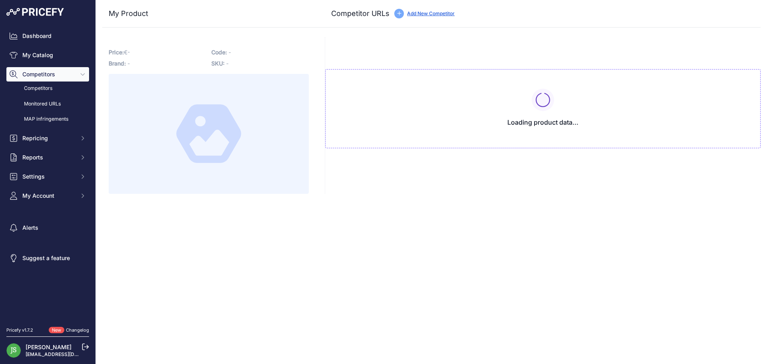
type input "[DOMAIN_NAME][URL]"
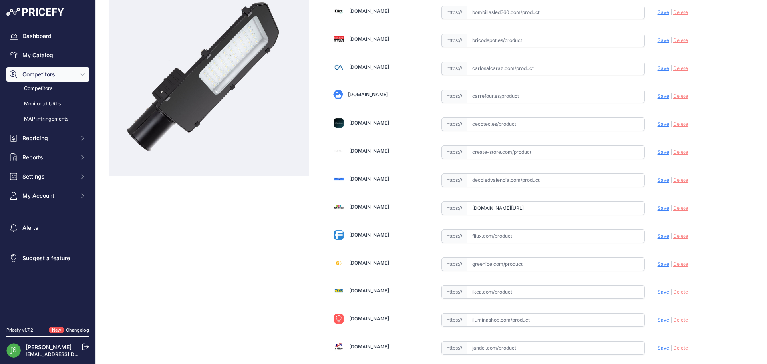
scroll to position [280, 0]
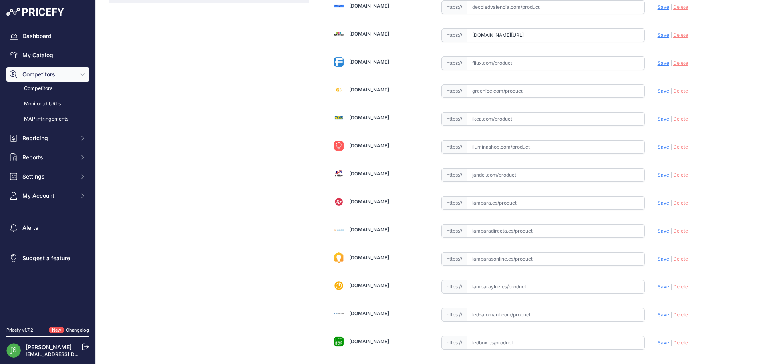
click at [526, 145] on input "text" at bounding box center [556, 147] width 178 height 14
paste input "[URL][DOMAIN_NAME]"
click at [658, 146] on span "Save" at bounding box center [664, 147] width 12 height 6
type input "[URL][DOMAIN_NAME]"
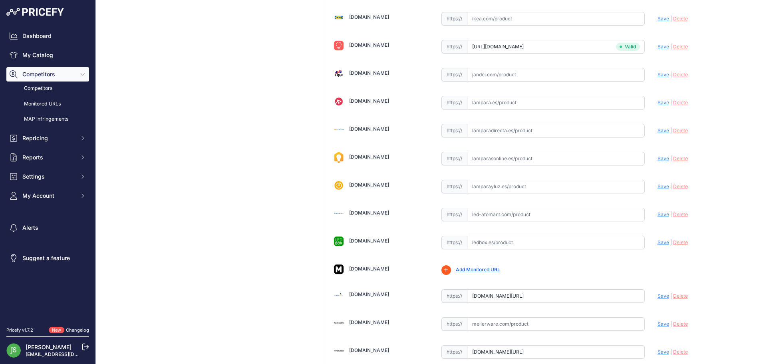
scroll to position [481, 0]
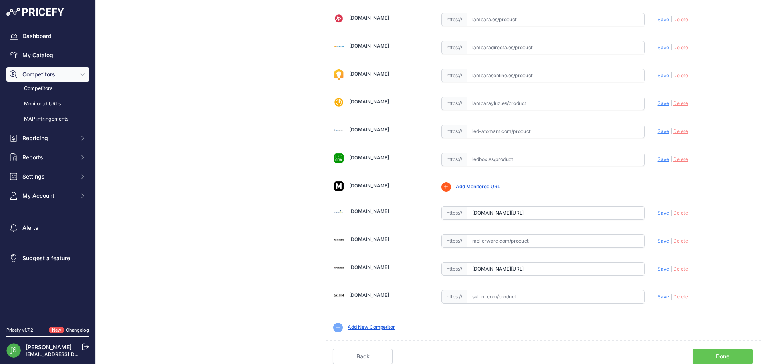
click at [730, 354] on link "Done" at bounding box center [723, 356] width 60 height 15
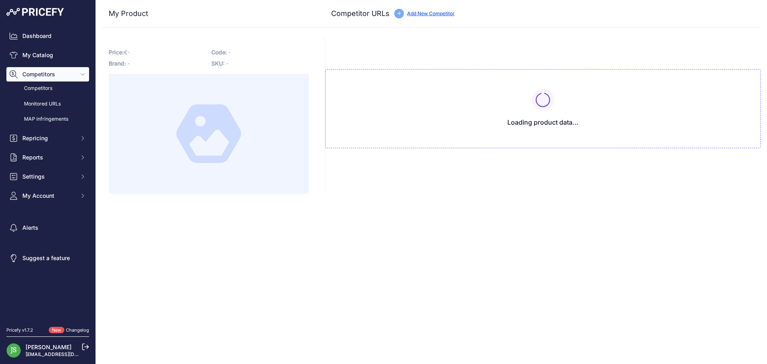
type input "[DOMAIN_NAME][URL]"
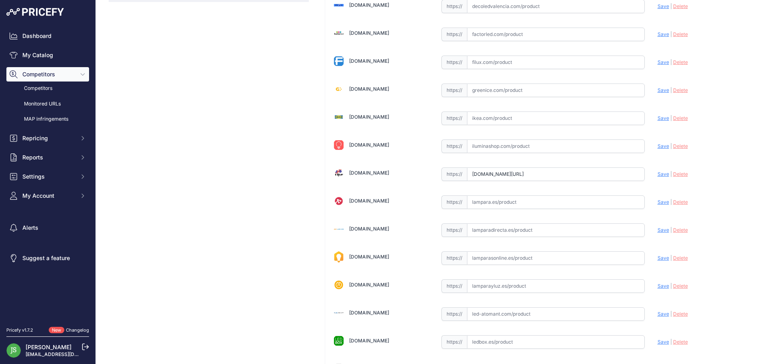
scroll to position [280, 0]
click at [518, 149] on input "text" at bounding box center [556, 147] width 178 height 14
paste input "[URL][DOMAIN_NAME]"
click at [661, 148] on span "Save" at bounding box center [664, 147] width 12 height 6
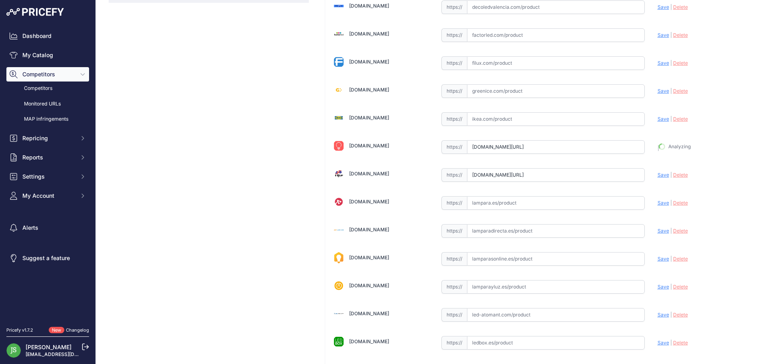
type input "https://iluminashop.com/led-producto/iluminacion-industrial-led/farolas-led-alu…"
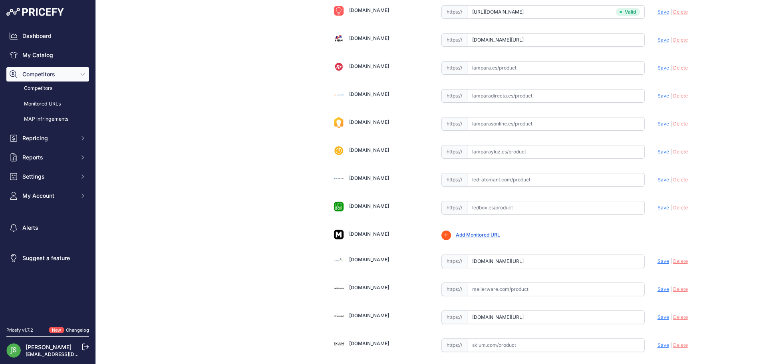
scroll to position [481, 0]
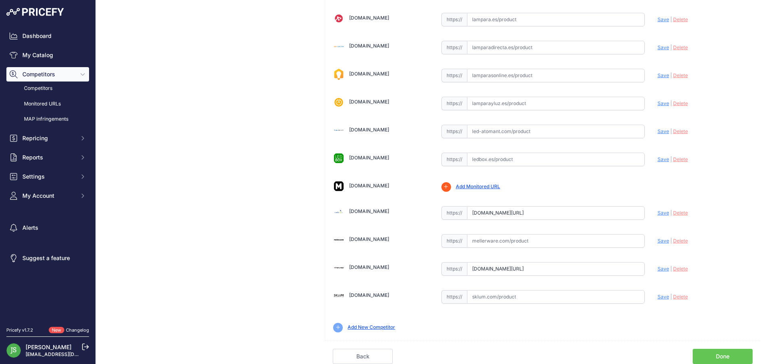
click at [715, 363] on link "Done" at bounding box center [723, 356] width 60 height 15
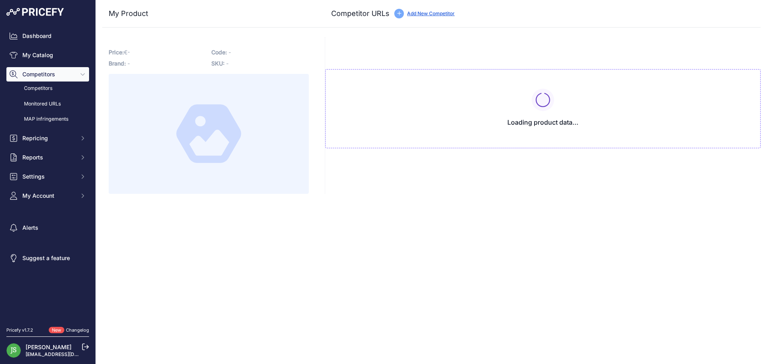
type input "[DOMAIN_NAME][URL]"
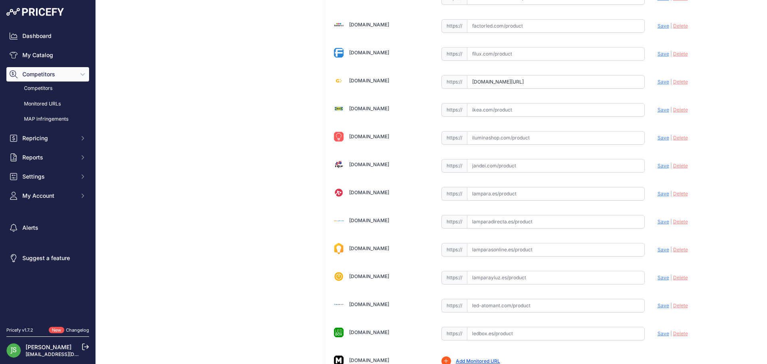
scroll to position [263, 0]
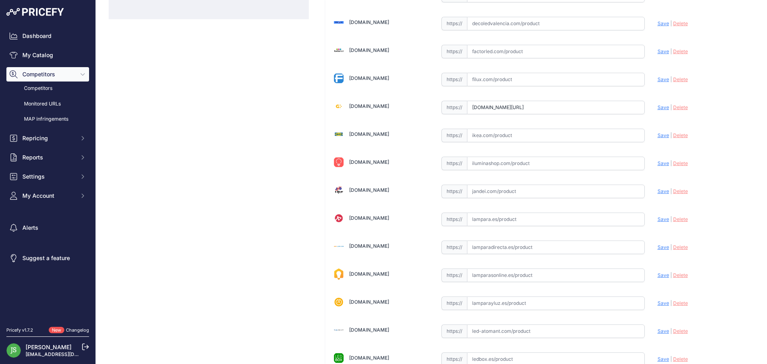
click at [532, 163] on input "text" at bounding box center [556, 164] width 178 height 14
paste input "https://iluminashop.com/led-producto/iluminacion-industrial-led/farolas-led-alu…"
click at [652, 162] on div "Alasans.es Valid Invalid | |" at bounding box center [542, 161] width 435 height 757
click at [658, 162] on span "Save" at bounding box center [664, 163] width 12 height 6
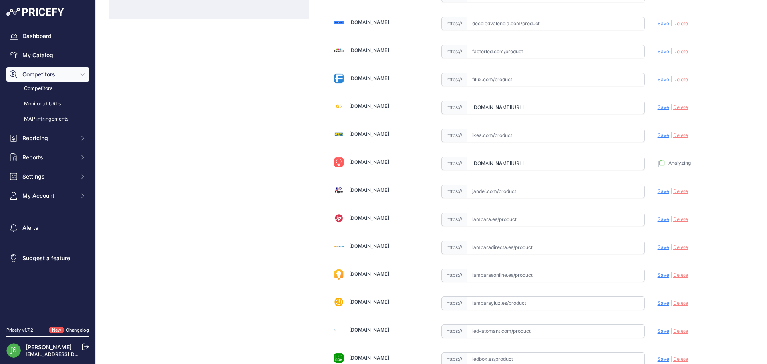
type input "https://iluminashop.com/led-producto/iluminacion-industrial-led/farolas-led-alu…"
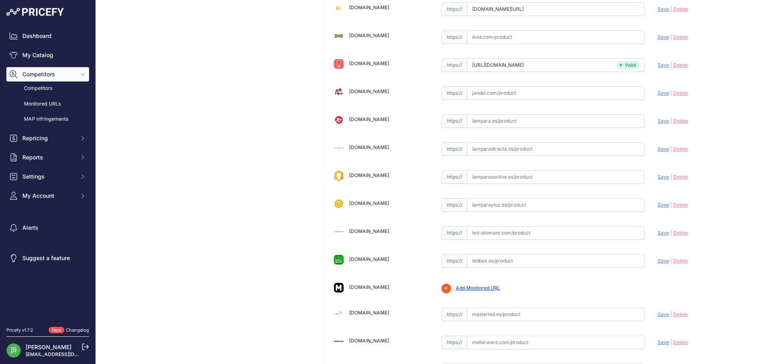
scroll to position [481, 0]
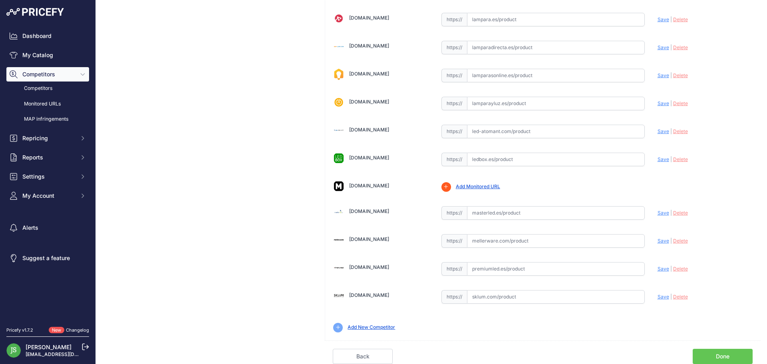
click at [705, 355] on link "Done" at bounding box center [723, 356] width 60 height 15
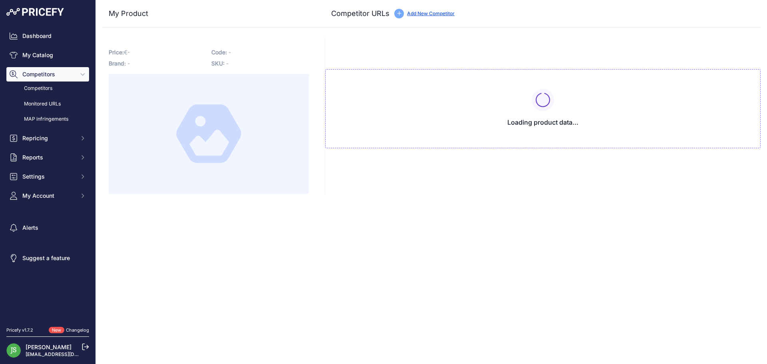
type input "www.factorled.com/es/farolas-led-uso-residencial/2798-farola-led-150w-avant-osr…"
type input "www.premiumled.es/es/farolas-led/farola-led-road-150w-chip-lumileds-16500lm-neg…"
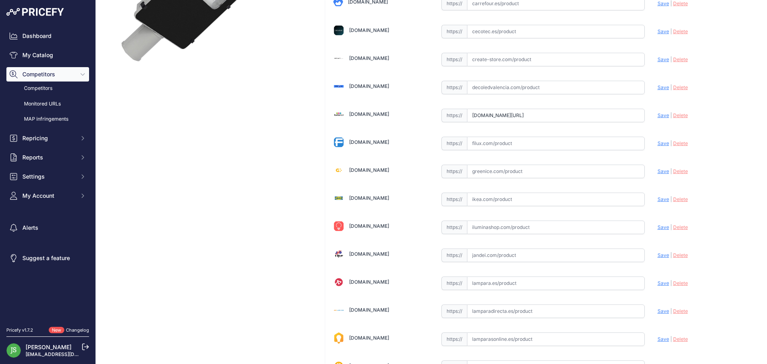
scroll to position [399, 0]
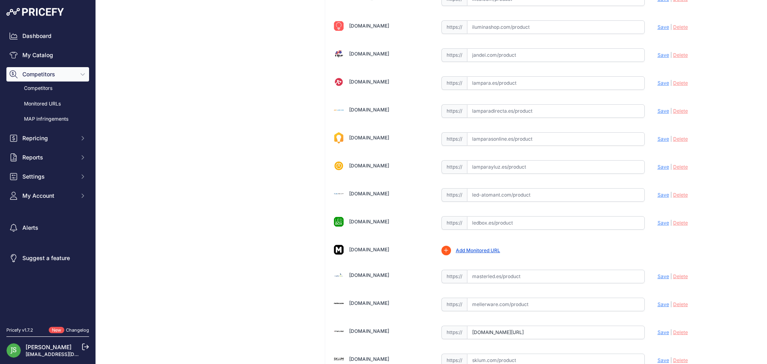
click at [501, 20] on input "text" at bounding box center [556, 27] width 178 height 14
paste input "https://iluminashop.com/led-producto/iluminacion-industrial-led/farolas-led-alu…"
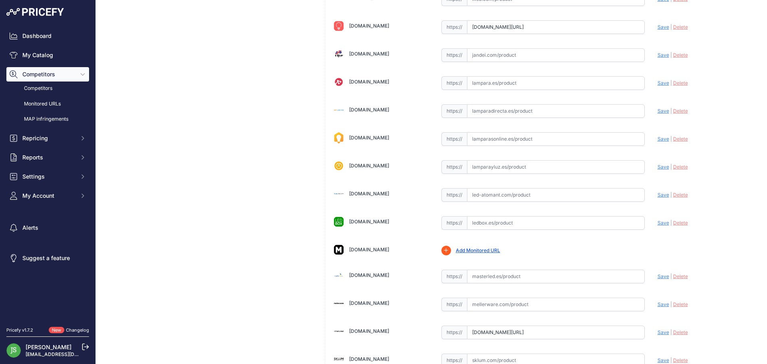
click at [658, 29] on span "Save" at bounding box center [664, 27] width 12 height 6
type input "https://iluminashop.com/led-producto/iluminacion-industrial-led/farolas-led-alu…"
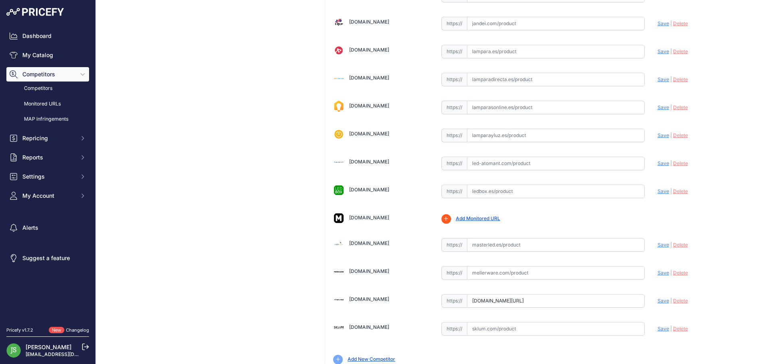
scroll to position [481, 0]
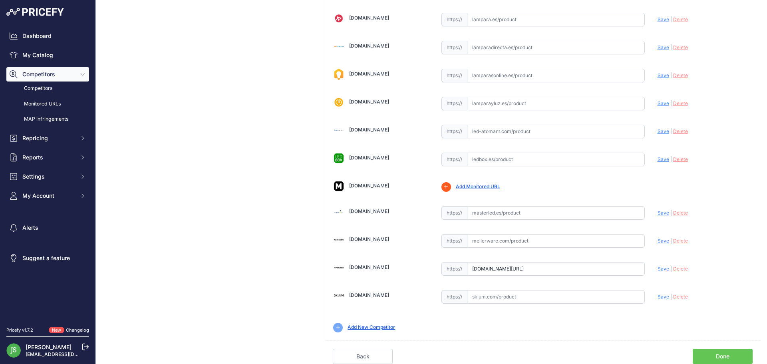
click at [736, 352] on link "Done" at bounding box center [723, 356] width 60 height 15
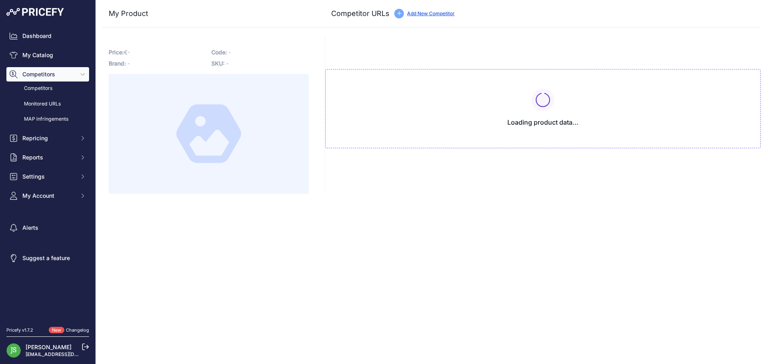
type input "masterled.es/es/alumbrado-publico/1397-luminaria-led-farola-100w.html?prirule_j…"
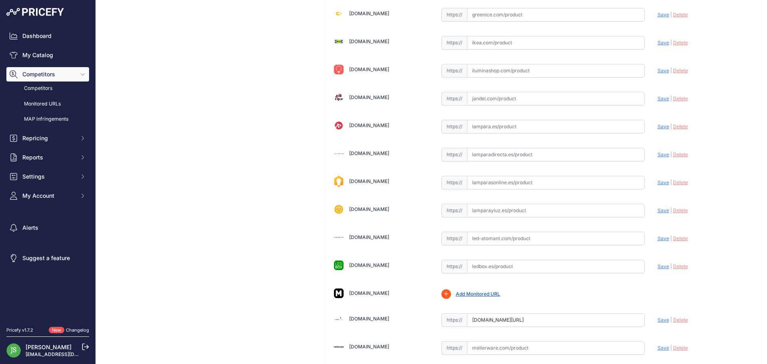
scroll to position [360, 0]
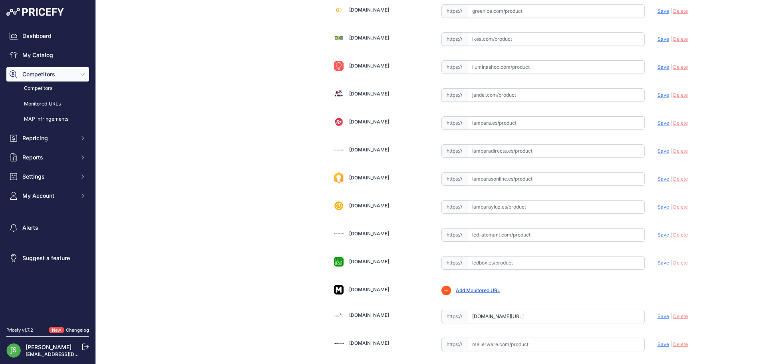
click at [501, 68] on input "text" at bounding box center [556, 67] width 178 height 14
paste input "https://iluminashop.com/led-producto/iluminacion-industrial-led/farolas-led-alu…"
click at [658, 67] on span "Save" at bounding box center [664, 67] width 12 height 6
type input "https://iluminashop.com/led-producto/iluminacion-industrial-led/farolas-led-alu…"
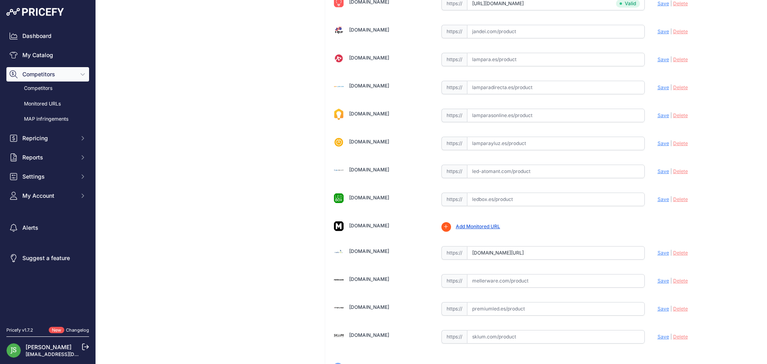
scroll to position [481, 0]
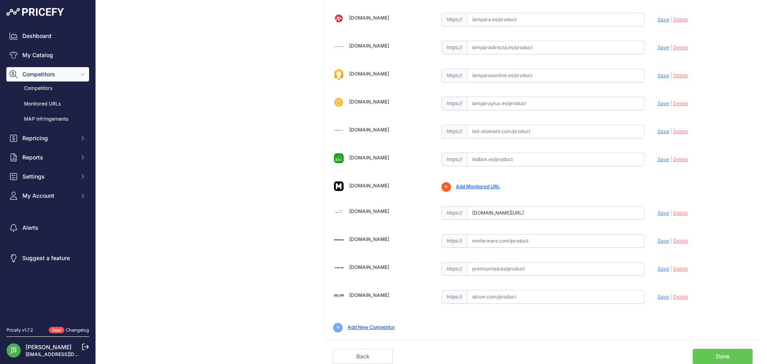
click at [717, 358] on link "Done" at bounding box center [723, 356] width 60 height 15
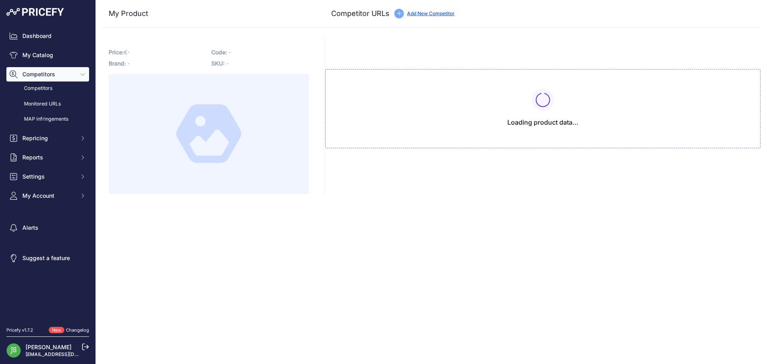
type input "[DOMAIN_NAME][URL]"
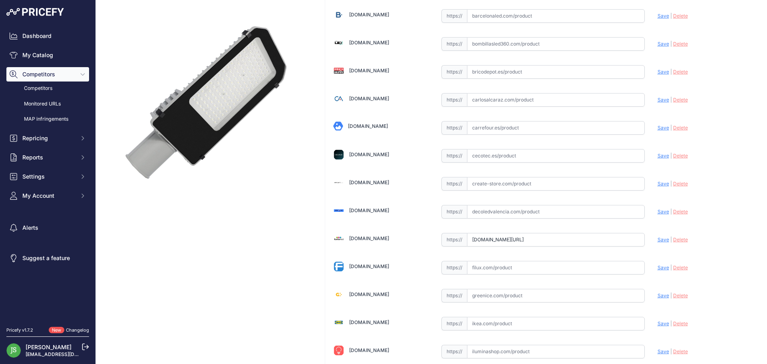
scroll to position [280, 0]
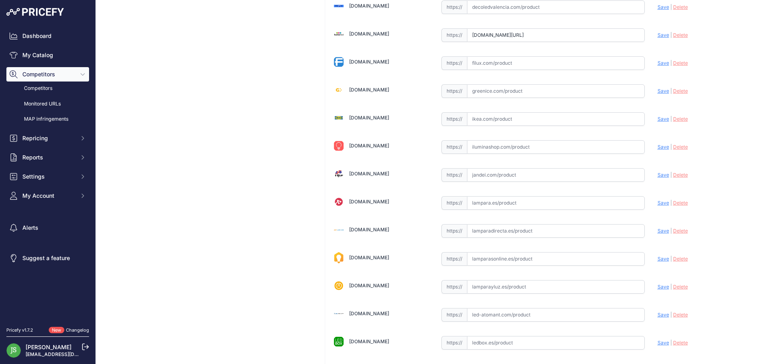
click at [512, 147] on input "text" at bounding box center [556, 147] width 178 height 14
paste input "[URL][DOMAIN_NAME]"
click at [658, 148] on span "Save" at bounding box center [664, 147] width 12 height 6
type input "https://iluminashop.com/led-producto/iluminacion-industrial-led/farolas-led-alu…"
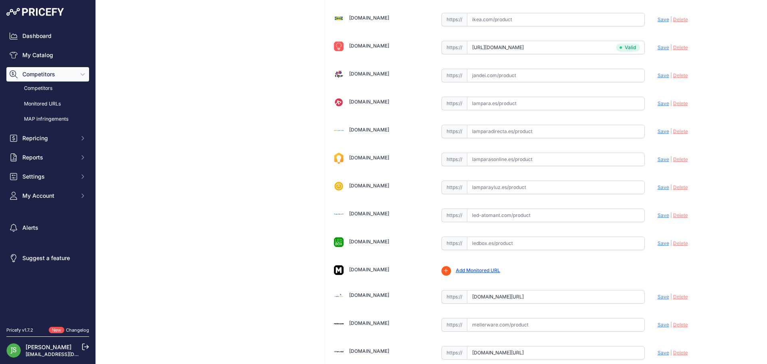
scroll to position [481, 0]
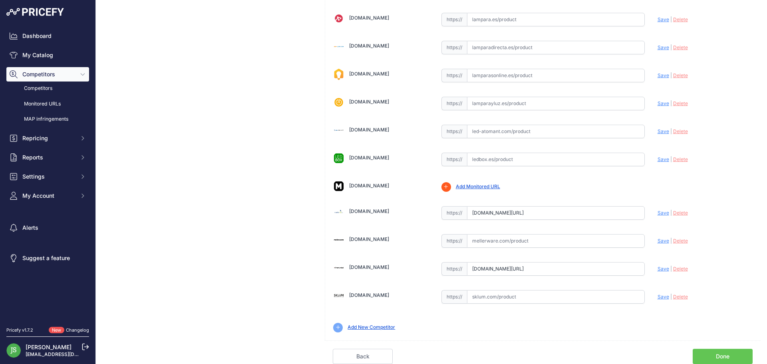
click at [701, 352] on link "Done" at bounding box center [723, 356] width 60 height 15
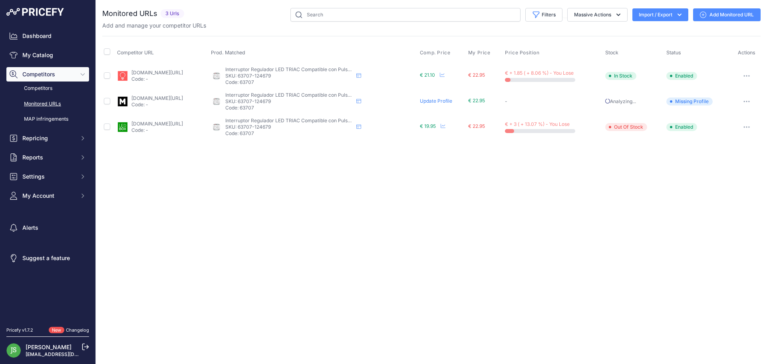
click at [711, 12] on link "Add Monitored URL" at bounding box center [727, 14] width 68 height 13
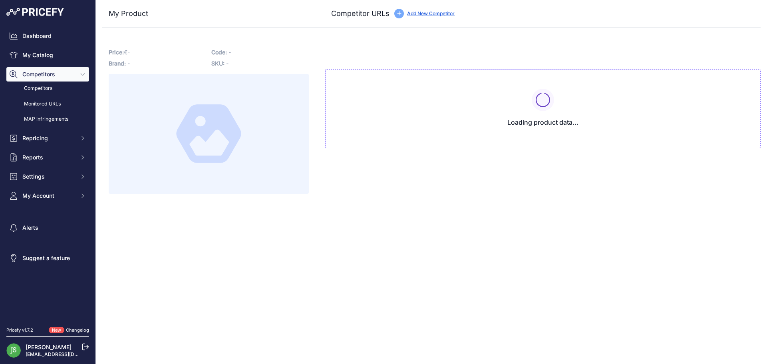
type input "iluminashop.com/led-producto/tiras-led/tiras-led-12v-24v/controladores-y-acceso…"
type input "www.ledbox.es/regulacion-led-triac/triac-dimmer-ac-240w-rf-multifuncion?prirule…"
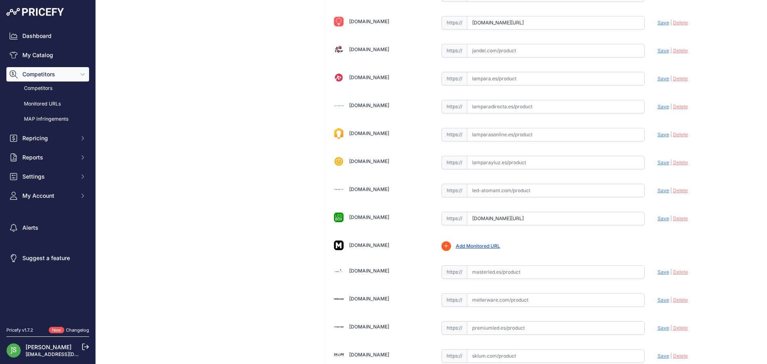
scroll to position [463, 0]
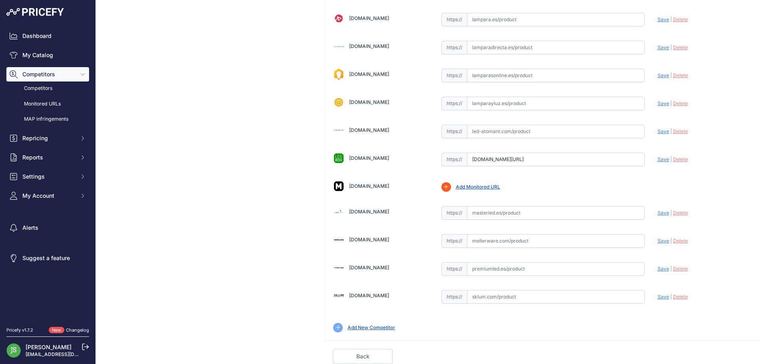
click at [486, 213] on input "text" at bounding box center [556, 213] width 178 height 14
paste input "https://masterled.es/es/mecanismos-electricos/925-regulador-dimmer-led-360w-pus…"
click at [658, 213] on span "Save" at bounding box center [664, 213] width 12 height 6
type input "https://masterled.es/es/mecanismos-electricos/925-regulador-dimmer-led-360w-pus…"
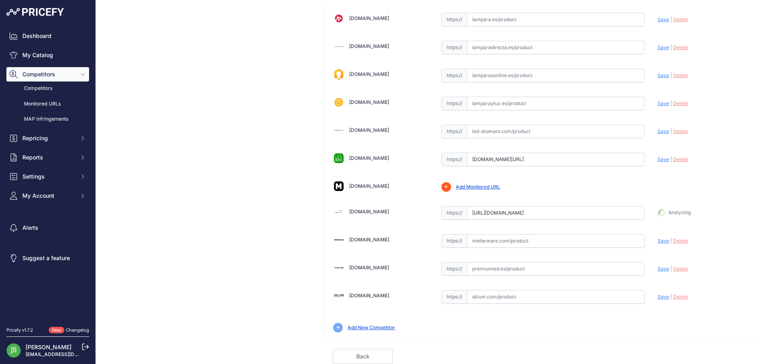
scroll to position [481, 0]
drag, startPoint x: 700, startPoint y: 346, endPoint x: 707, endPoint y: 352, distance: 8.5
click at [702, 348] on div "Back Done" at bounding box center [543, 352] width 436 height 24
click at [707, 352] on link "Done" at bounding box center [723, 356] width 60 height 15
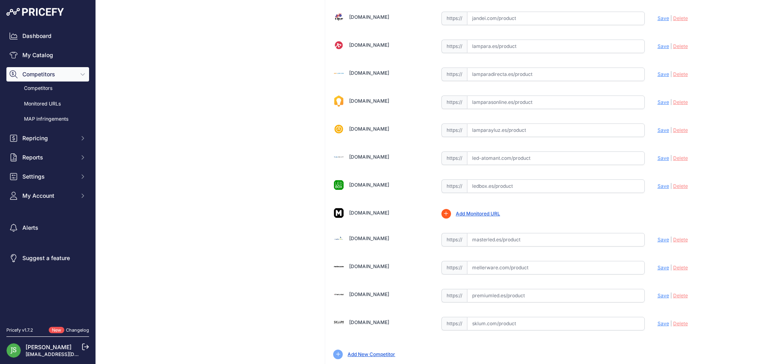
scroll to position [439, 0]
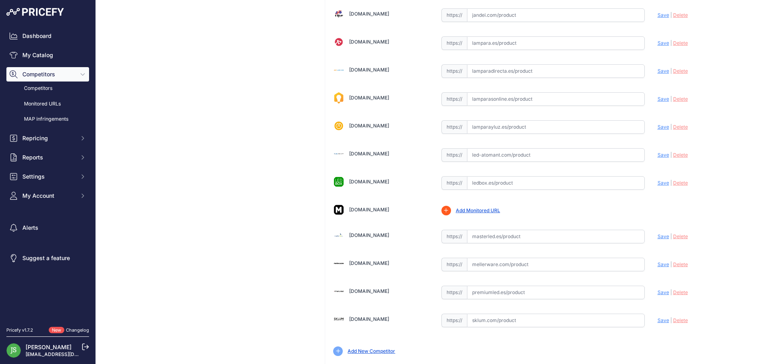
click at [516, 239] on input "text" at bounding box center [556, 237] width 178 height 14
paste input "[URL][DOMAIN_NAME]"
click at [658, 237] on span "Save" at bounding box center [664, 236] width 12 height 6
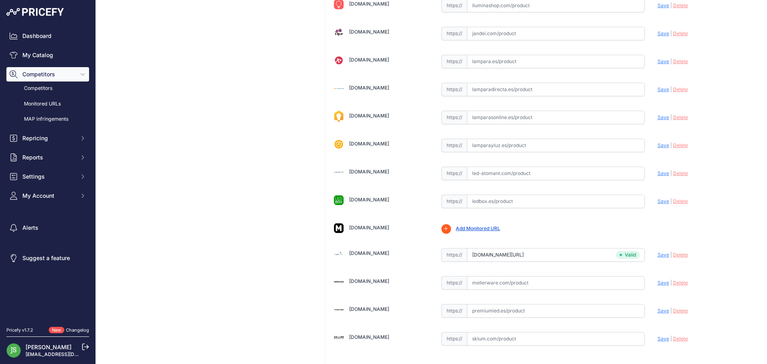
type input "[URL][DOMAIN_NAME]"
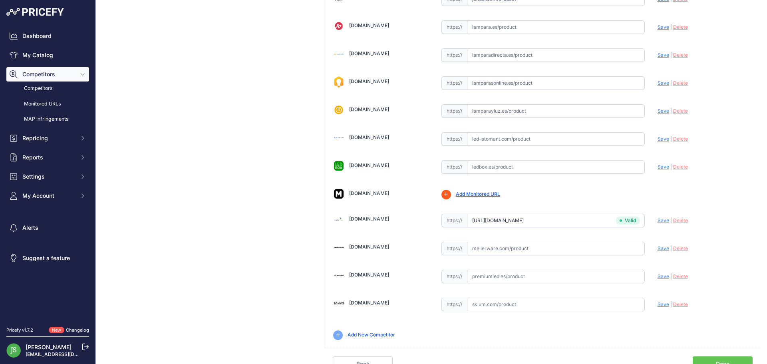
scroll to position [481, 0]
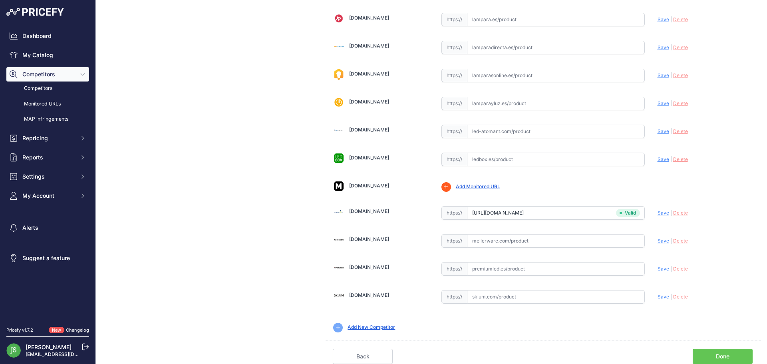
click at [713, 350] on link "Done" at bounding box center [723, 356] width 60 height 15
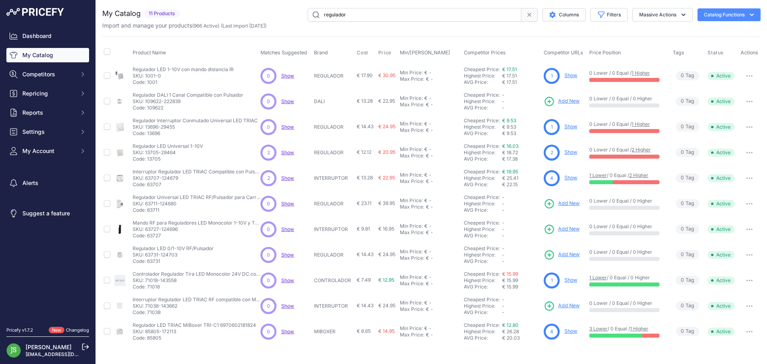
click at [574, 152] on link "Show" at bounding box center [570, 152] width 13 height 6
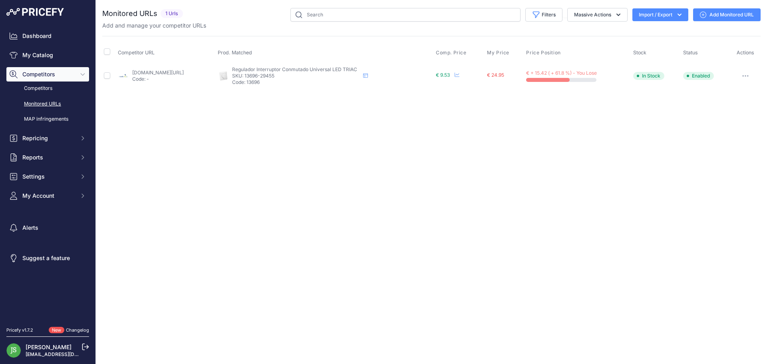
click at [728, 18] on link "Add Monitored URL" at bounding box center [727, 14] width 68 height 13
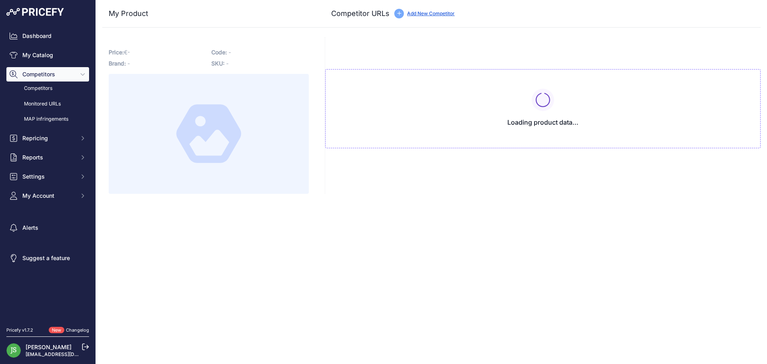
type input "[DOMAIN_NAME][URL]"
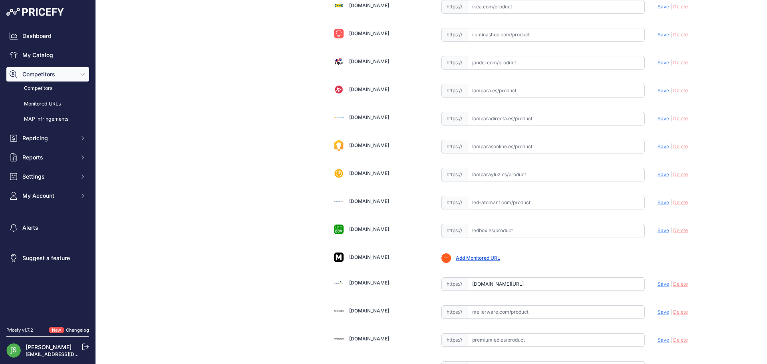
scroll to position [399, 0]
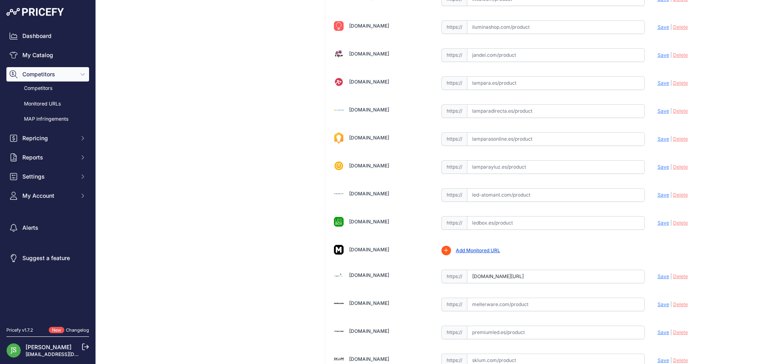
click at [493, 139] on input "text" at bounding box center [556, 139] width 178 height 14
paste input "[URL][DOMAIN_NAME]"
click at [658, 140] on span "Save" at bounding box center [664, 139] width 12 height 6
type input "https://www.lamparasonline.es/dimmer-led-0-5-200-watt-220-240v-completo/?prirul…"
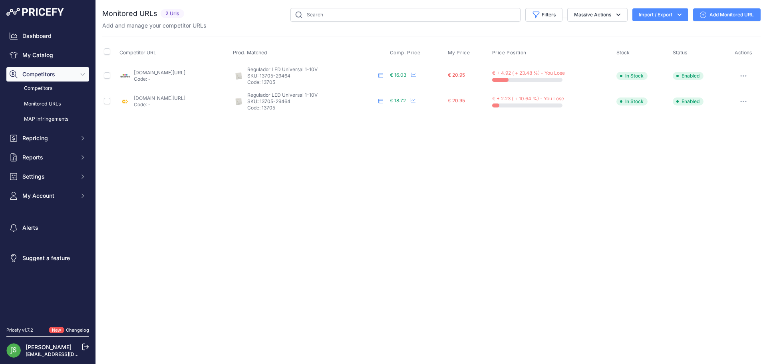
click at [708, 16] on link "Add Monitored URL" at bounding box center [727, 14] width 68 height 13
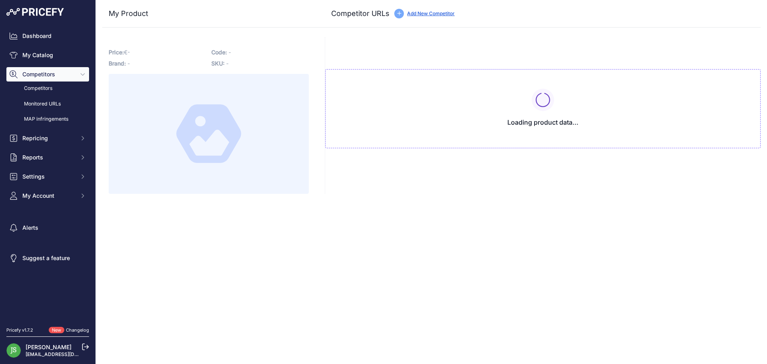
type input "[DOMAIN_NAME][URL]"
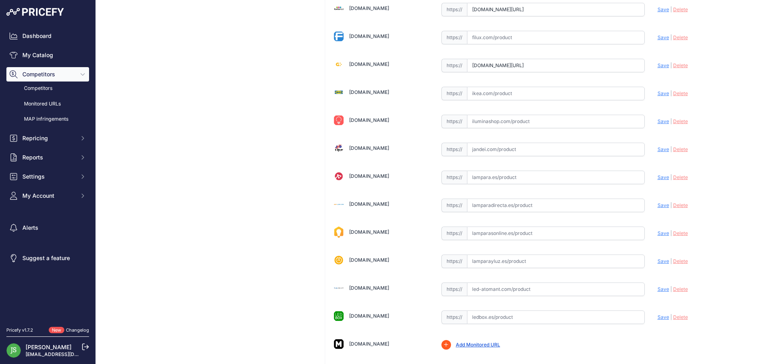
scroll to position [320, 0]
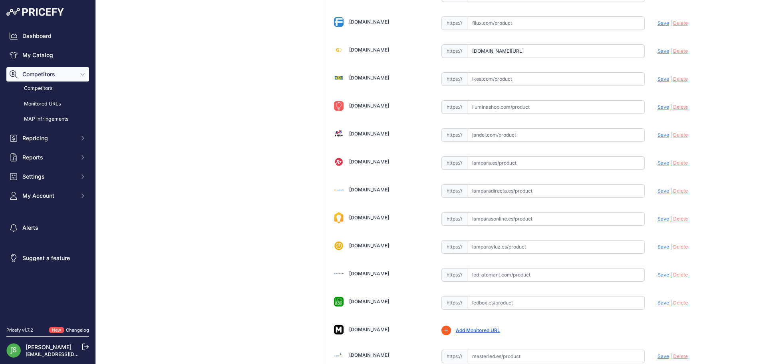
click at [528, 300] on input "text" at bounding box center [556, 303] width 178 height 14
paste input "[URL][DOMAIN_NAME][PERSON_NAME]"
click at [658, 302] on span "Save" at bounding box center [664, 303] width 12 height 6
type input "[URL][DOMAIN_NAME][PERSON_NAME]"
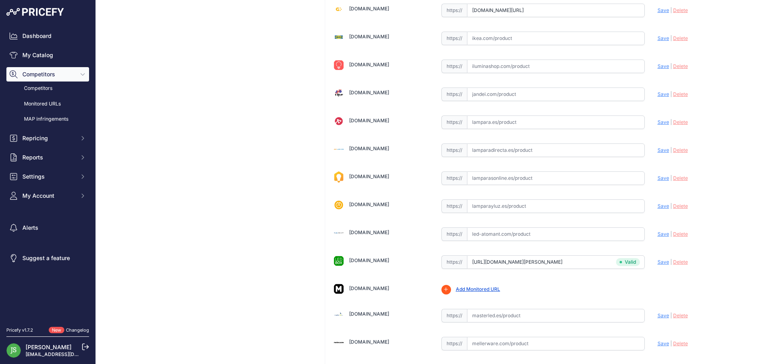
scroll to position [481, 0]
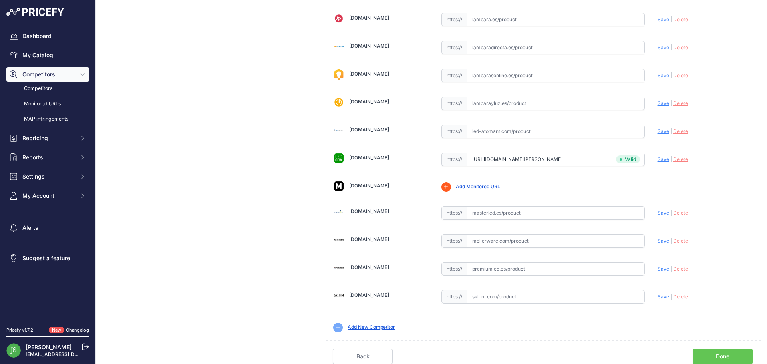
click at [713, 349] on link "Done" at bounding box center [723, 356] width 60 height 15
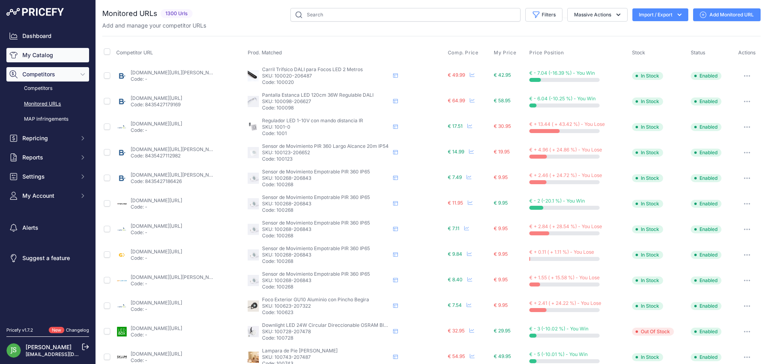
click at [54, 54] on link "My Catalog" at bounding box center [47, 55] width 83 height 14
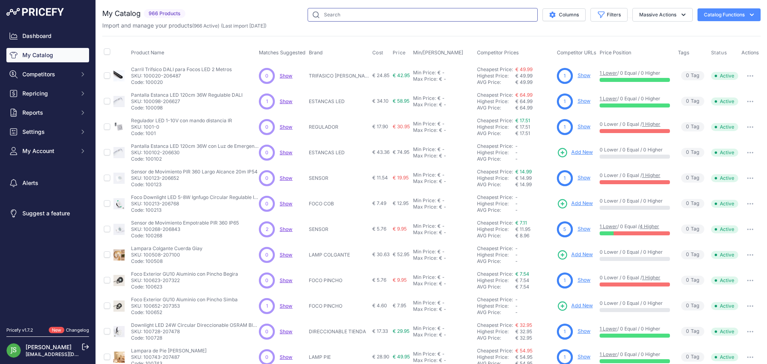
click at [343, 18] on input "text" at bounding box center [423, 15] width 230 height 14
type input "regulador"
